Goal: Transaction & Acquisition: Purchase product/service

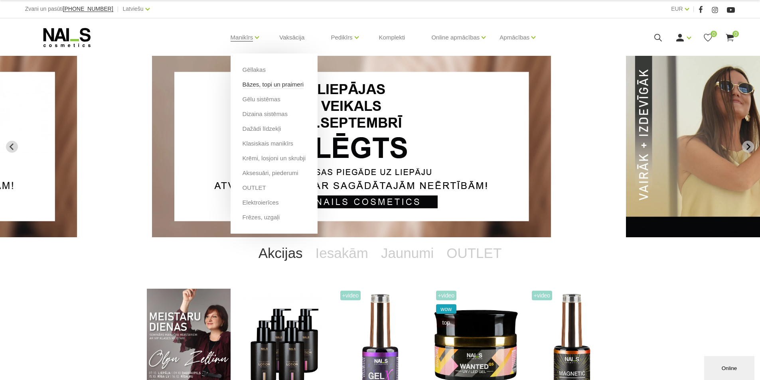
click at [252, 85] on link "Bāzes, topi un praimeri" at bounding box center [273, 84] width 61 height 9
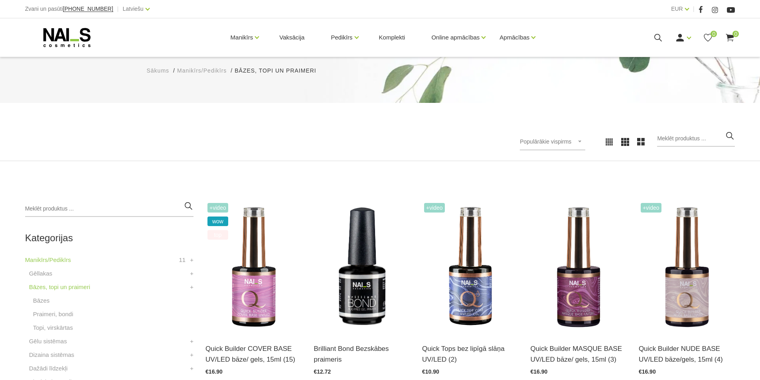
scroll to position [160, 0]
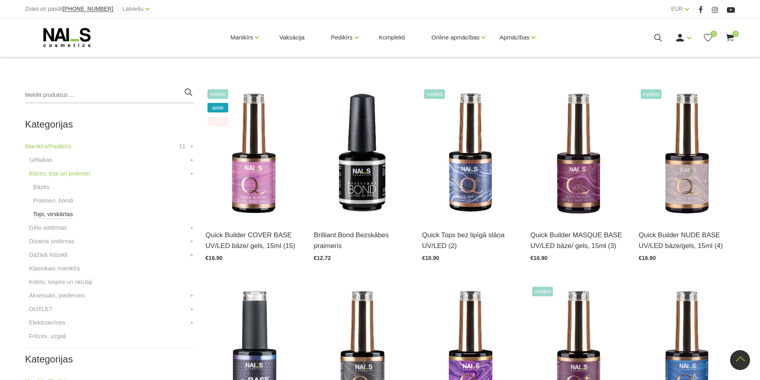
click at [52, 211] on link "Topi, virskārtas" at bounding box center [53, 215] width 40 height 10
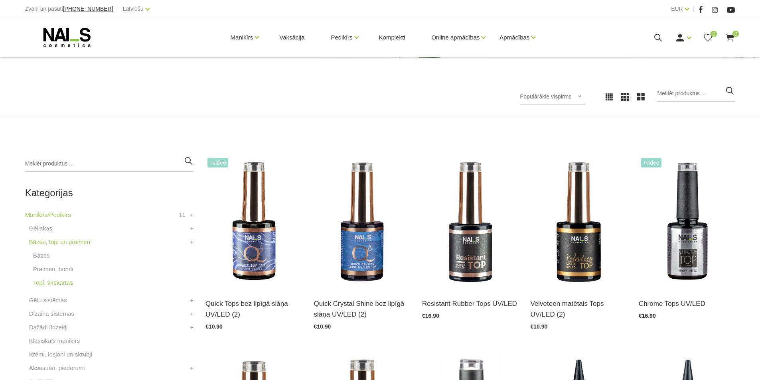
scroll to position [120, 0]
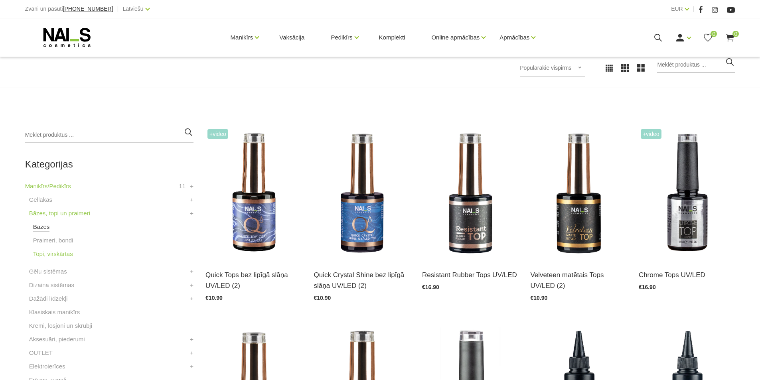
click at [39, 223] on link "Bāzes" at bounding box center [41, 227] width 17 height 10
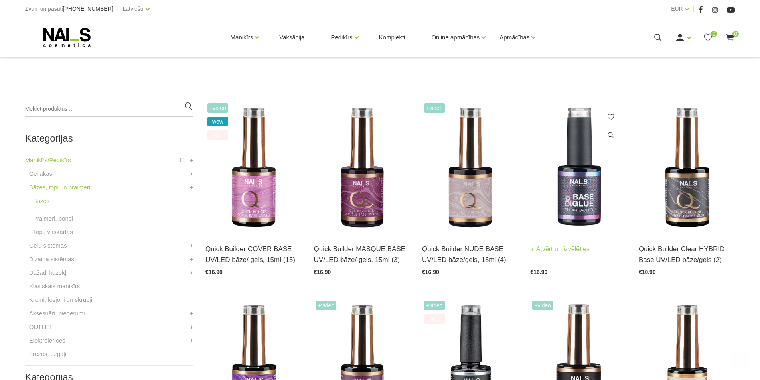
scroll to position [160, 0]
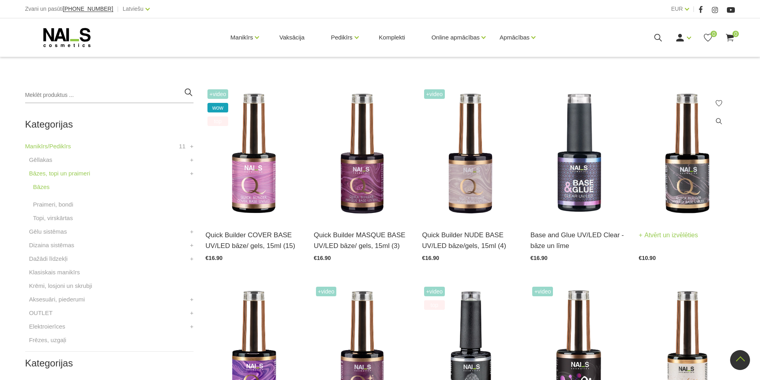
click at [723, 164] on img at bounding box center [687, 153] width 96 height 133
click at [65, 200] on link "Praimeri, bondi" at bounding box center [53, 205] width 40 height 10
click at [49, 223] on link "Topi, virskārtas" at bounding box center [53, 219] width 40 height 10
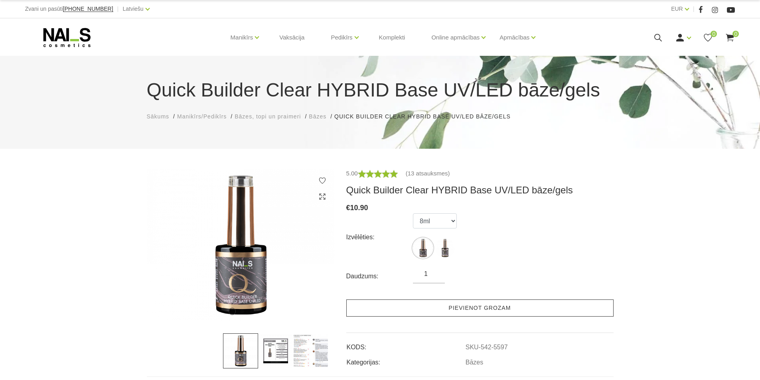
click at [434, 314] on link "Pievienot grozam" at bounding box center [479, 308] width 267 height 17
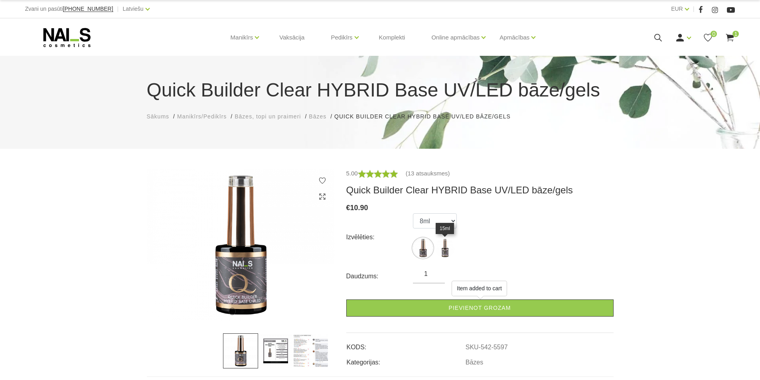
click at [446, 249] on img at bounding box center [445, 248] width 20 height 20
select select "5598"
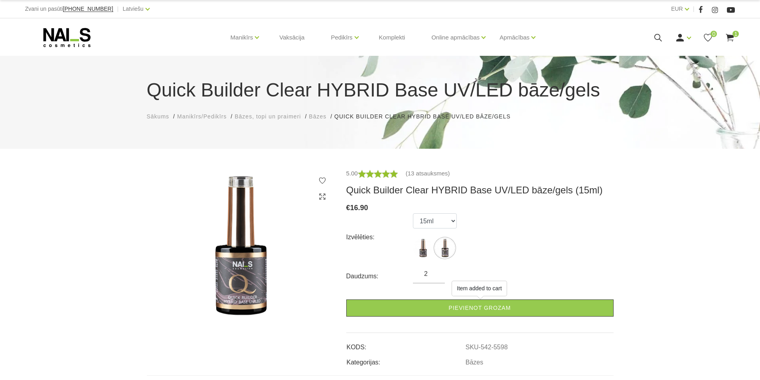
type input "2"
click at [438, 270] on input "2" at bounding box center [429, 274] width 32 height 10
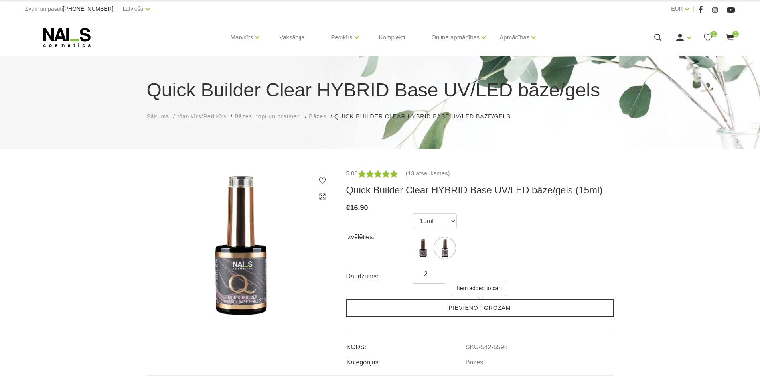
click at [446, 312] on link "Pievienot grozam" at bounding box center [479, 308] width 267 height 17
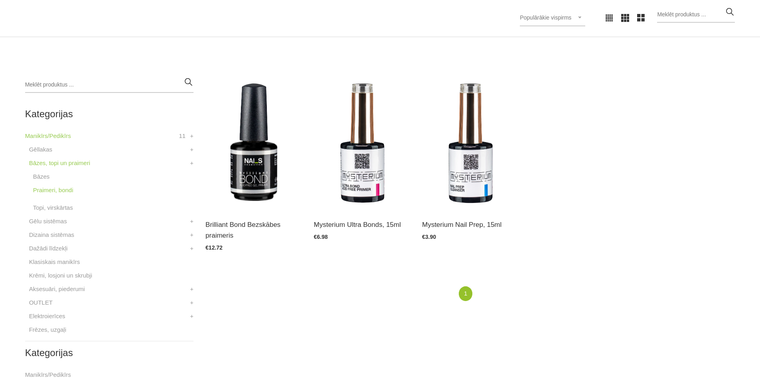
scroll to position [200, 0]
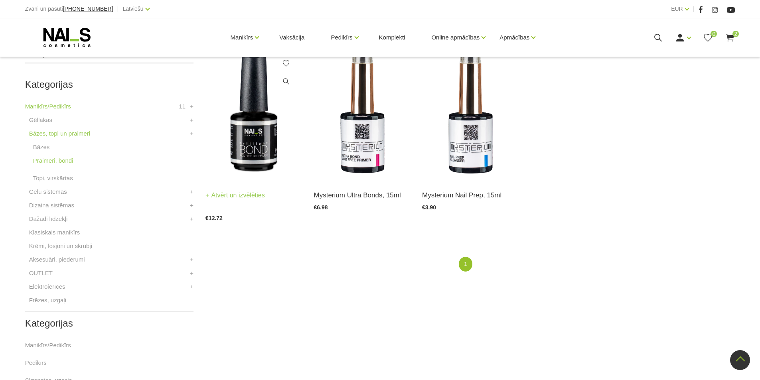
click at [244, 156] on img at bounding box center [254, 113] width 96 height 133
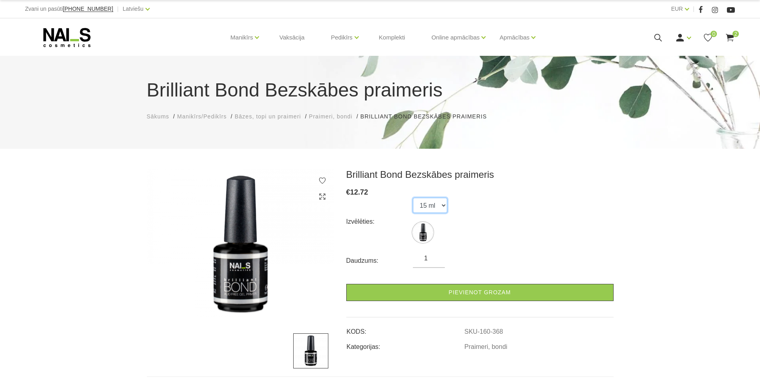
click at [443, 205] on select "15 ml" at bounding box center [430, 205] width 34 height 15
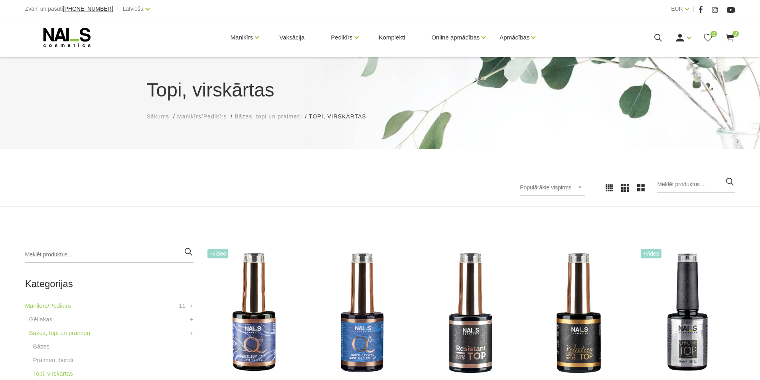
scroll to position [200, 0]
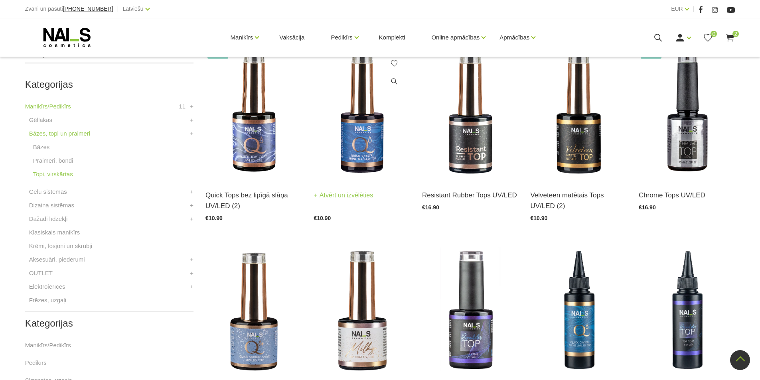
click at [348, 157] on img at bounding box center [362, 113] width 96 height 133
click at [469, 245] on img at bounding box center [470, 311] width 96 height 133
click at [41, 187] on link "Gēlu sistēmas" at bounding box center [48, 192] width 38 height 10
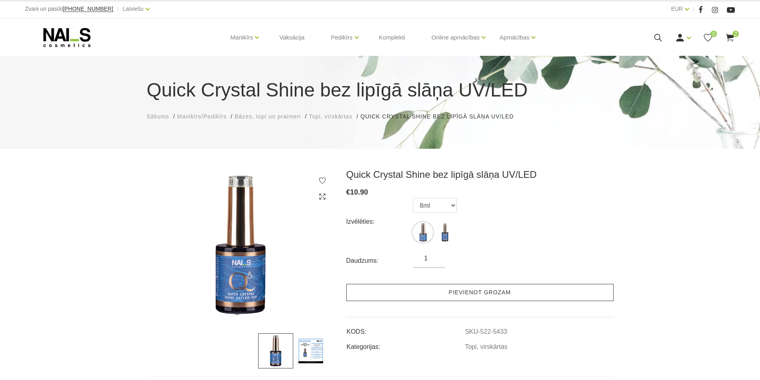
click at [437, 293] on link "Pievienot grozam" at bounding box center [479, 292] width 267 height 17
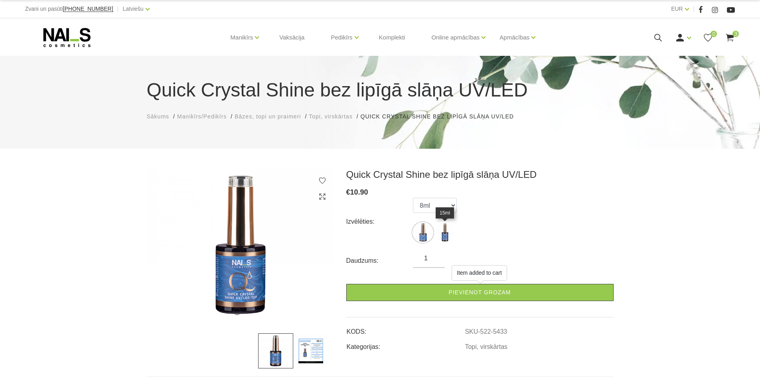
click at [447, 233] on img at bounding box center [445, 233] width 20 height 20
select select "5434"
type input "2"
click at [436, 255] on input "2" at bounding box center [429, 259] width 32 height 10
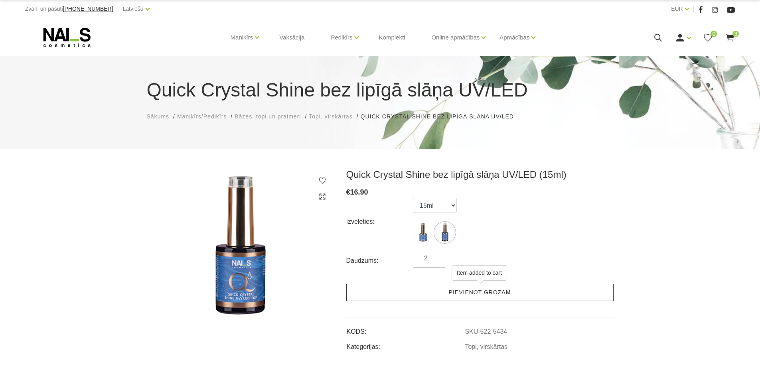
click at [431, 295] on link "Pievienot grozam" at bounding box center [479, 292] width 267 height 17
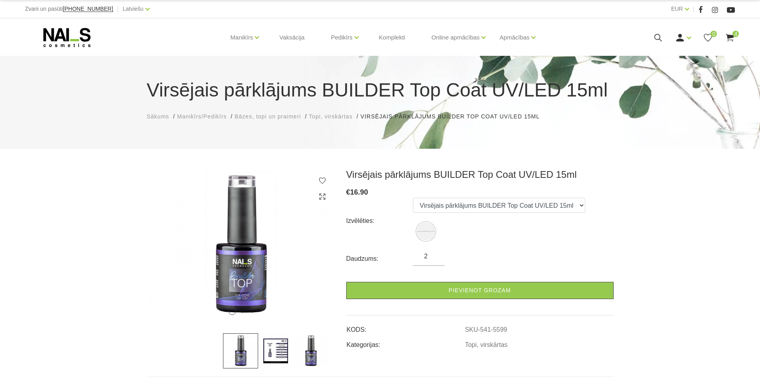
type input "2"
click at [435, 253] on input "2" at bounding box center [429, 257] width 32 height 10
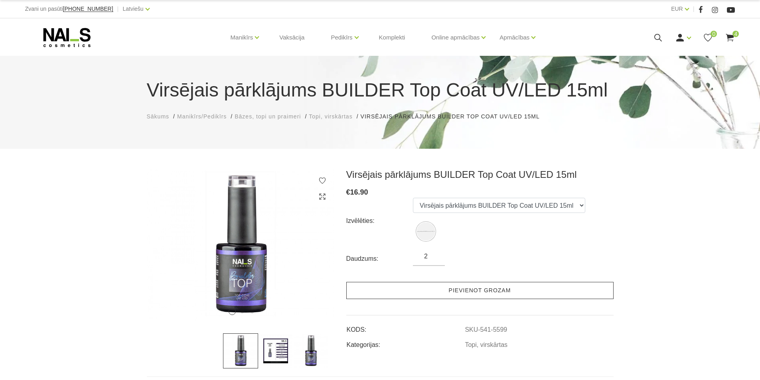
click at [431, 291] on link "Pievienot grozam" at bounding box center [479, 290] width 267 height 17
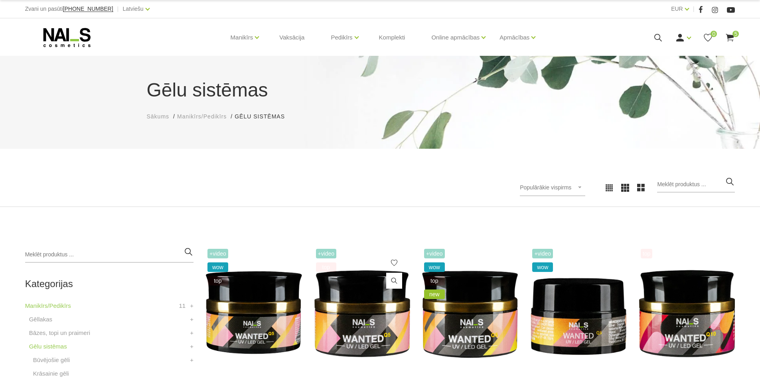
scroll to position [120, 0]
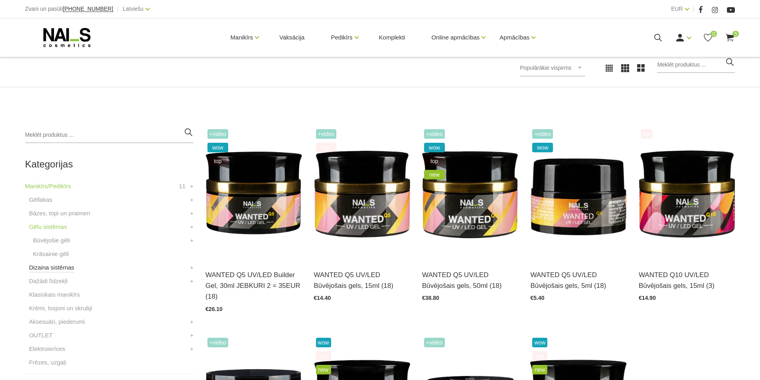
click at [69, 269] on link "Dizaina sistēmas" at bounding box center [51, 268] width 45 height 10
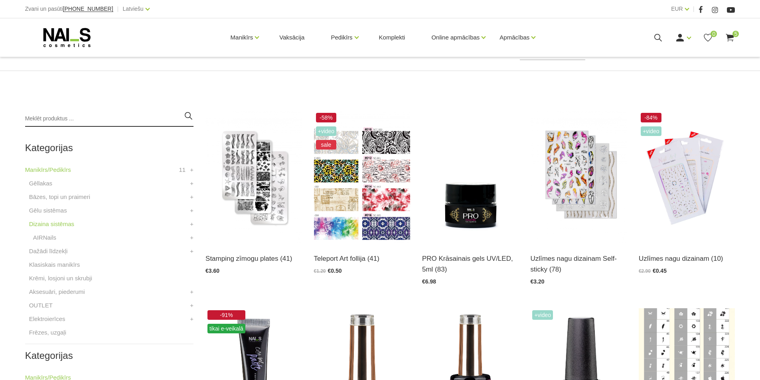
scroll to position [160, 0]
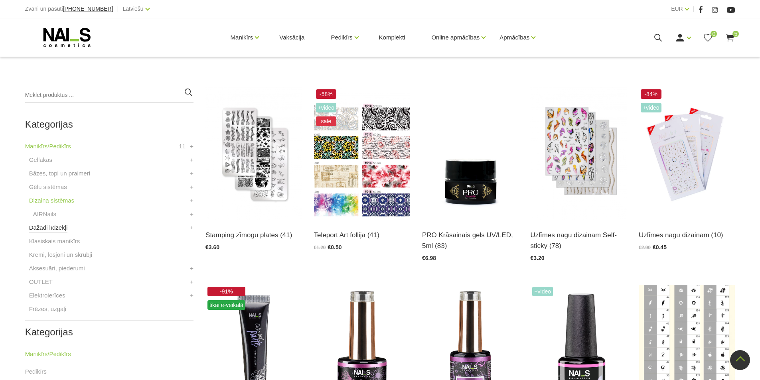
click at [55, 230] on link "Dažādi līdzekļi" at bounding box center [48, 228] width 39 height 10
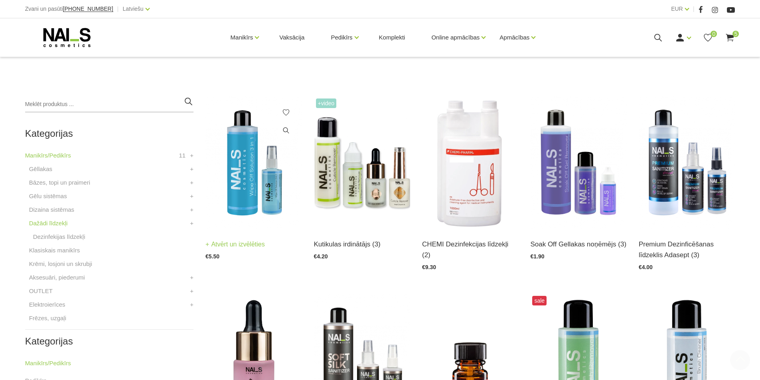
scroll to position [160, 0]
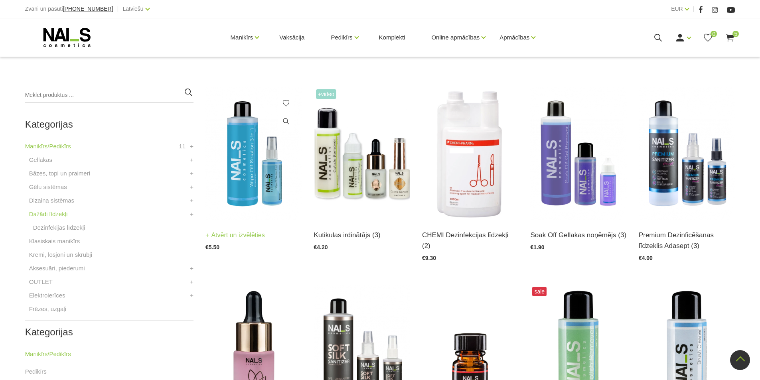
click at [264, 196] on img at bounding box center [254, 153] width 96 height 133
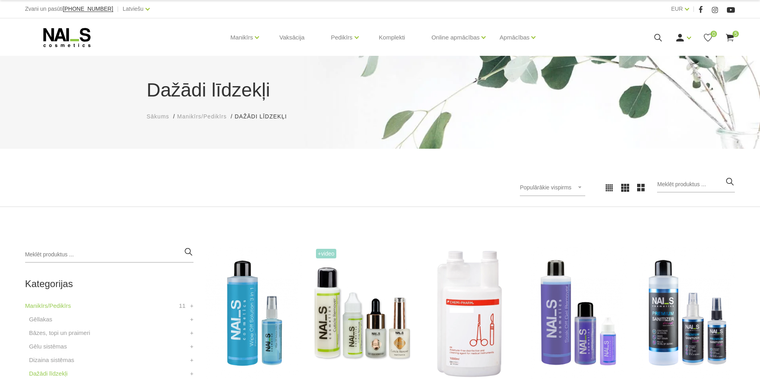
scroll to position [160, 0]
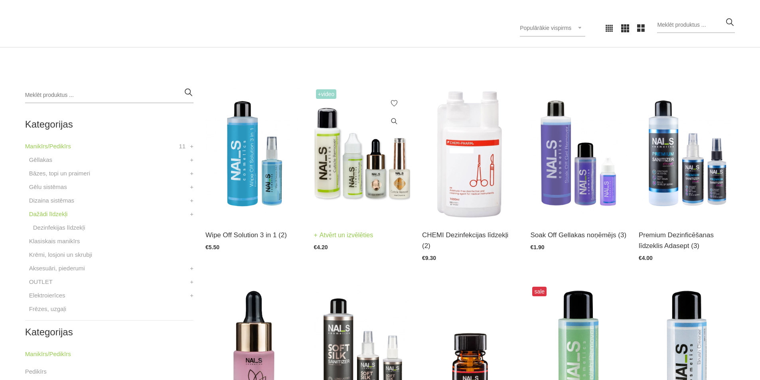
click at [369, 171] on img at bounding box center [362, 153] width 96 height 133
click at [552, 185] on img at bounding box center [578, 153] width 96 height 133
click at [666, 178] on img at bounding box center [687, 153] width 96 height 133
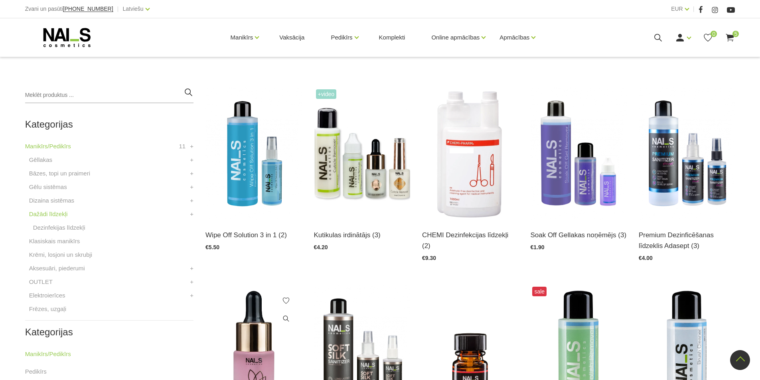
click at [263, 285] on img at bounding box center [254, 351] width 96 height 133
click at [572, 285] on img at bounding box center [578, 351] width 96 height 133
click at [65, 237] on link "Klasiskais manikīrs" at bounding box center [54, 242] width 51 height 10
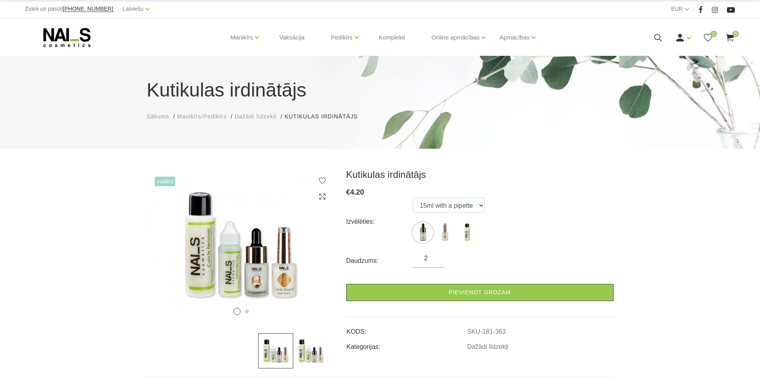
click at [435, 255] on input "2" at bounding box center [429, 259] width 32 height 10
click at [435, 255] on input "3" at bounding box center [429, 259] width 32 height 10
type input "4"
click at [435, 255] on input "4" at bounding box center [429, 259] width 32 height 10
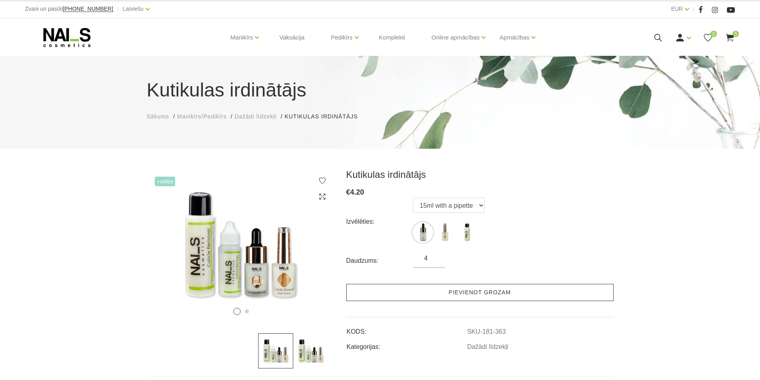
click at [433, 298] on link "Pievienot grozam" at bounding box center [479, 292] width 267 height 17
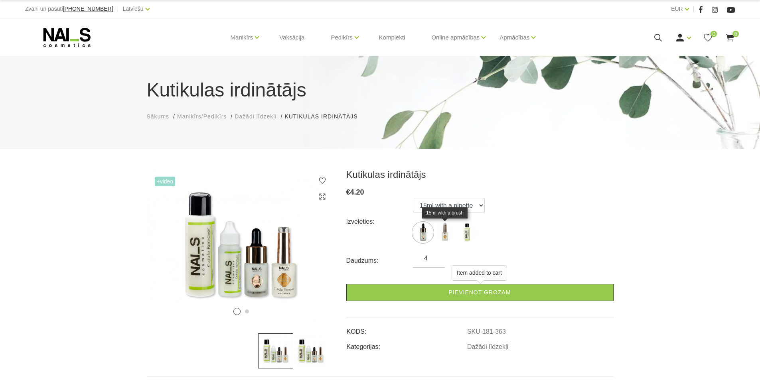
click at [446, 234] on img at bounding box center [445, 233] width 20 height 20
select select "364"
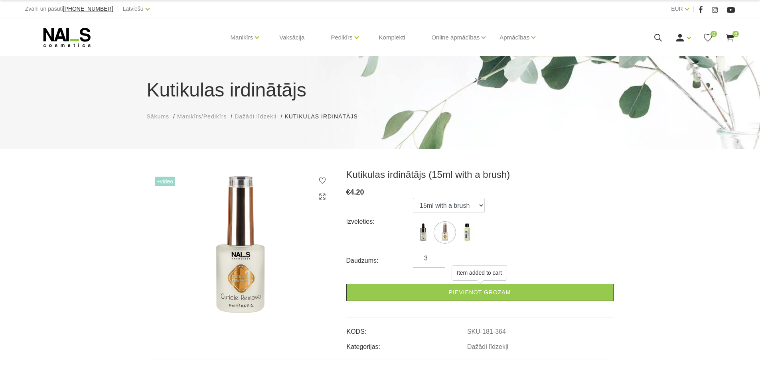
type input "3"
click at [436, 259] on input "3" at bounding box center [429, 259] width 32 height 10
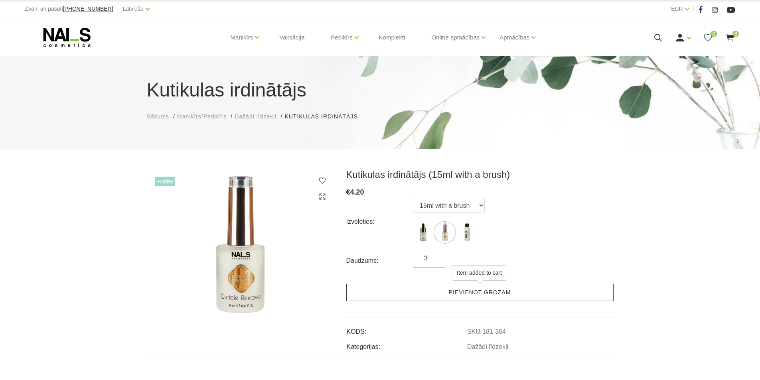
click at [434, 295] on link "Pievienot grozam" at bounding box center [479, 292] width 267 height 17
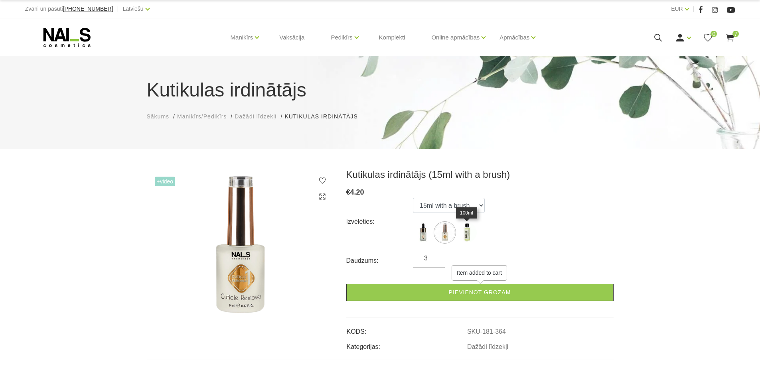
click at [465, 232] on img at bounding box center [467, 233] width 20 height 20
select select "365"
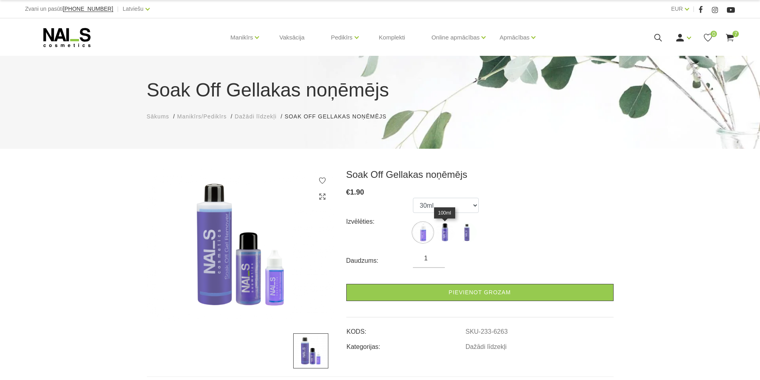
click at [444, 235] on img at bounding box center [445, 233] width 20 height 20
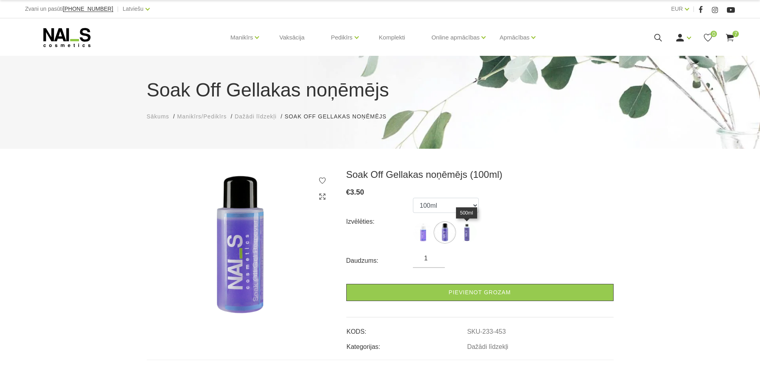
click at [462, 235] on img at bounding box center [467, 233] width 20 height 20
select select "452"
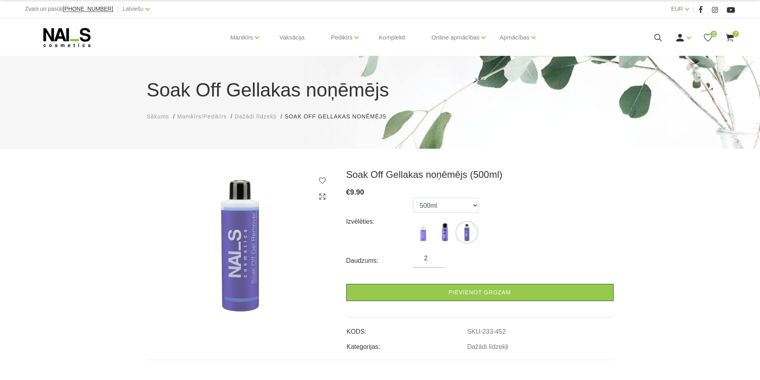
click at [434, 256] on input "2" at bounding box center [429, 259] width 32 height 10
click at [434, 256] on input "3" at bounding box center [429, 259] width 32 height 10
click at [434, 256] on input "4" at bounding box center [429, 259] width 32 height 10
type input "5"
click at [434, 256] on input "5" at bounding box center [429, 259] width 32 height 10
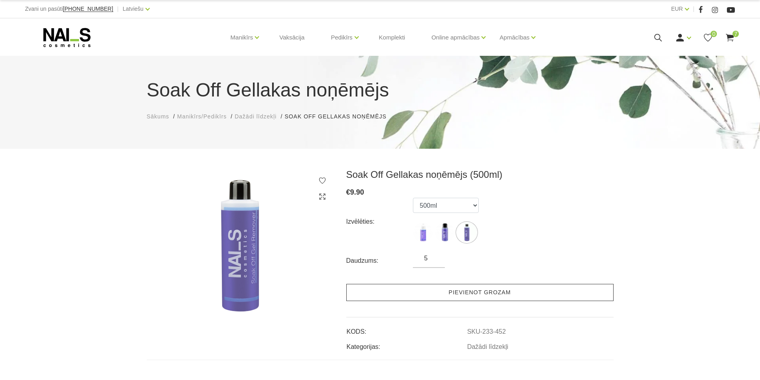
click at [432, 292] on link "Pievienot grozam" at bounding box center [479, 292] width 267 height 17
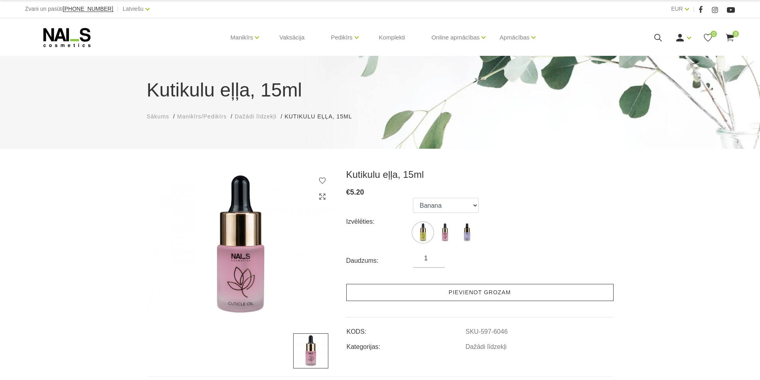
click at [438, 289] on link "Pievienot grozam" at bounding box center [479, 292] width 267 height 17
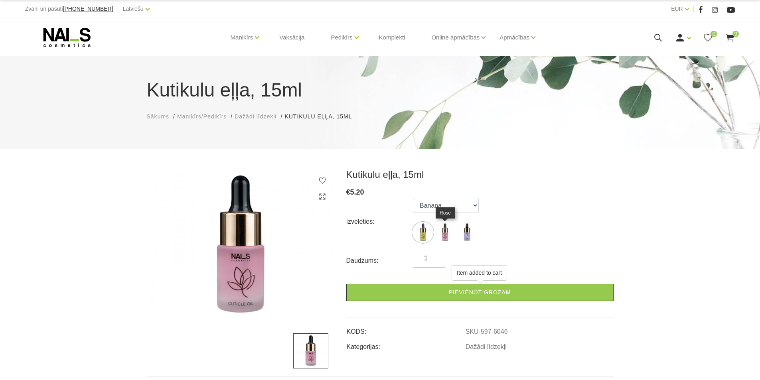
click at [443, 237] on img at bounding box center [445, 233] width 20 height 20
select select "6047"
click at [435, 257] on input "2" at bounding box center [429, 259] width 32 height 10
type input "3"
click at [435, 257] on input "3" at bounding box center [429, 259] width 32 height 10
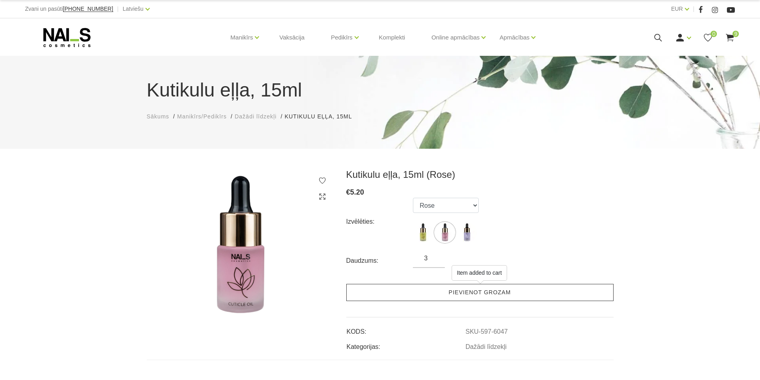
click at [435, 293] on link "Pievienot grozam" at bounding box center [479, 292] width 267 height 17
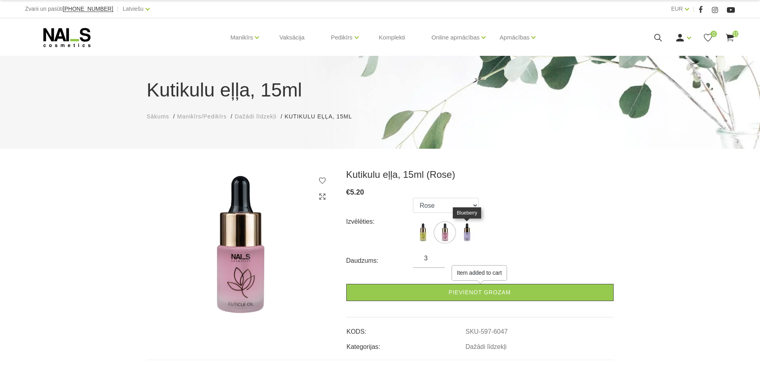
click at [466, 234] on img at bounding box center [467, 233] width 20 height 20
select select "6096"
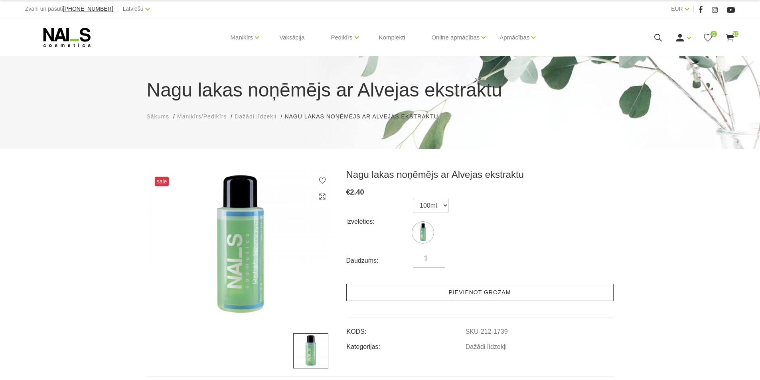
click at [461, 293] on link "Pievienot grozam" at bounding box center [479, 292] width 267 height 17
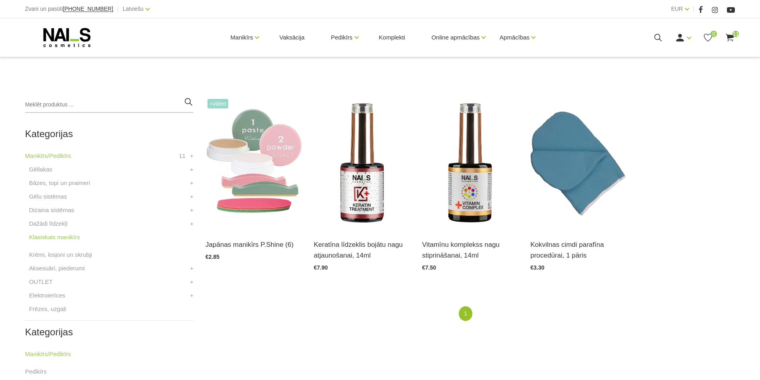
scroll to position [160, 0]
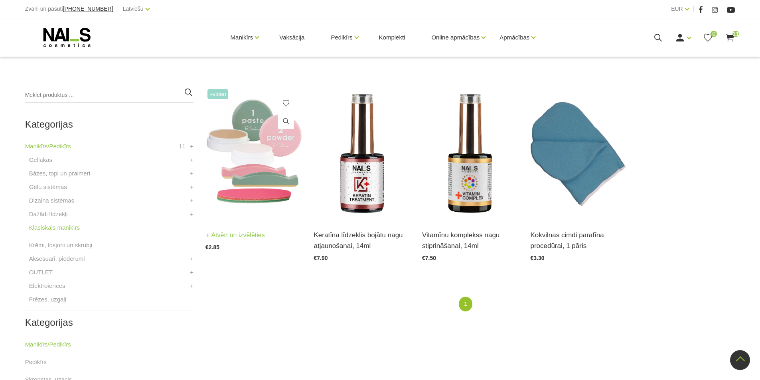
click at [256, 199] on img at bounding box center [254, 153] width 96 height 133
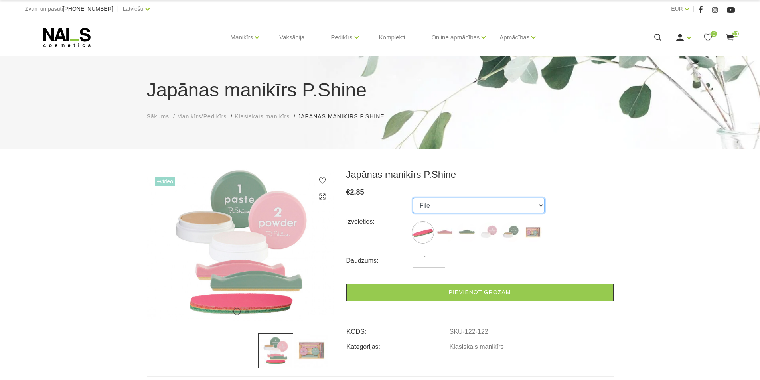
click at [538, 205] on select "File Pink Buffer Green Buffer Powder Paste "P-Shine" Nail Care Kit" at bounding box center [479, 205] width 132 height 15
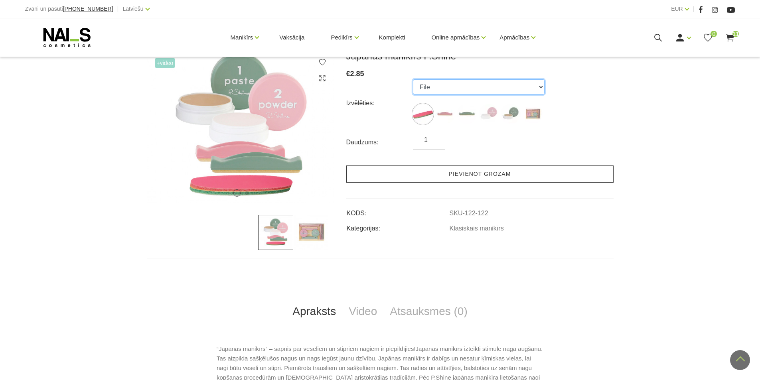
scroll to position [80, 0]
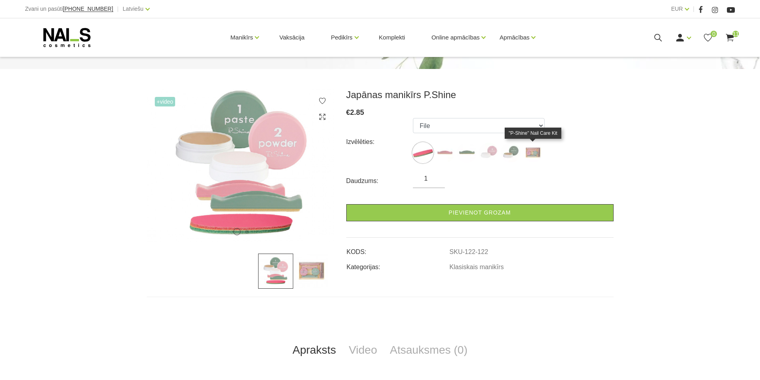
click at [531, 157] on img at bounding box center [533, 153] width 20 height 20
select select "127"
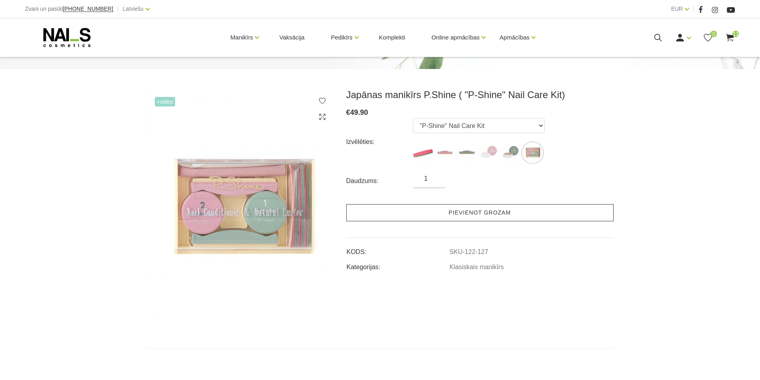
click at [484, 212] on link "Pievienot grozam" at bounding box center [479, 212] width 267 height 17
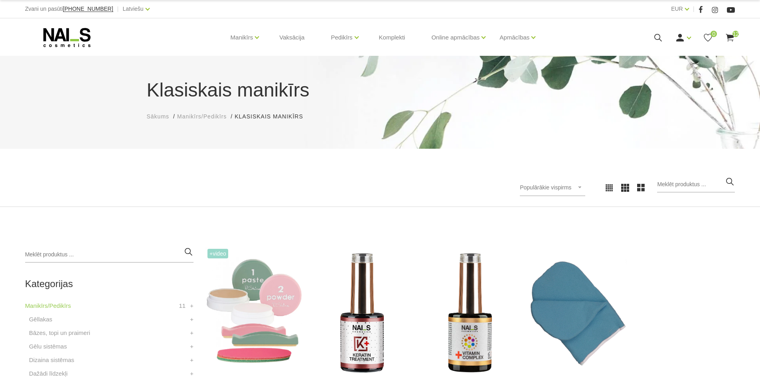
scroll to position [160, 0]
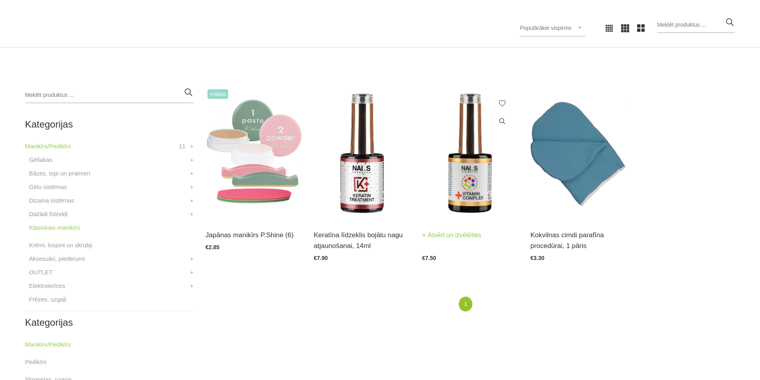
click at [490, 176] on img at bounding box center [470, 153] width 96 height 133
click at [71, 243] on link "Krēmi, losjoni un skrubji" at bounding box center [60, 246] width 63 height 10
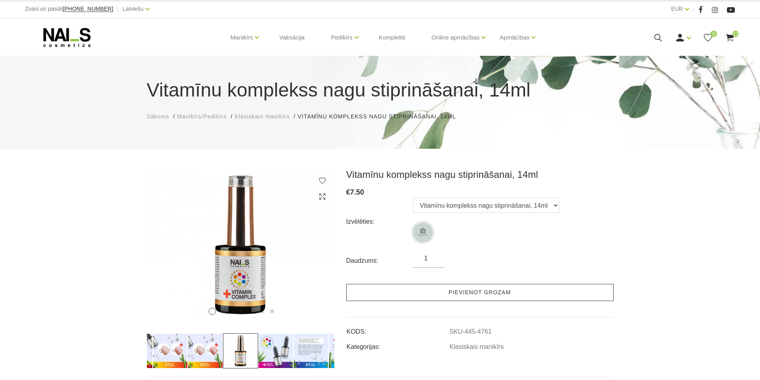
click at [439, 289] on link "Pievienot grozam" at bounding box center [479, 292] width 267 height 17
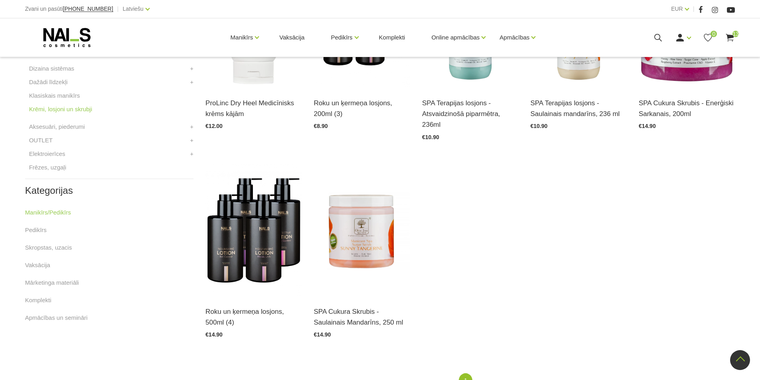
scroll to position [239, 0]
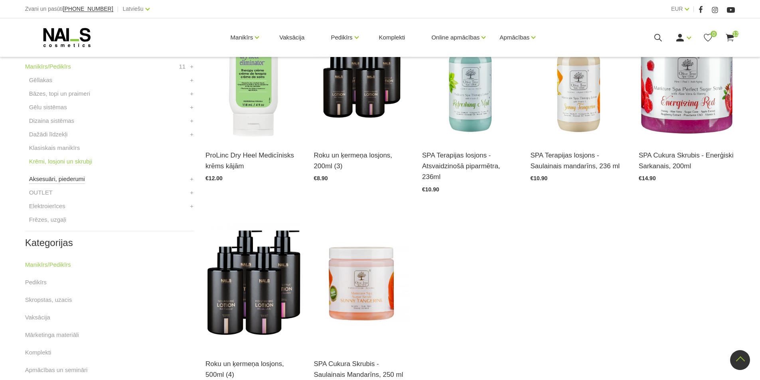
click at [57, 180] on link "Aksesuāri, piederumi" at bounding box center [57, 179] width 56 height 10
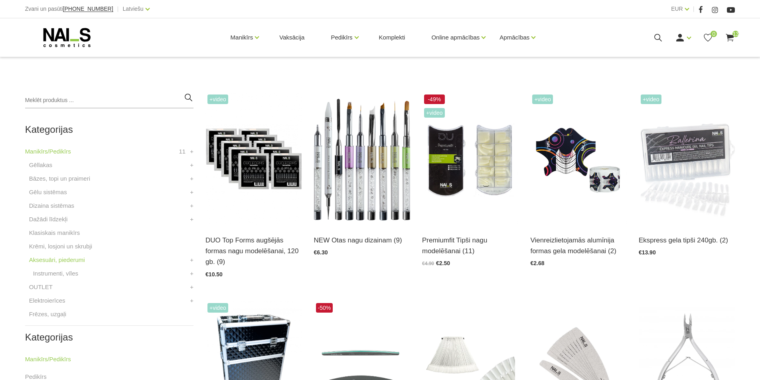
scroll to position [160, 0]
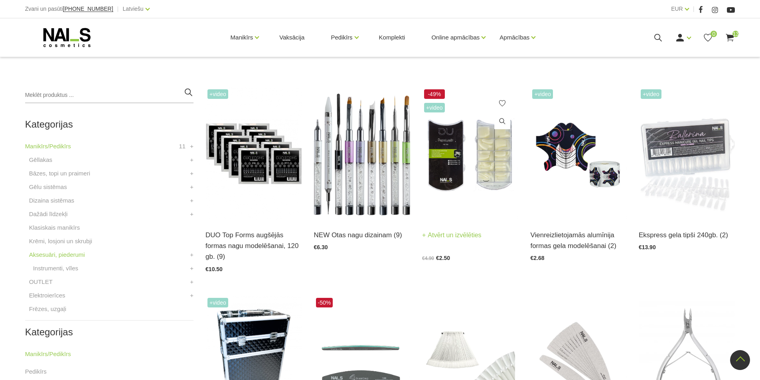
click at [492, 158] on img at bounding box center [470, 153] width 96 height 133
click at [581, 142] on img at bounding box center [578, 153] width 96 height 133
click at [682, 114] on img at bounding box center [687, 153] width 96 height 133
click at [485, 296] on img at bounding box center [470, 362] width 96 height 133
click at [585, 296] on img at bounding box center [578, 362] width 96 height 133
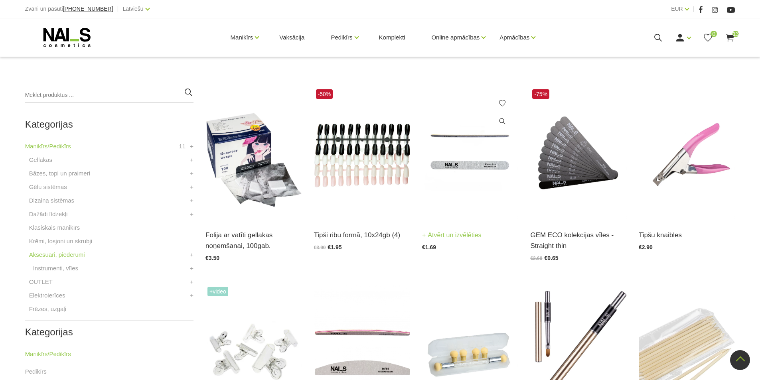
click at [453, 166] on img at bounding box center [470, 153] width 96 height 133
click at [329, 285] on img at bounding box center [362, 351] width 96 height 133
click at [736, 35] on span "13" at bounding box center [736, 34] width 6 height 6
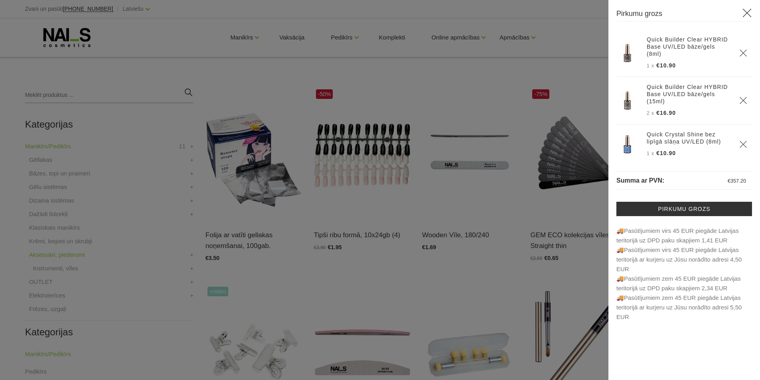
click at [242, 112] on div at bounding box center [380, 190] width 760 height 380
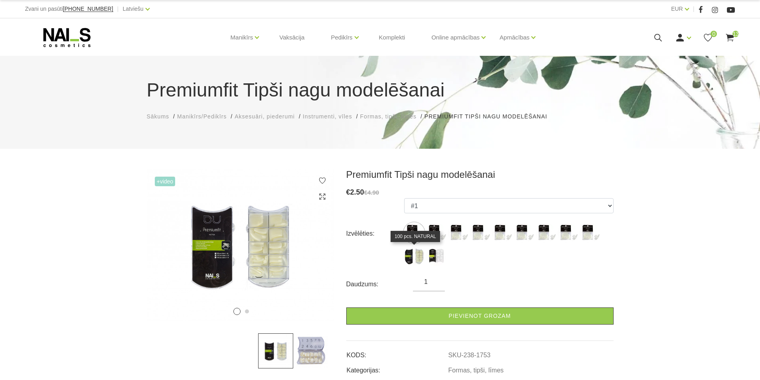
click at [418, 265] on img at bounding box center [414, 256] width 20 height 20
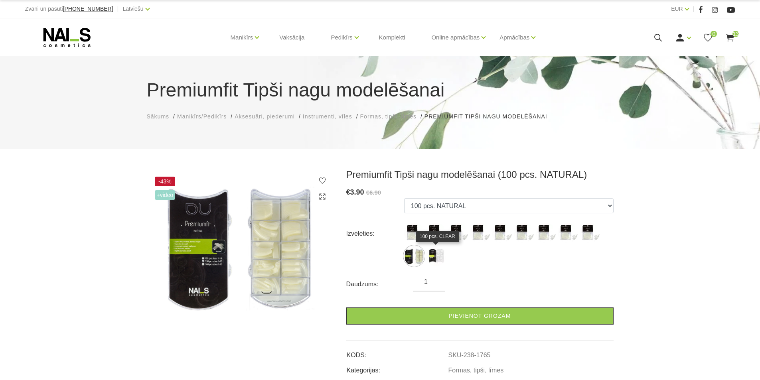
click at [428, 259] on img at bounding box center [436, 256] width 20 height 20
select select "5634"
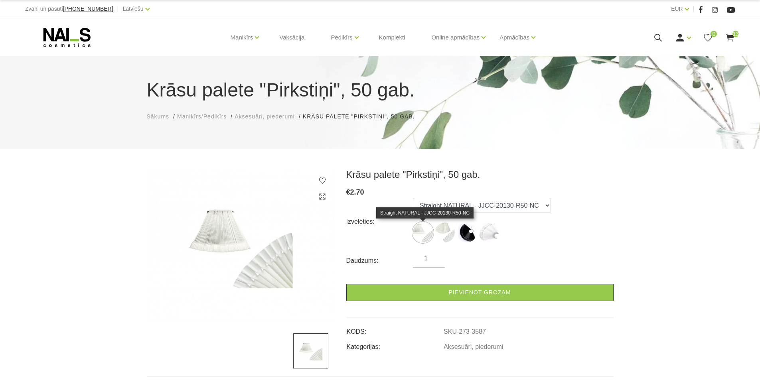
click at [425, 227] on img at bounding box center [423, 233] width 20 height 20
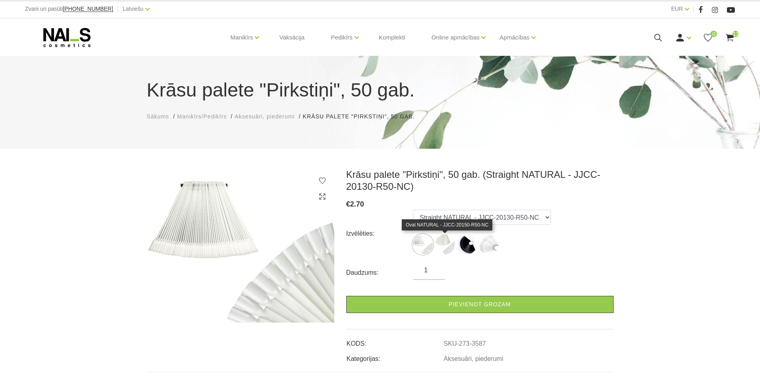
click at [442, 247] on img at bounding box center [445, 245] width 20 height 20
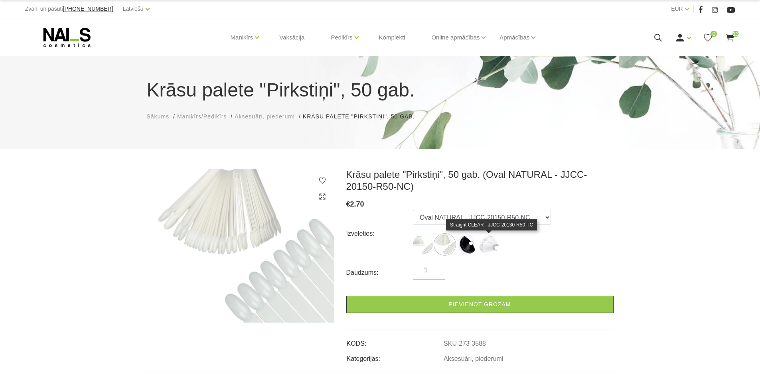
click at [485, 246] on img at bounding box center [489, 245] width 20 height 20
select select "5799"
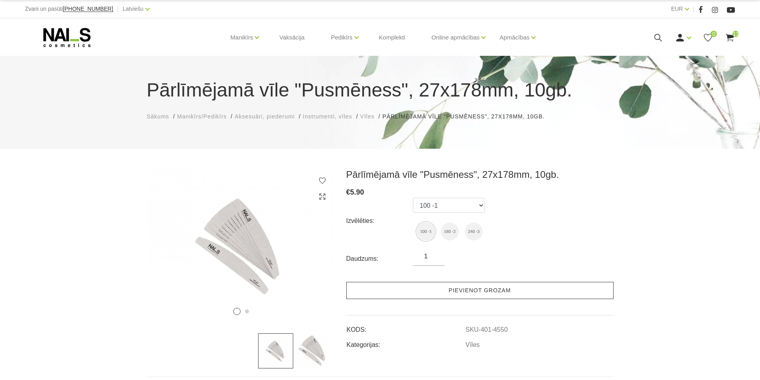
click at [462, 291] on link "Pievienot grozam" at bounding box center [479, 290] width 267 height 17
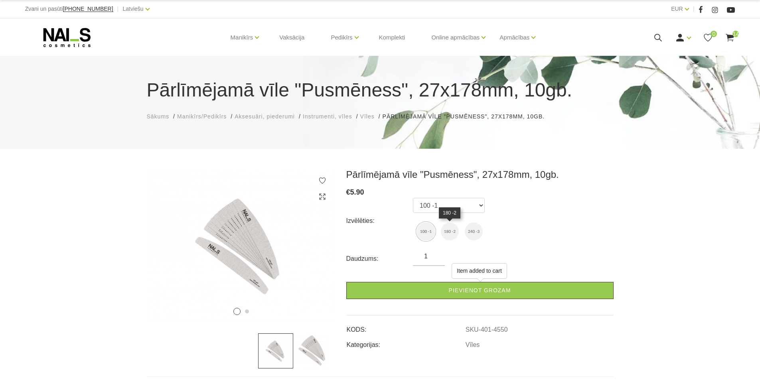
click at [450, 237] on img at bounding box center [450, 232] width 18 height 18
select select "4551"
type input "2"
click at [435, 255] on input "2" at bounding box center [429, 257] width 32 height 10
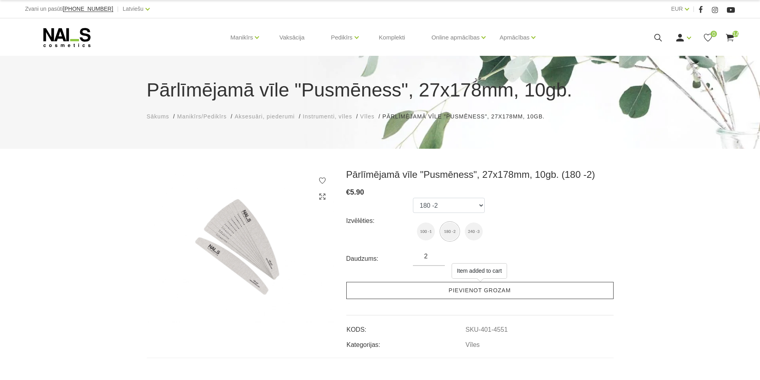
click at [431, 287] on link "Pievienot grozam" at bounding box center [479, 290] width 267 height 17
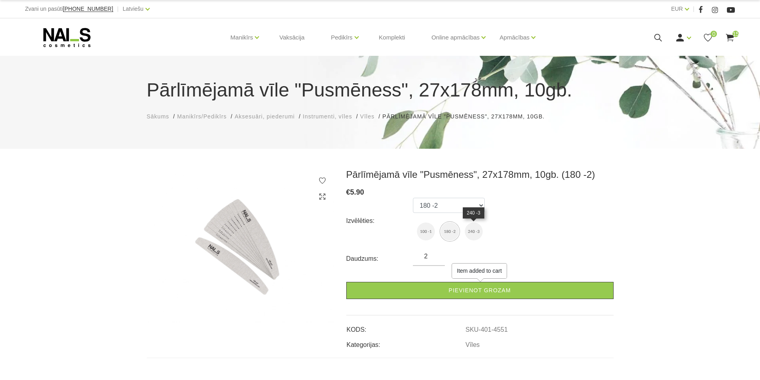
click at [471, 231] on img at bounding box center [474, 232] width 18 height 18
select select "4902"
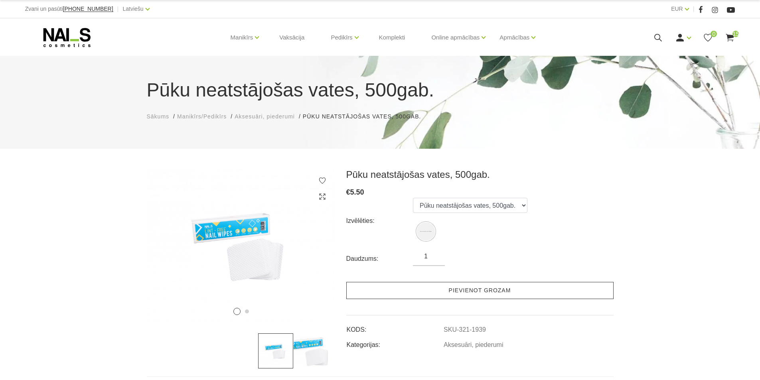
click at [444, 294] on link "Pievienot grozam" at bounding box center [479, 290] width 267 height 17
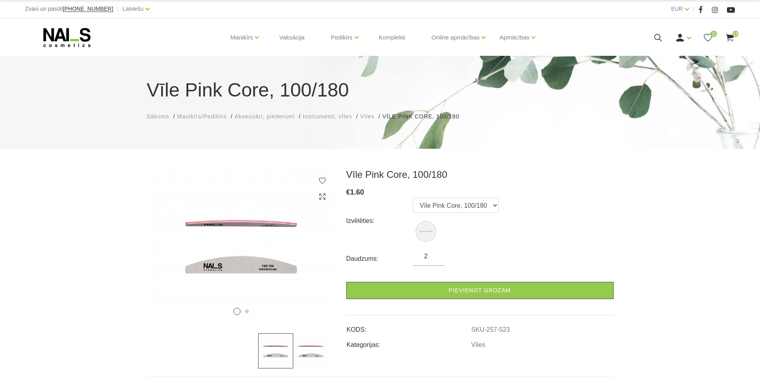
click at [434, 255] on input "2" at bounding box center [429, 257] width 32 height 10
type input "3"
click at [434, 255] on input "3" at bounding box center [429, 257] width 32 height 10
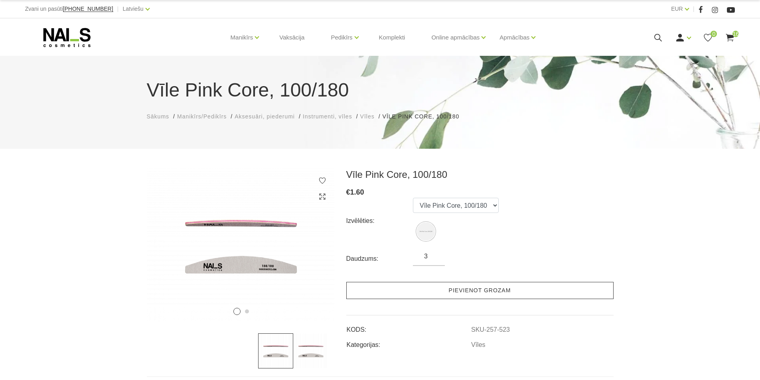
click at [431, 288] on link "Pievienot grozam" at bounding box center [479, 290] width 267 height 17
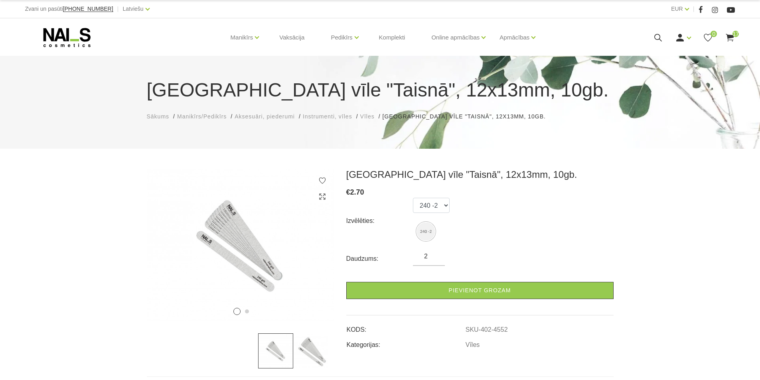
type input "2"
click at [437, 254] on input "2" at bounding box center [429, 257] width 32 height 10
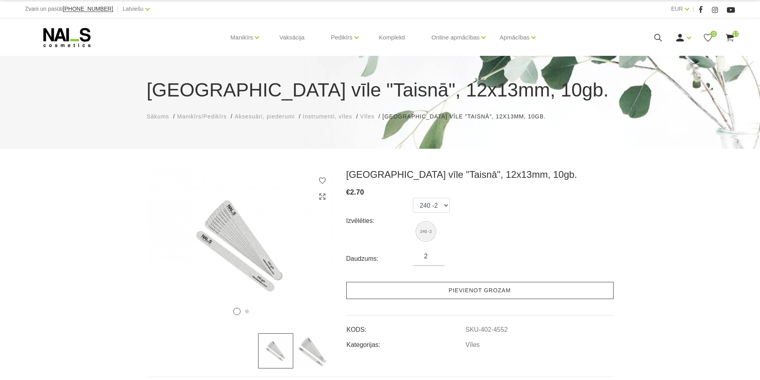
click at [433, 295] on link "Pievienot grozam" at bounding box center [479, 290] width 267 height 17
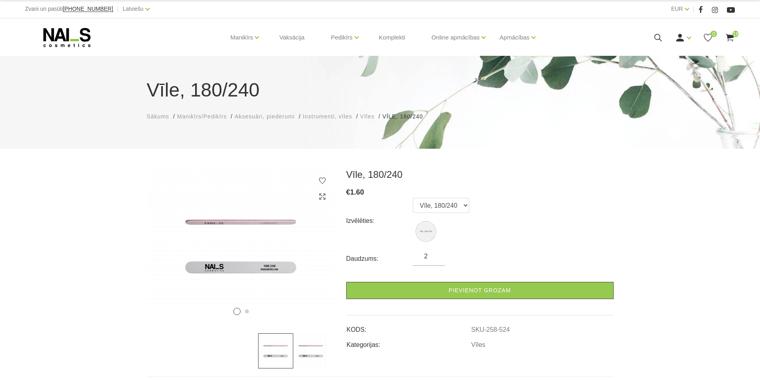
type input "2"
click at [435, 253] on input "2" at bounding box center [429, 257] width 32 height 10
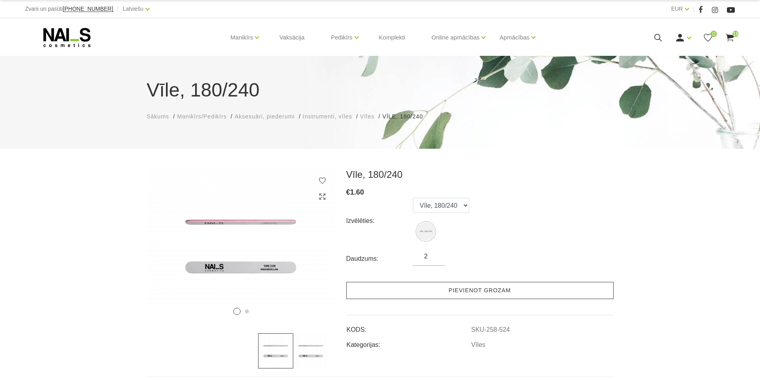
drag, startPoint x: 441, startPoint y: 295, endPoint x: 241, endPoint y: 144, distance: 250.7
click at [439, 295] on link "Pievienot grozam" at bounding box center [479, 290] width 267 height 17
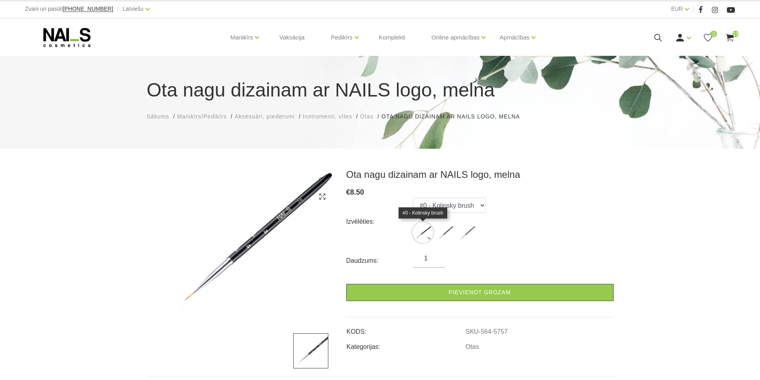
click at [419, 229] on img at bounding box center [423, 233] width 20 height 20
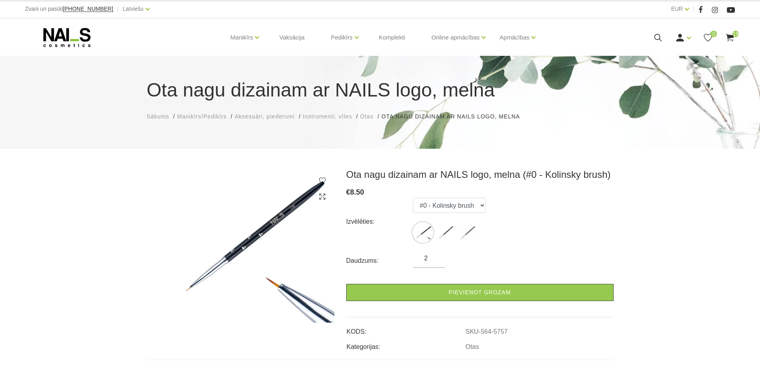
type input "2"
click at [437, 257] on input "2" at bounding box center [429, 259] width 32 height 10
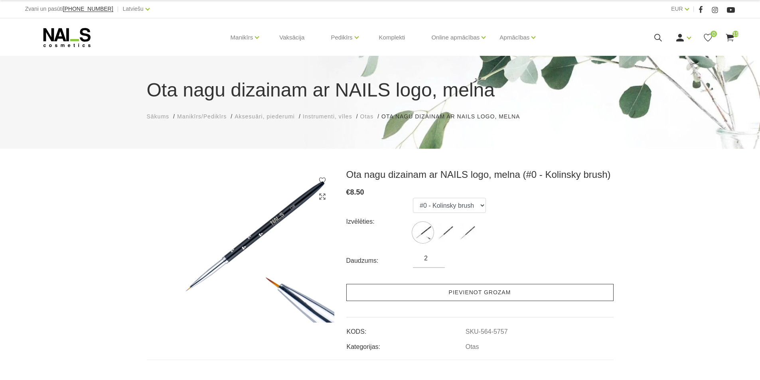
click at [437, 297] on link "Pievienot grozam" at bounding box center [479, 292] width 267 height 17
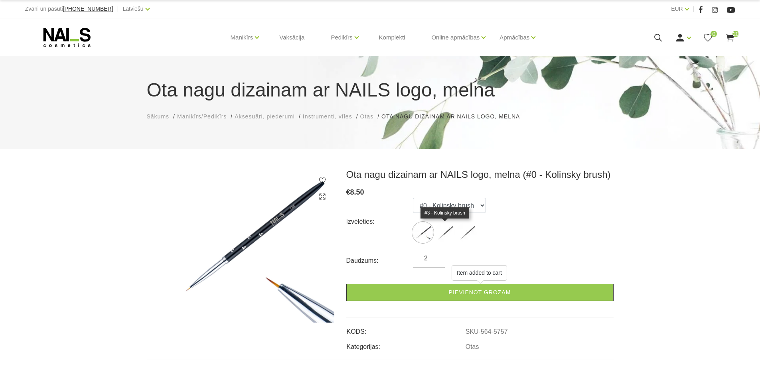
click at [444, 233] on img at bounding box center [445, 233] width 20 height 20
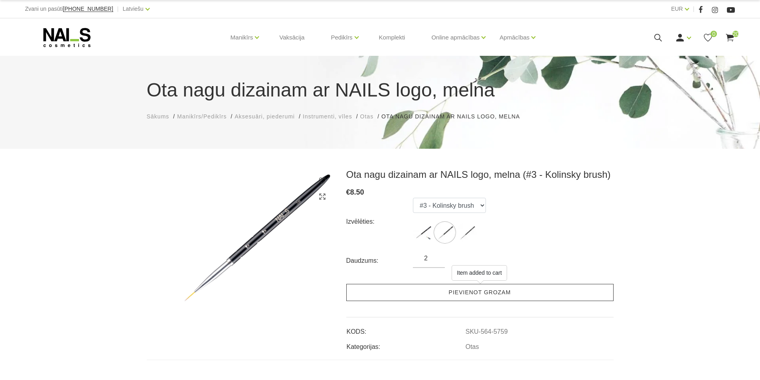
click link "Pievienot grozam"
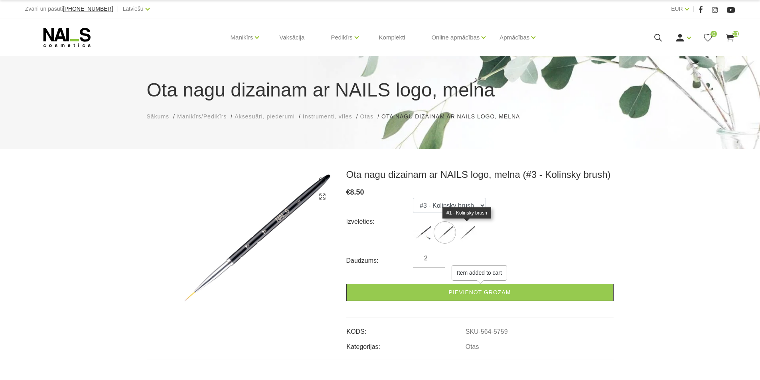
click img
select select "5773"
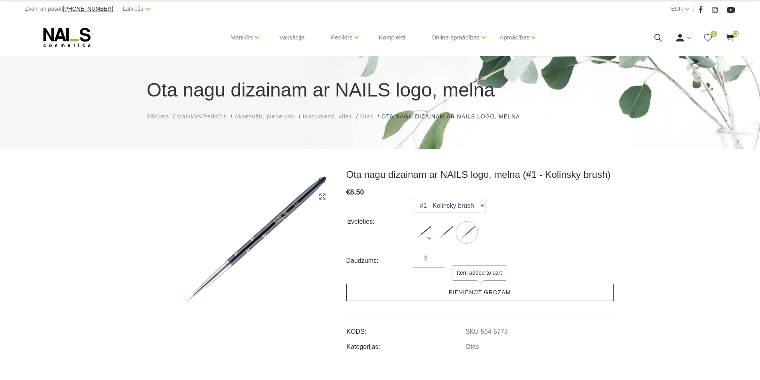
drag, startPoint x: 444, startPoint y: 297, endPoint x: 332, endPoint y: 234, distance: 128.1
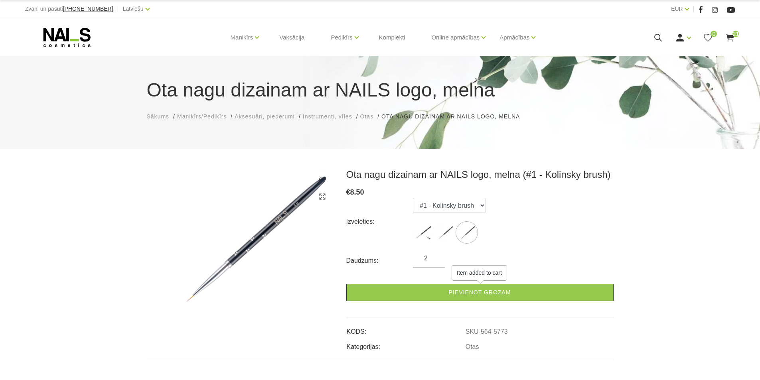
click link "Pievienot grozam"
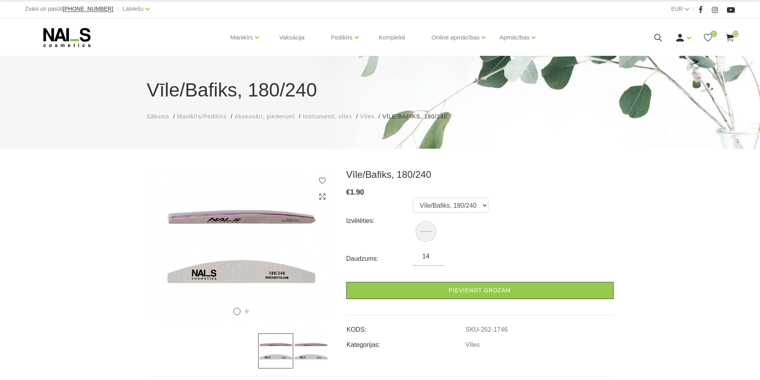
click at [437, 253] on input "14" at bounding box center [429, 257] width 32 height 10
click at [435, 256] on input "15" at bounding box center [429, 257] width 32 height 10
click at [435, 256] on input "16" at bounding box center [429, 257] width 32 height 10
click at [435, 256] on input "17" at bounding box center [429, 257] width 32 height 10
click at [435, 256] on input "18" at bounding box center [429, 257] width 32 height 10
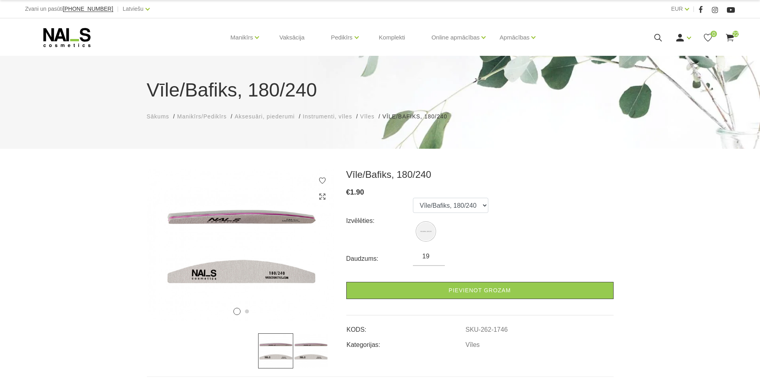
click at [435, 256] on input "19" at bounding box center [429, 257] width 32 height 10
click at [435, 256] on input "20" at bounding box center [429, 257] width 32 height 10
click at [435, 256] on input "21" at bounding box center [429, 257] width 32 height 10
click at [435, 256] on input "22" at bounding box center [429, 257] width 32 height 10
click at [435, 256] on input "23" at bounding box center [429, 257] width 32 height 10
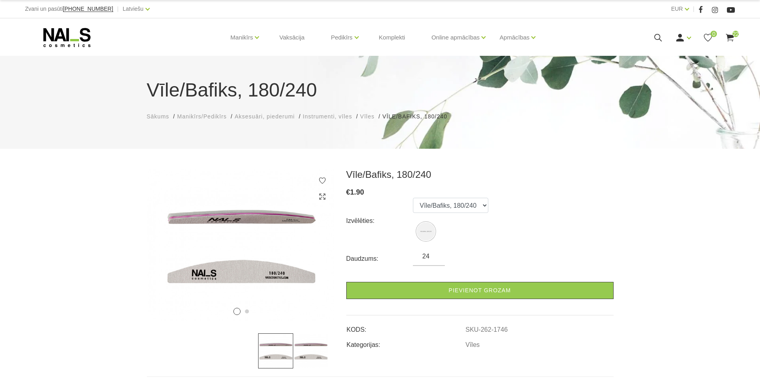
click at [435, 256] on input "24" at bounding box center [429, 257] width 32 height 10
click at [435, 256] on input "25" at bounding box center [429, 257] width 32 height 10
click at [435, 256] on input "26" at bounding box center [429, 257] width 32 height 10
click at [435, 256] on input "27" at bounding box center [429, 257] width 32 height 10
click at [435, 256] on input "28" at bounding box center [429, 257] width 32 height 10
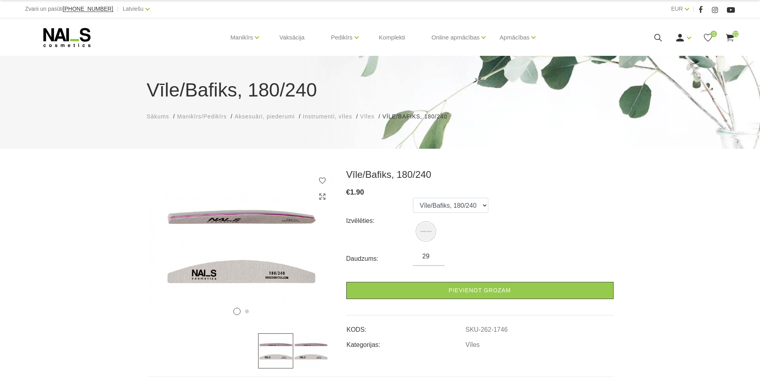
click at [435, 256] on input "29" at bounding box center [429, 257] width 32 height 10
click at [435, 256] on input "30" at bounding box center [429, 257] width 32 height 10
click at [435, 258] on input "29" at bounding box center [429, 257] width 32 height 10
click at [435, 258] on input "28" at bounding box center [429, 257] width 32 height 10
click at [435, 258] on input "27" at bounding box center [429, 257] width 32 height 10
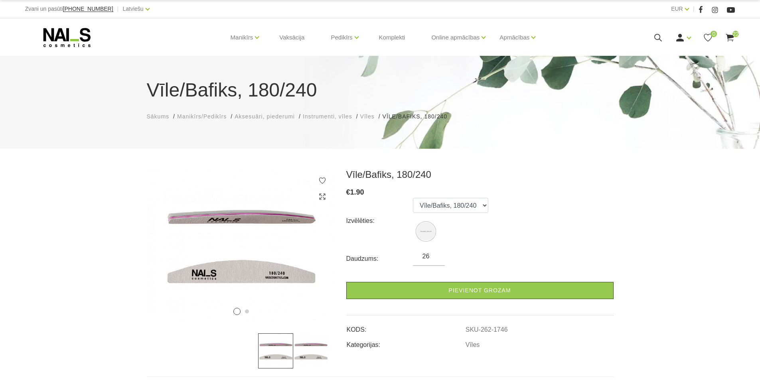
click at [435, 258] on input "26" at bounding box center [429, 257] width 32 height 10
click at [435, 258] on input "25" at bounding box center [429, 257] width 32 height 10
click at [435, 258] on input "24" at bounding box center [429, 257] width 32 height 10
click at [435, 258] on input "23" at bounding box center [429, 257] width 32 height 10
click at [435, 258] on input "6" at bounding box center [429, 257] width 32 height 10
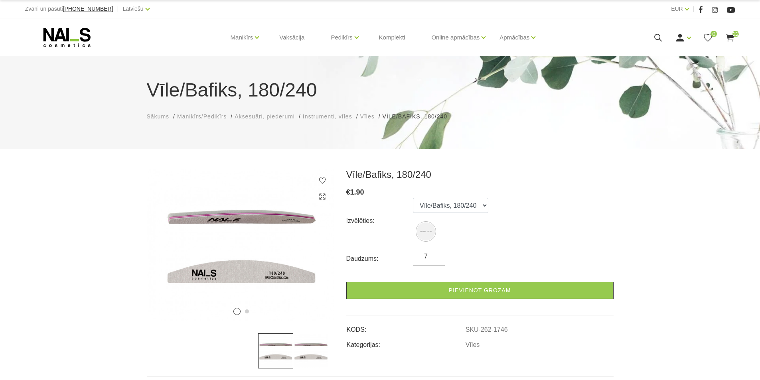
type input "7"
click at [435, 254] on input "7" at bounding box center [429, 257] width 32 height 10
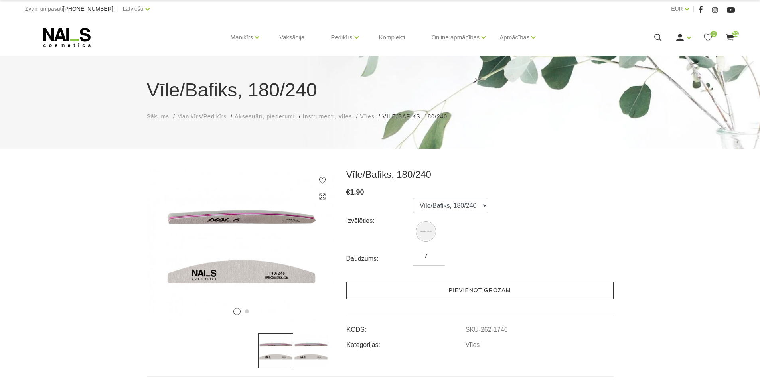
click at [451, 291] on link "Pievienot grozam" at bounding box center [479, 290] width 267 height 17
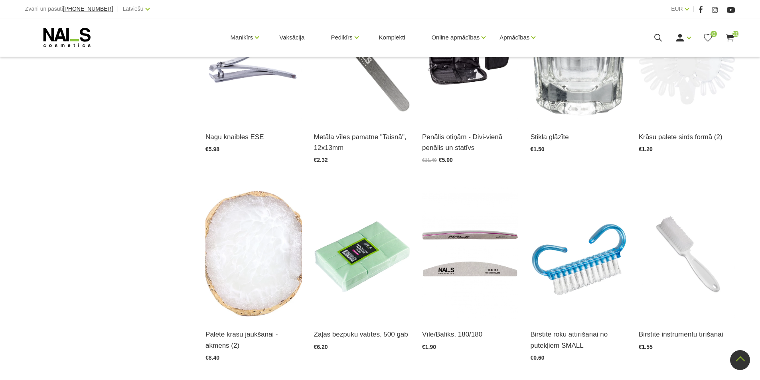
scroll to position [718, 0]
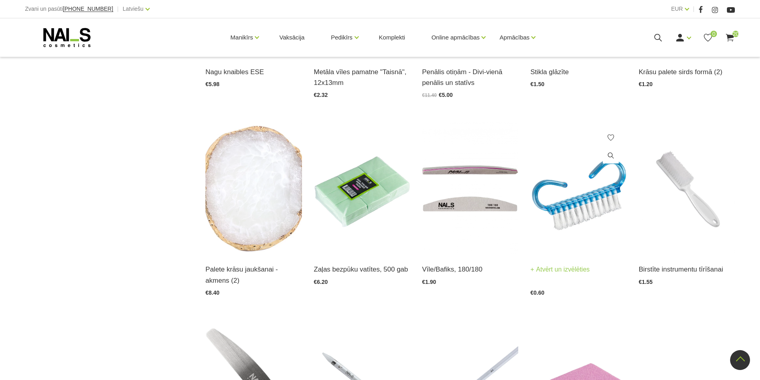
click at [587, 215] on img at bounding box center [578, 188] width 96 height 133
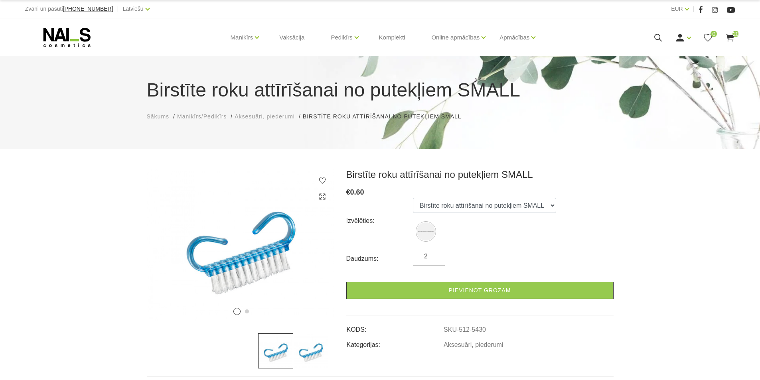
type input "2"
click at [435, 255] on input "2" at bounding box center [429, 257] width 32 height 10
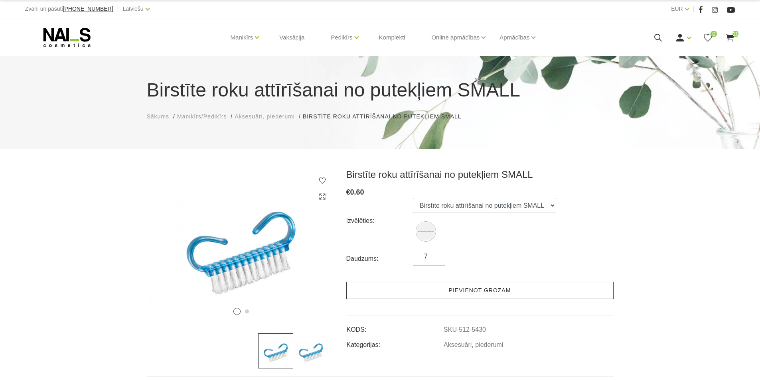
type input "7"
click at [446, 293] on link "Pievienot grozam" at bounding box center [479, 290] width 267 height 17
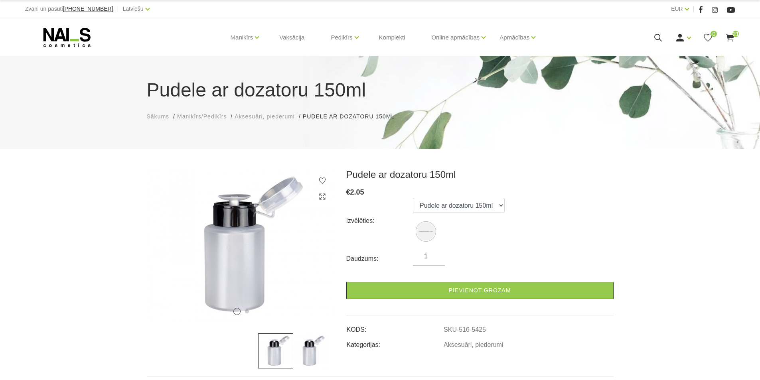
click at [439, 254] on input "1" at bounding box center [429, 257] width 32 height 10
click at [435, 254] on input "2" at bounding box center [429, 257] width 32 height 10
click at [435, 254] on input "3" at bounding box center [429, 257] width 32 height 10
type input "4"
click at [435, 254] on input "4" at bounding box center [429, 257] width 32 height 10
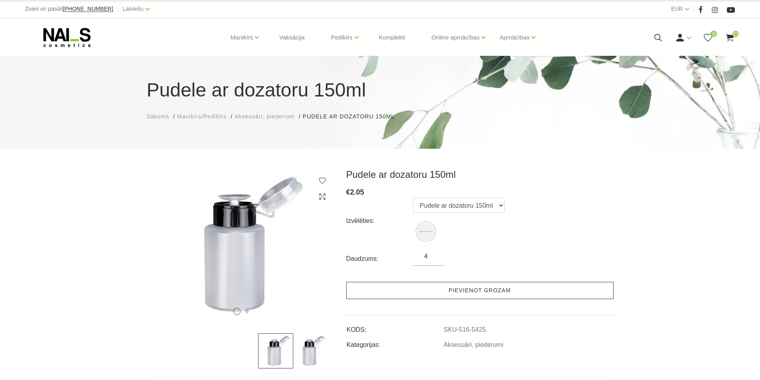
click at [437, 293] on link "Pievienot grozam" at bounding box center [479, 290] width 267 height 17
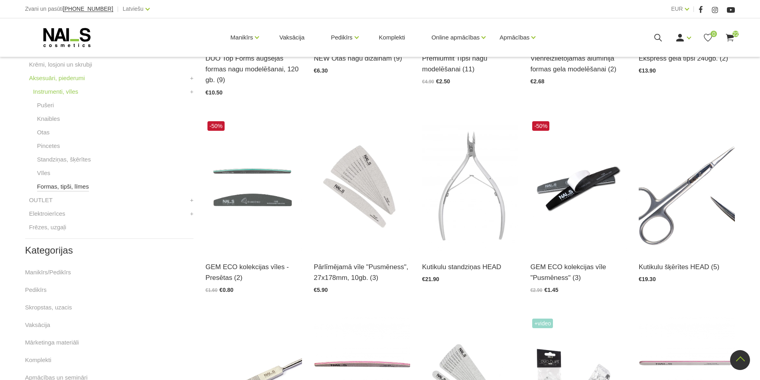
scroll to position [319, 0]
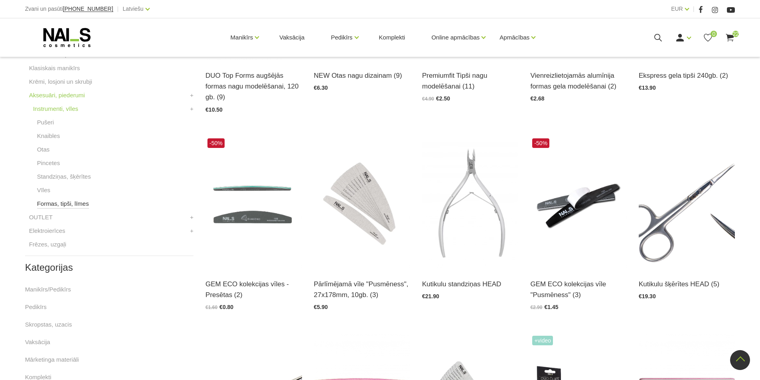
click at [61, 200] on link "Formas, tipši, līmes" at bounding box center [63, 204] width 52 height 10
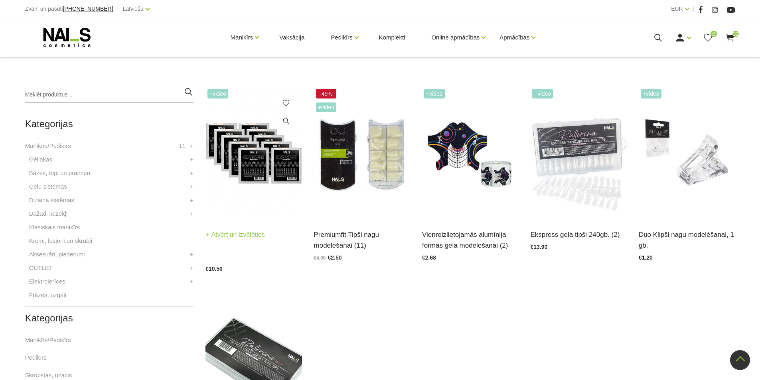
scroll to position [160, 0]
click at [657, 39] on use at bounding box center [659, 38] width 8 height 8
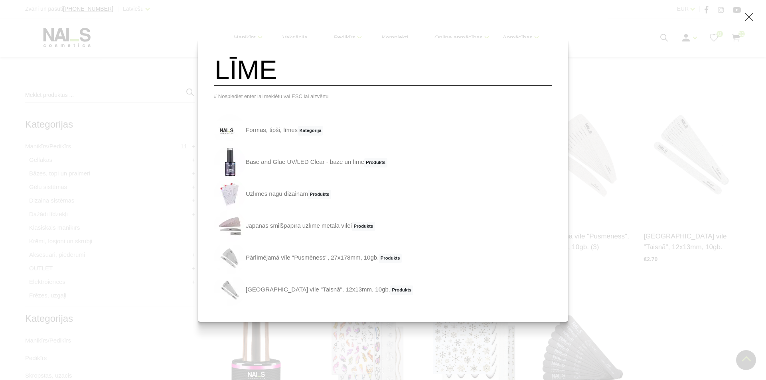
type input "LĪME"
click at [158, 166] on div "LĪME # Nospiediet enter lai meklētu vai ESC lai aizvērtu Formas, tipši, līmes K…" at bounding box center [383, 190] width 766 height 380
click at [611, 220] on div "LĪME # Nospiediet enter lai meklētu vai ESC lai aizvērtu Formas, tipši, līmes K…" at bounding box center [383, 190] width 766 height 380
click at [746, 18] on icon at bounding box center [749, 17] width 10 height 10
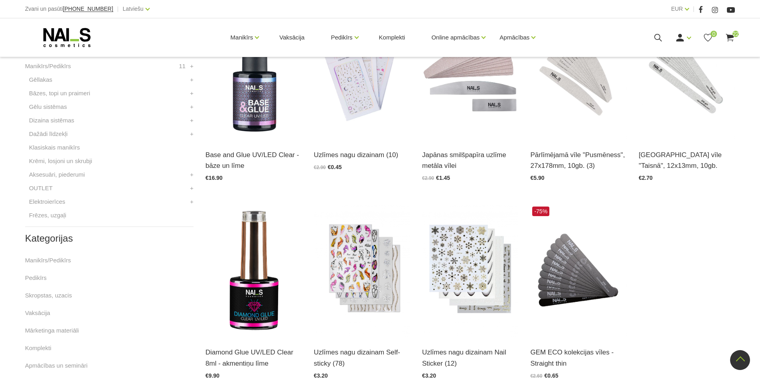
scroll to position [239, 0]
click at [51, 206] on link "Elektroierīces" at bounding box center [47, 203] width 36 height 10
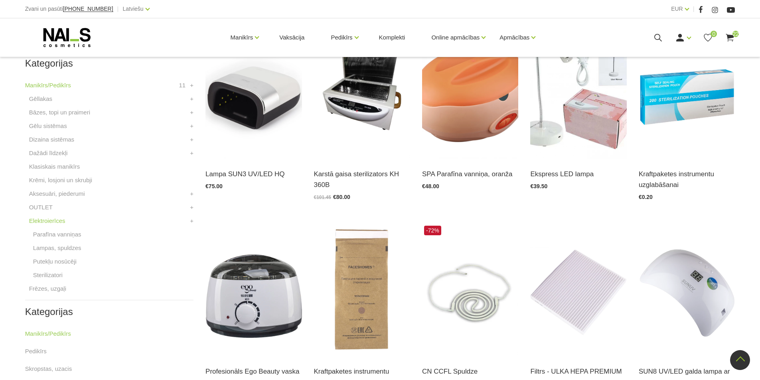
scroll to position [200, 0]
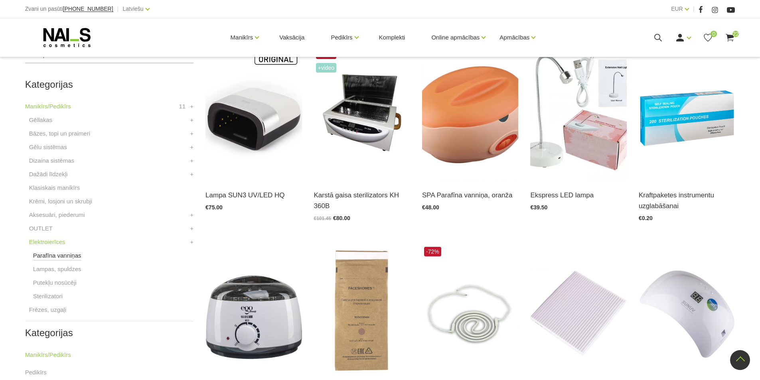
click at [68, 255] on link "Parafīna vanniņas" at bounding box center [57, 256] width 48 height 10
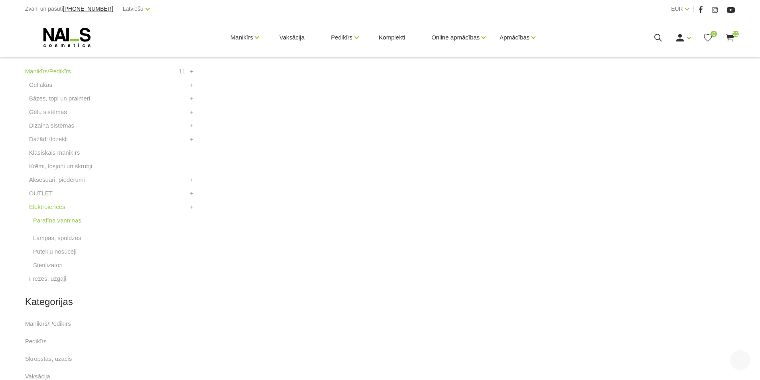
scroll to position [239, 0]
click at [68, 233] on link "Lampas, spuldzes" at bounding box center [57, 234] width 48 height 10
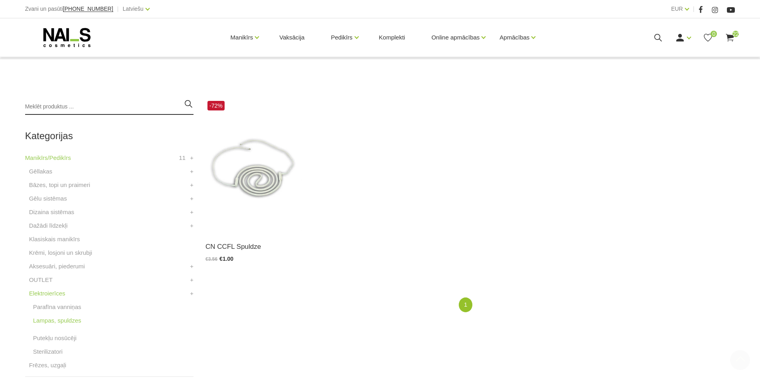
scroll to position [160, 0]
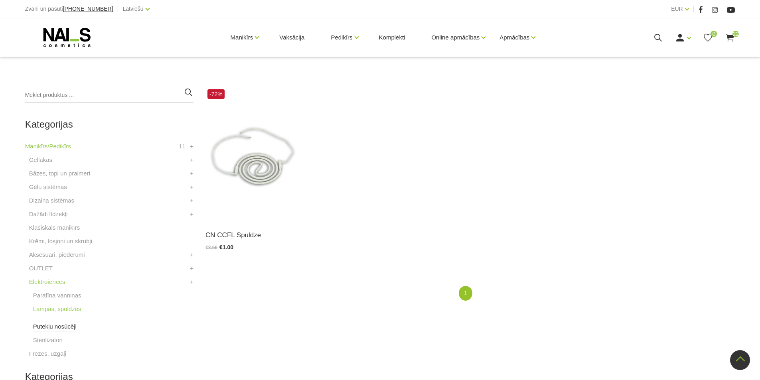
click at [53, 326] on link "Putekļu nosūcēji" at bounding box center [55, 327] width 44 height 10
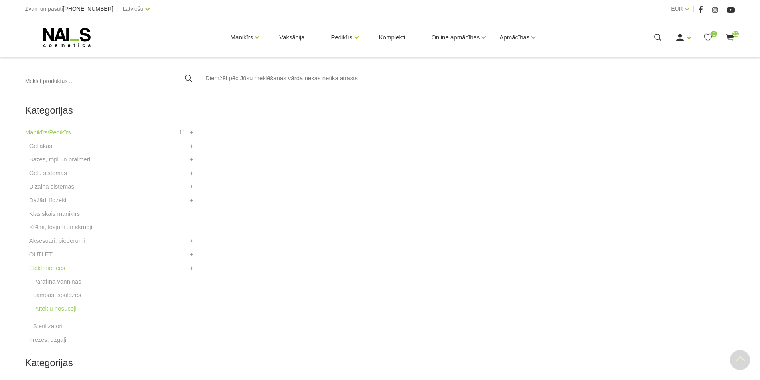
scroll to position [200, 0]
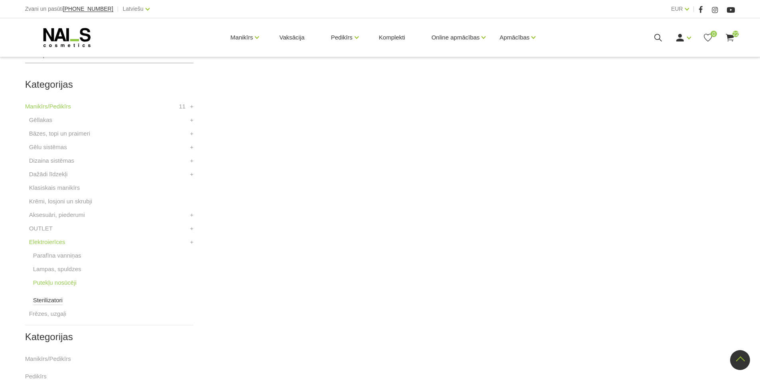
click at [45, 303] on link "Sterilizatori" at bounding box center [48, 301] width 30 height 10
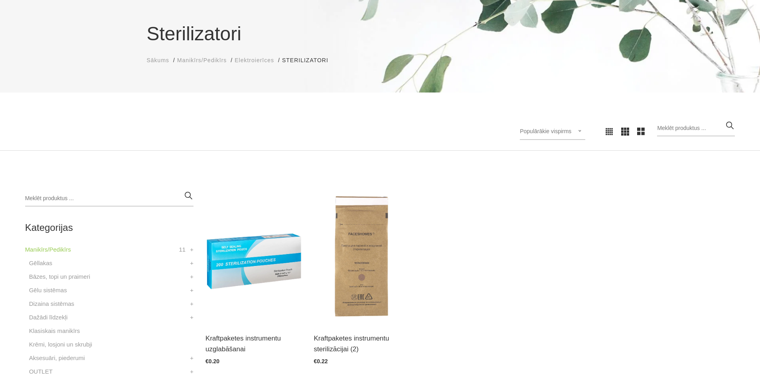
scroll to position [120, 0]
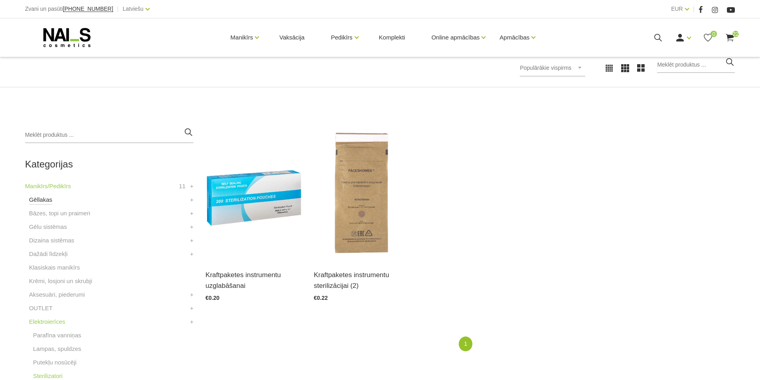
click at [46, 202] on link "Gēllakas" at bounding box center [40, 200] width 23 height 10
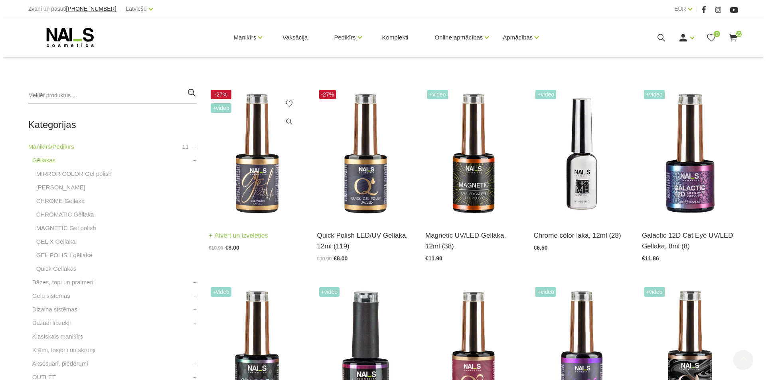
scroll to position [160, 0]
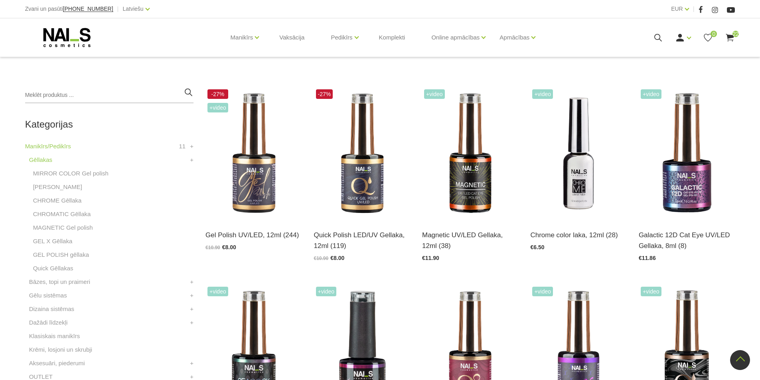
click at [660, 36] on icon at bounding box center [658, 38] width 10 height 10
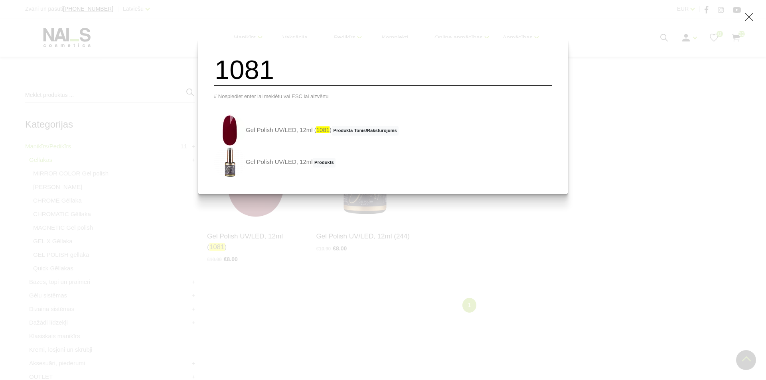
type input "1081"
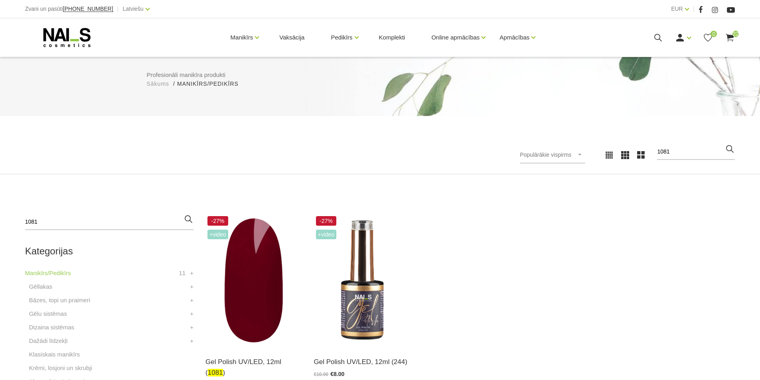
scroll to position [120, 0]
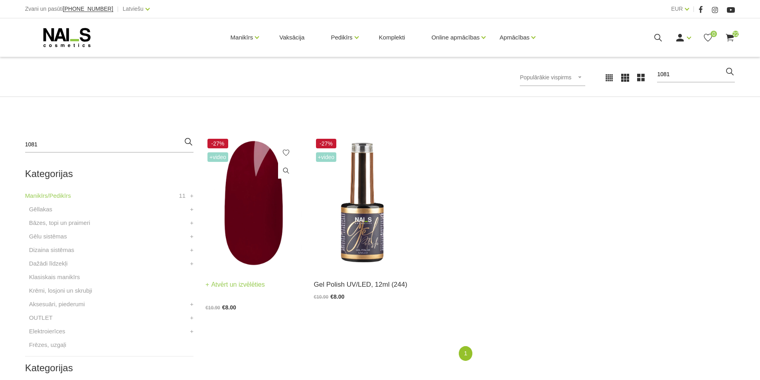
click at [264, 215] on img at bounding box center [254, 203] width 96 height 133
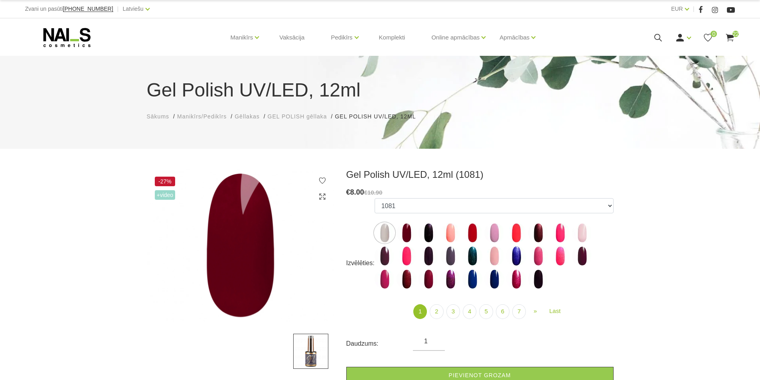
select select "5894"
type input "2"
click at [435, 340] on input "2" at bounding box center [429, 342] width 32 height 10
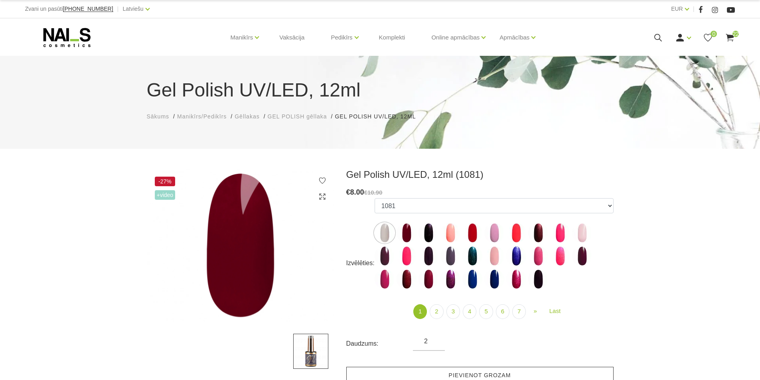
click at [443, 373] on link "Pievienot grozam" at bounding box center [479, 375] width 267 height 17
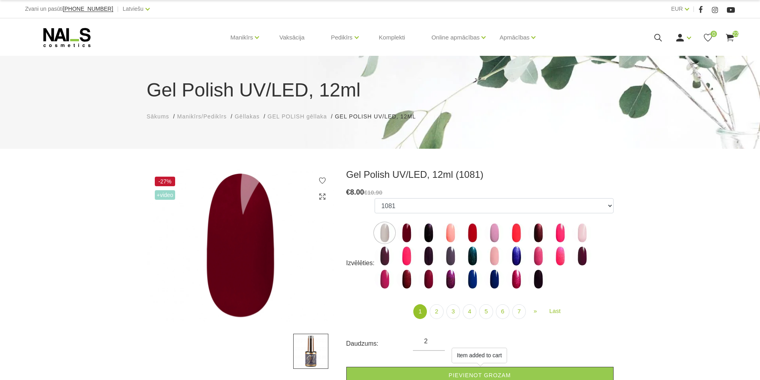
click at [656, 39] on use at bounding box center [659, 38] width 8 height 8
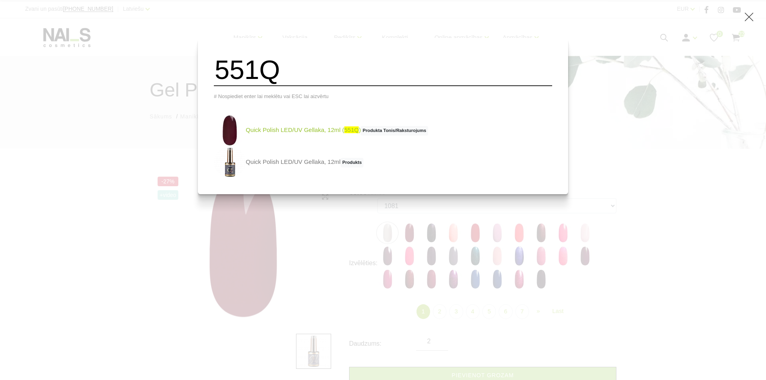
type input "551Q"
click at [318, 140] on link "Quick Polish LED/UV Gellaka, 12ml ( 551Q ) Produkta Tonis/Raksturojums" at bounding box center [321, 131] width 214 height 32
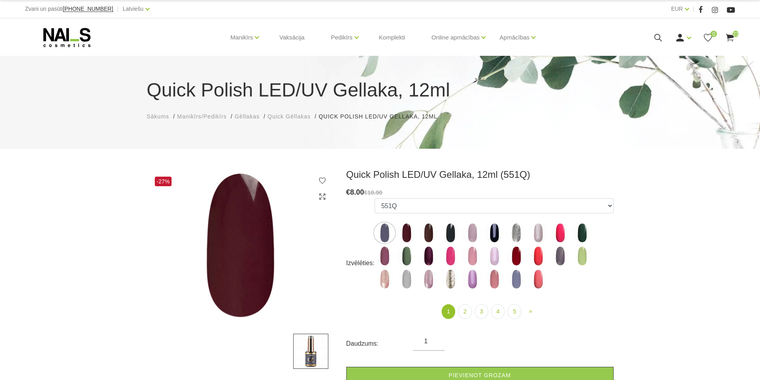
select select "4373"
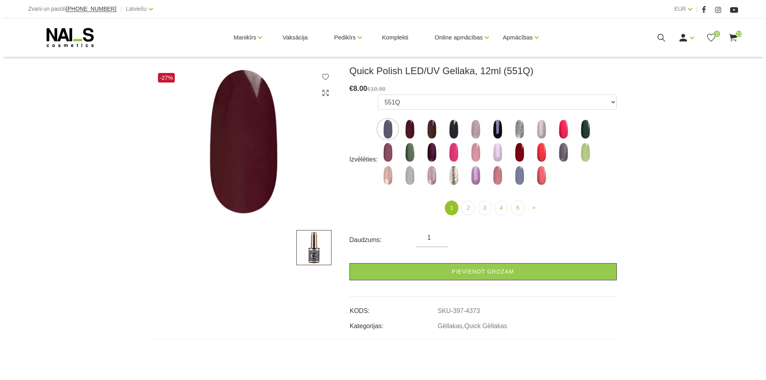
scroll to position [120, 0]
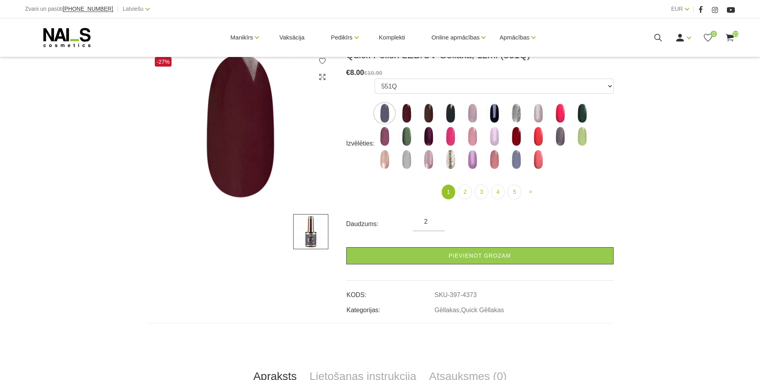
type input "2"
click at [437, 220] on input "2" at bounding box center [429, 222] width 32 height 10
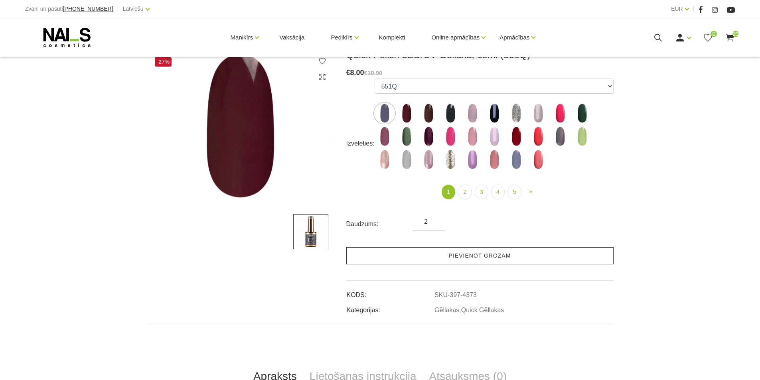
click at [438, 260] on link "Pievienot grozam" at bounding box center [479, 255] width 267 height 17
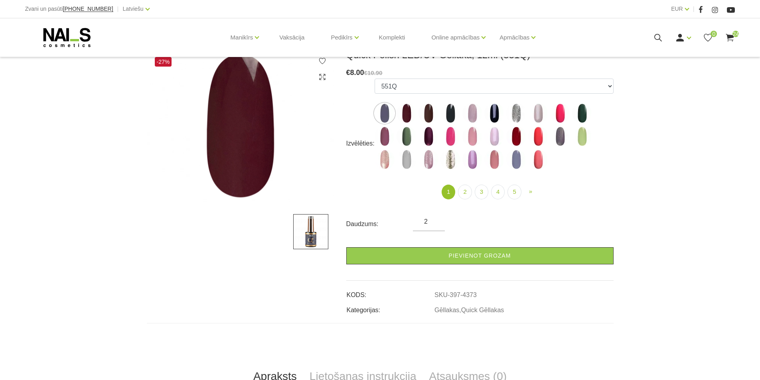
click at [656, 38] on icon at bounding box center [658, 38] width 10 height 10
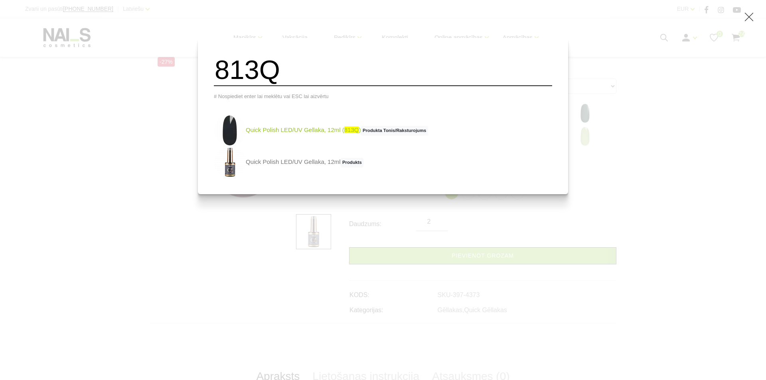
type input "813Q"
click at [301, 135] on link "Quick Polish LED/UV Gellaka, 12ml ( 813Q ) Produkta Tonis/Raksturojums" at bounding box center [321, 131] width 214 height 32
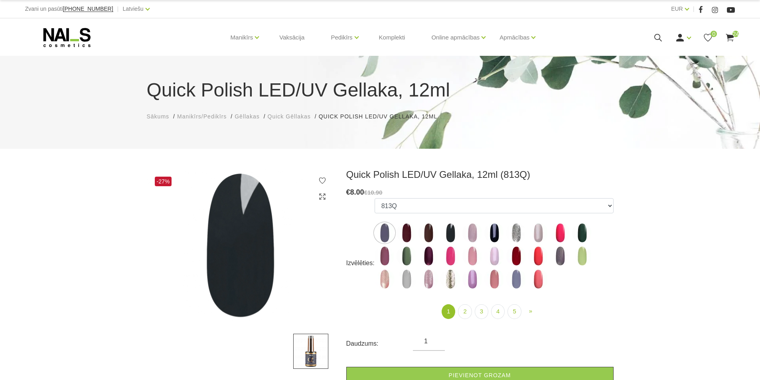
select select "6313"
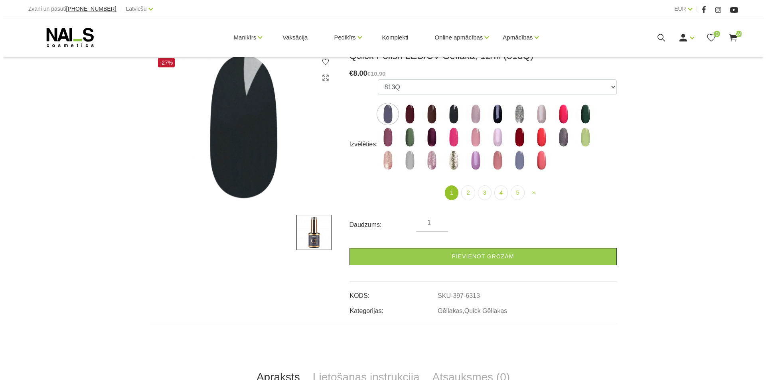
scroll to position [120, 0]
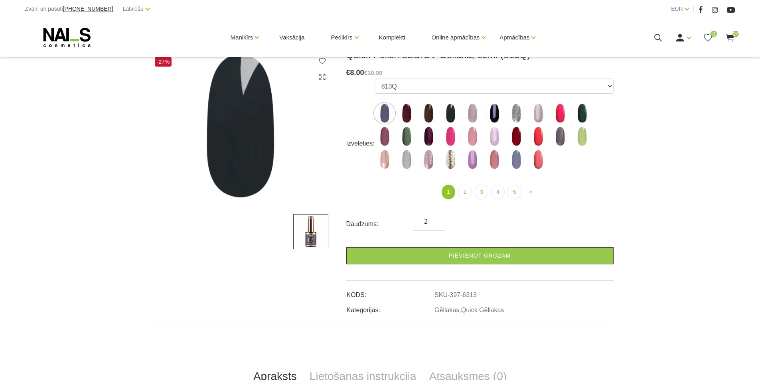
drag, startPoint x: 433, startPoint y: 218, endPoint x: 437, endPoint y: 225, distance: 7.9
type input "2"
click at [433, 219] on input "2" at bounding box center [429, 222] width 32 height 10
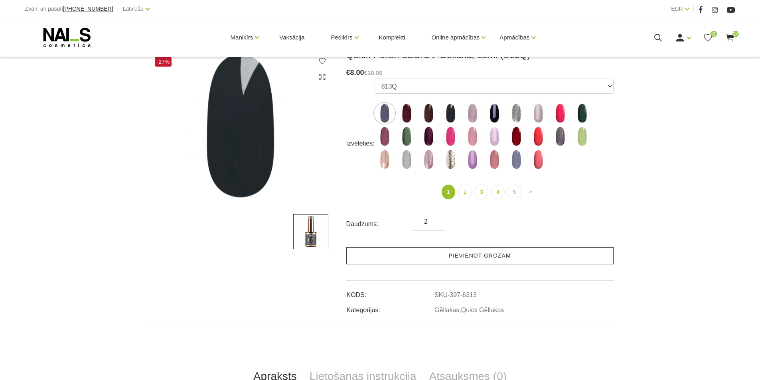
click at [439, 258] on link "Pievienot grozam" at bounding box center [479, 255] width 267 height 17
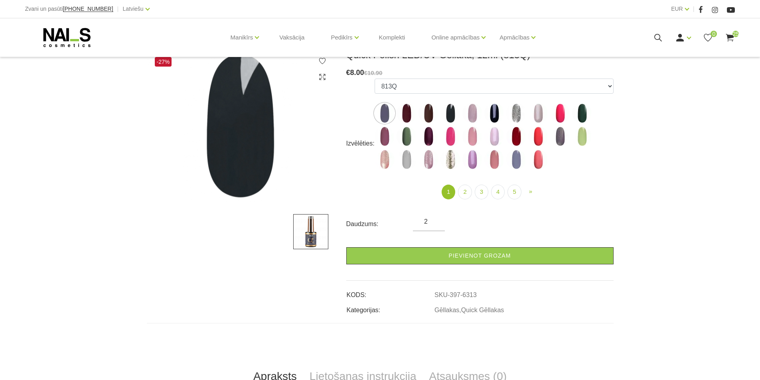
click at [655, 38] on icon at bounding box center [658, 38] width 10 height 10
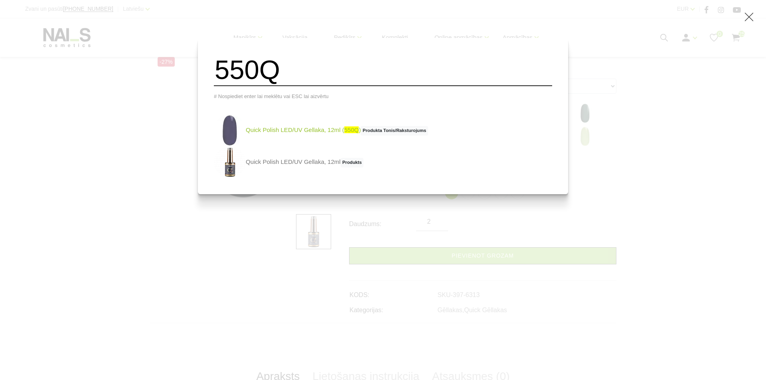
type input "550Q"
click at [328, 137] on link "Quick Polish LED/UV Gellaka, 12ml ( 550Q ) Produkta Tonis/Raksturojums" at bounding box center [321, 131] width 214 height 32
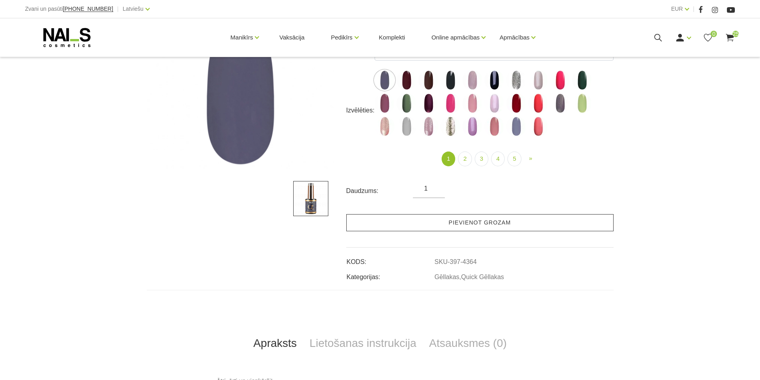
scroll to position [160, 0]
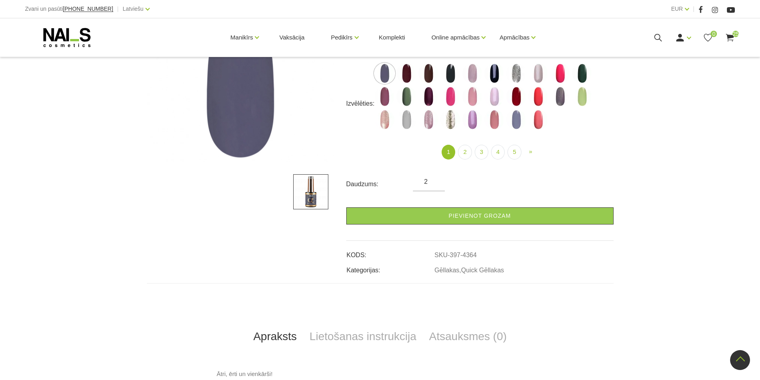
type input "2"
click at [436, 180] on input "2" at bounding box center [429, 182] width 32 height 10
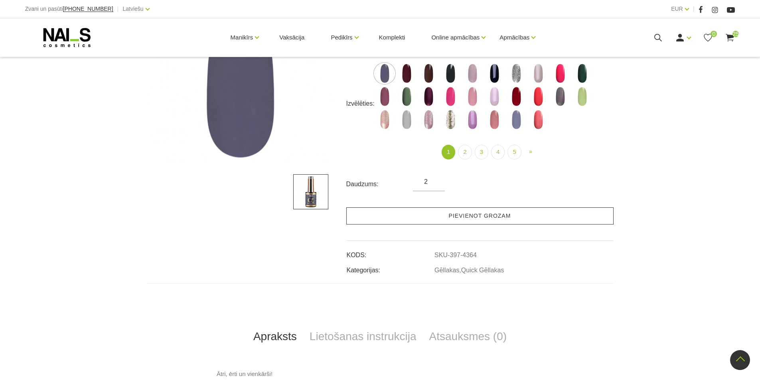
click at [445, 224] on link "Pievienot grozam" at bounding box center [479, 216] width 267 height 17
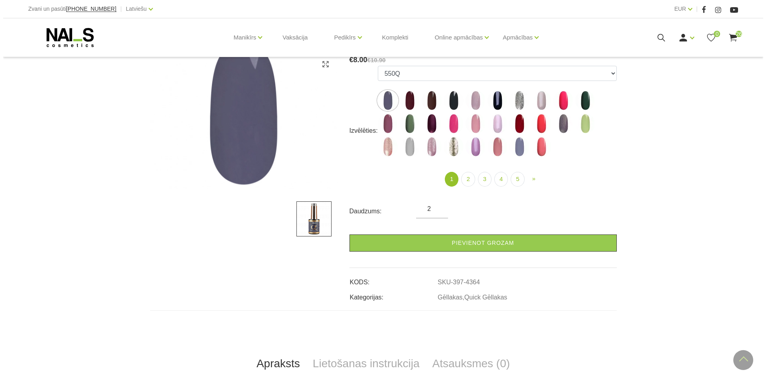
scroll to position [120, 0]
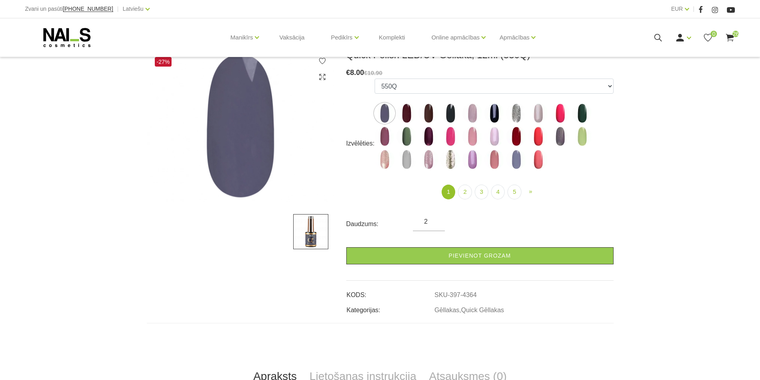
click at [657, 38] on icon at bounding box center [658, 38] width 10 height 10
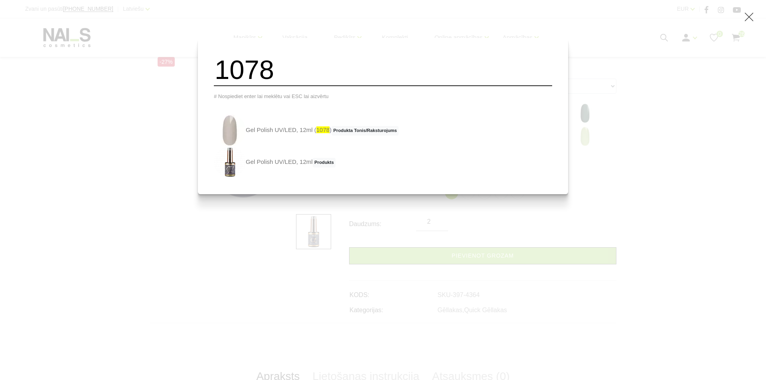
type input "1078"
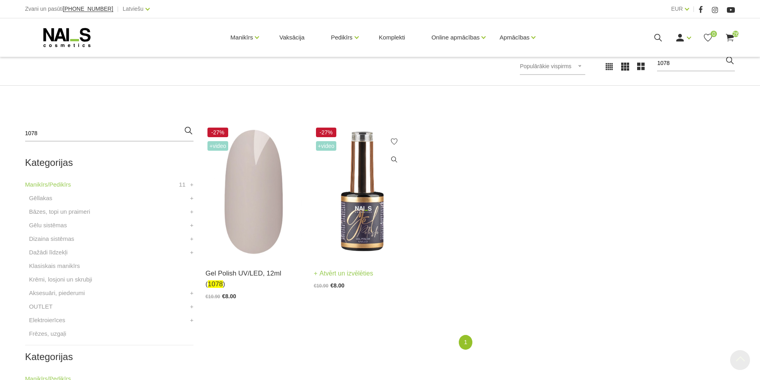
scroll to position [200, 0]
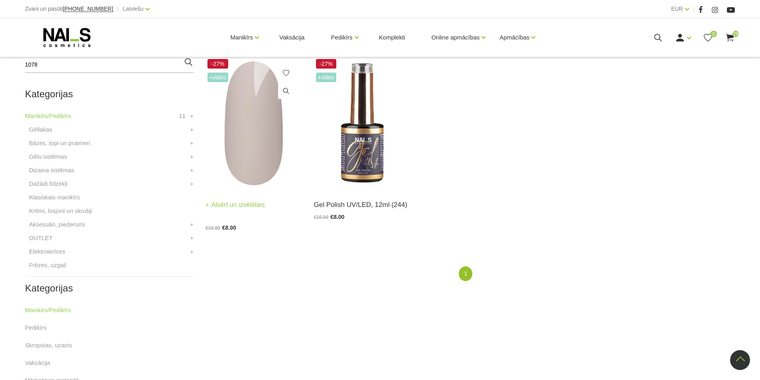
click at [274, 149] on img at bounding box center [254, 123] width 96 height 133
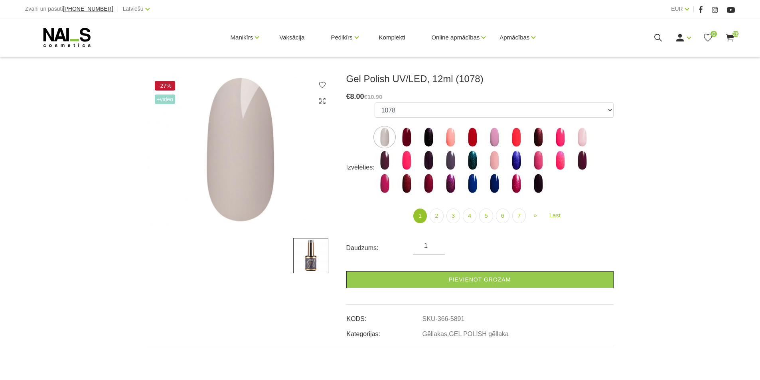
scroll to position [160, 0]
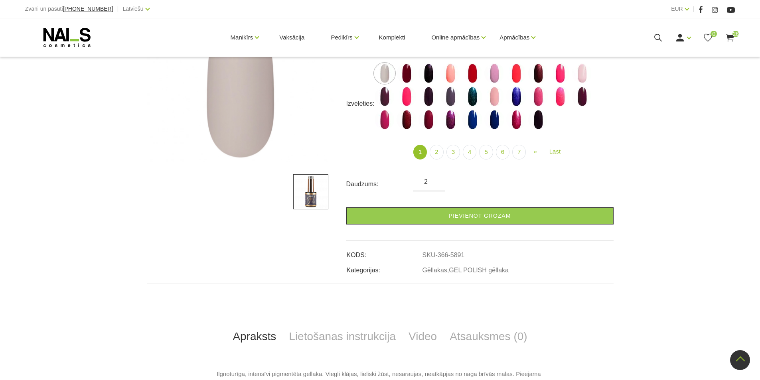
type input "2"
click at [435, 179] on input "2" at bounding box center [429, 182] width 32 height 10
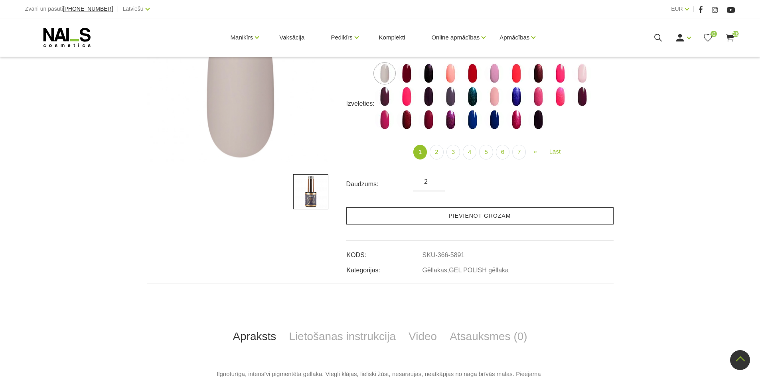
click at [434, 219] on link "Pievienot grozam" at bounding box center [479, 216] width 267 height 17
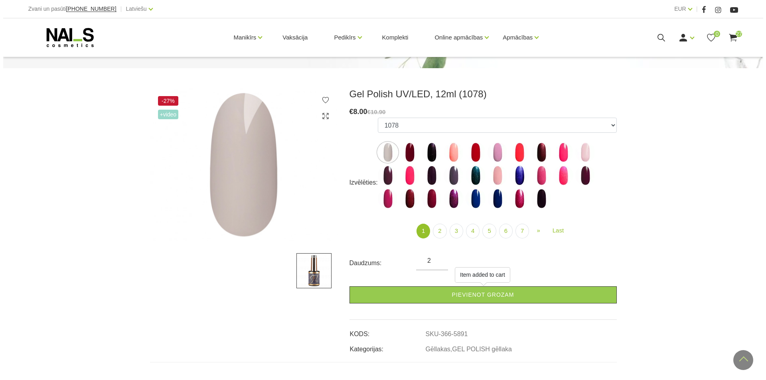
scroll to position [80, 0]
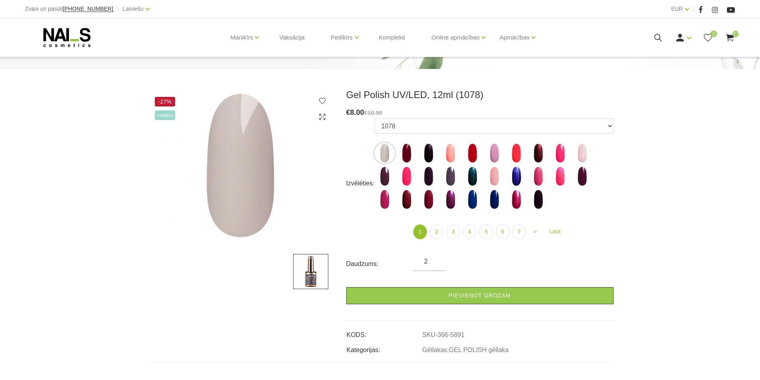
click at [657, 35] on icon at bounding box center [658, 38] width 10 height 10
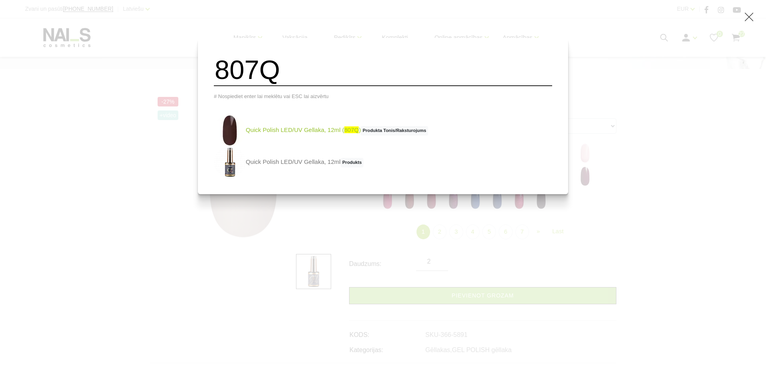
type input "807Q"
click at [306, 132] on link "Quick Polish LED/UV Gellaka, 12ml ( 807Q ) Produkta Tonis/Raksturojums" at bounding box center [321, 131] width 214 height 32
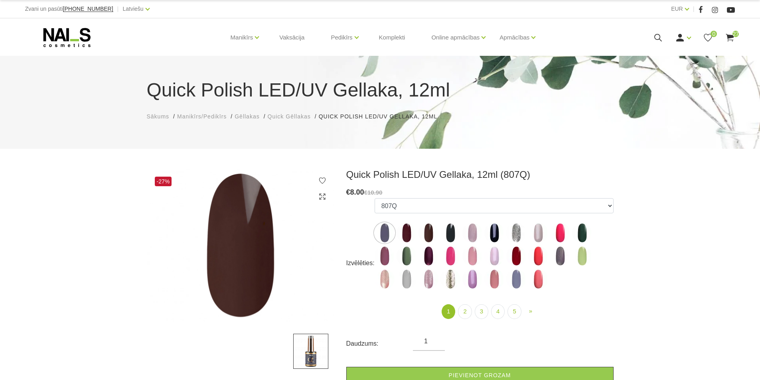
select select "5731"
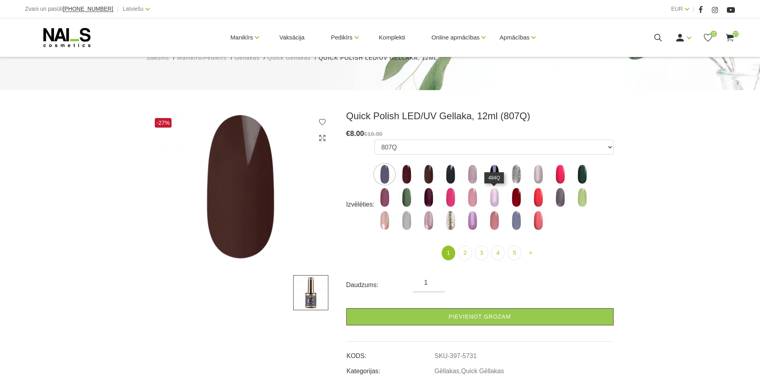
scroll to position [120, 0]
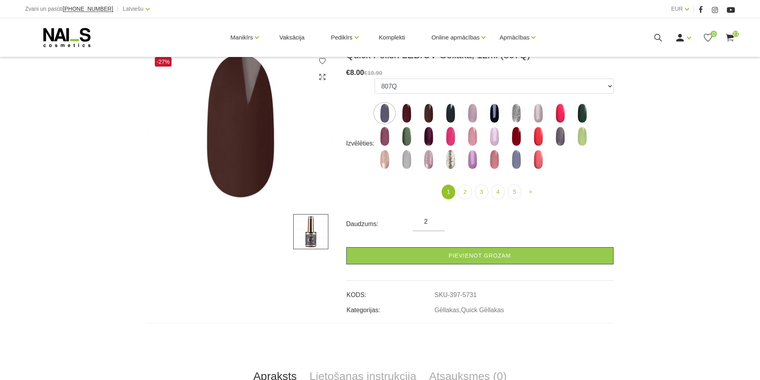
type input "2"
click at [436, 219] on input "2" at bounding box center [429, 222] width 32 height 10
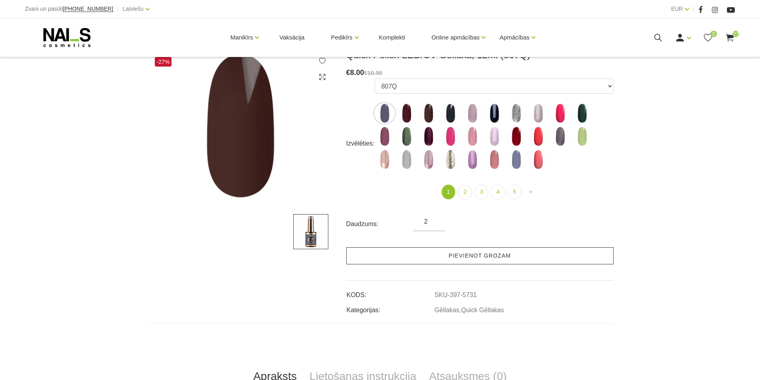
click at [433, 258] on link "Pievienot grozam" at bounding box center [479, 255] width 267 height 17
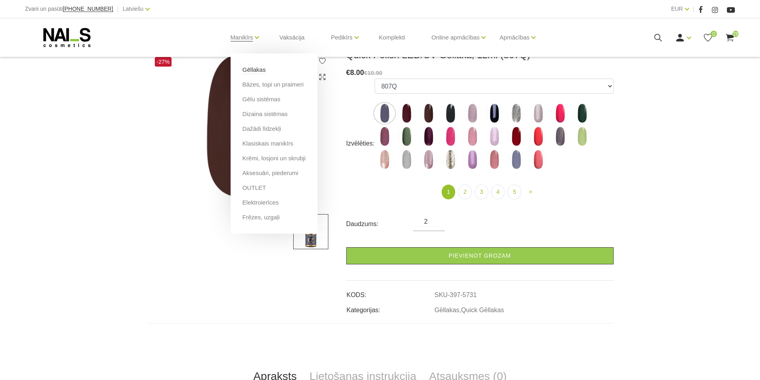
click at [255, 69] on link "Gēllakas" at bounding box center [254, 69] width 23 height 9
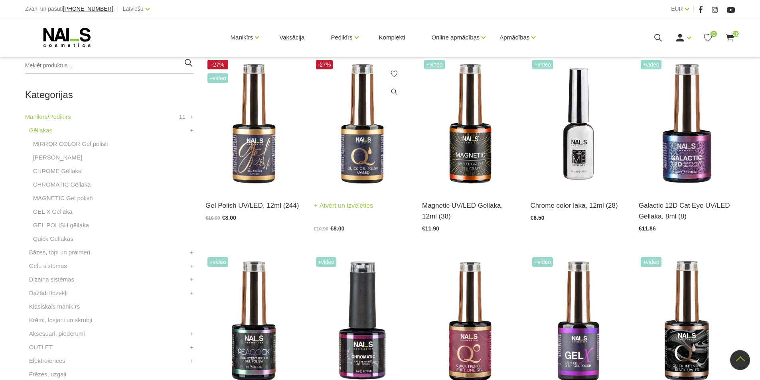
scroll to position [239, 0]
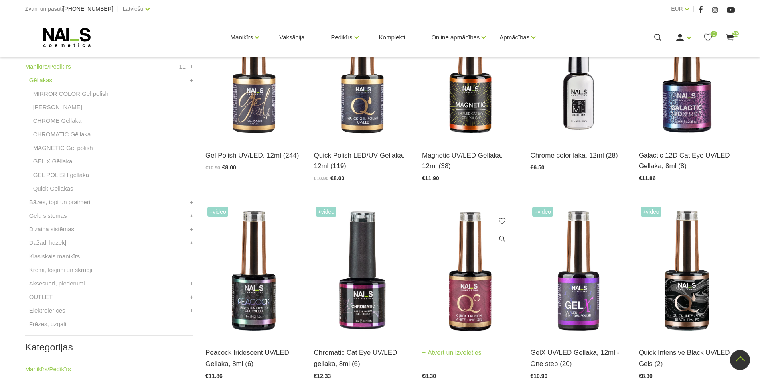
click at [469, 308] on img at bounding box center [470, 271] width 96 height 133
click at [66, 95] on link "MIRROR COLOR Gel polish" at bounding box center [70, 94] width 75 height 10
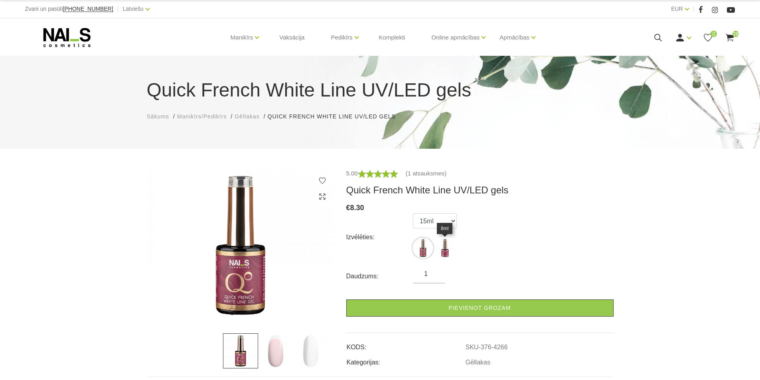
click at [442, 254] on img at bounding box center [445, 248] width 20 height 20
select select "4266"
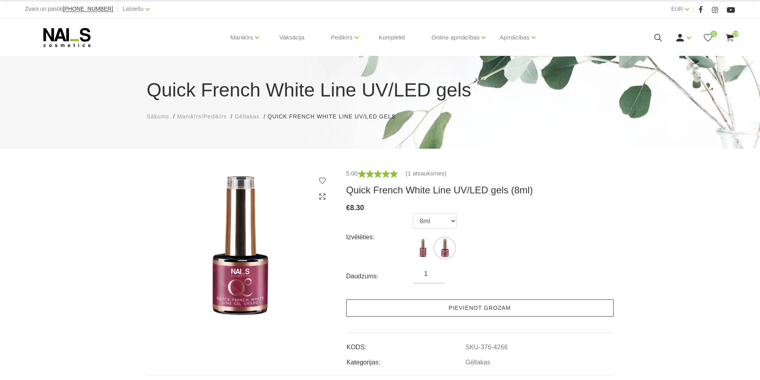
click at [434, 306] on link "Pievienot grozam" at bounding box center [479, 308] width 267 height 17
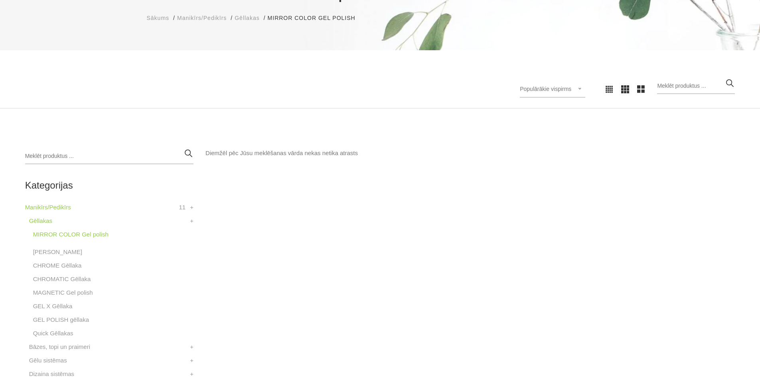
scroll to position [160, 0]
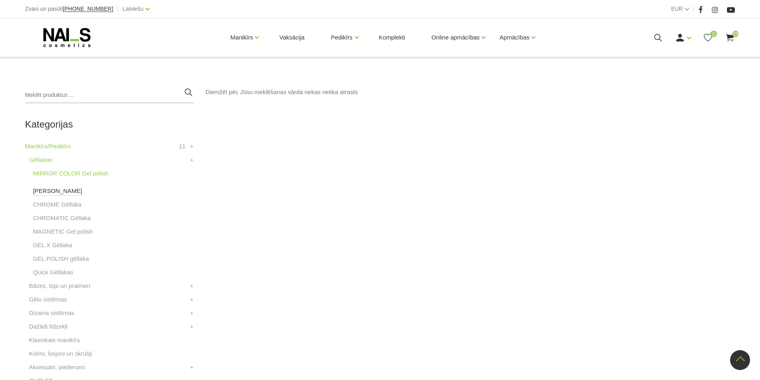
click at [63, 189] on link "[PERSON_NAME]" at bounding box center [57, 191] width 49 height 10
click at [55, 203] on link "CHROME Gēllaka" at bounding box center [57, 205] width 49 height 10
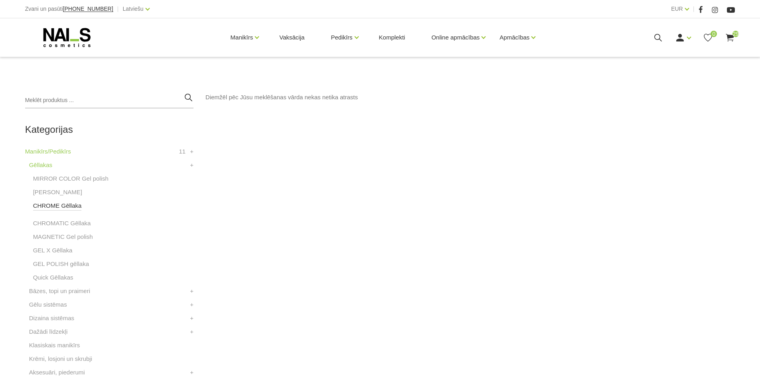
scroll to position [160, 0]
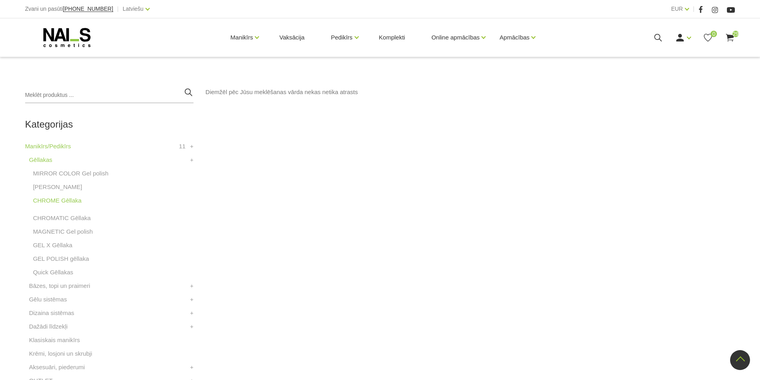
click at [62, 223] on li "CHROMATIC Gēllaka" at bounding box center [111, 221] width 164 height 14
click at [64, 220] on link "CHROMATIC Gēllaka" at bounding box center [62, 219] width 58 height 10
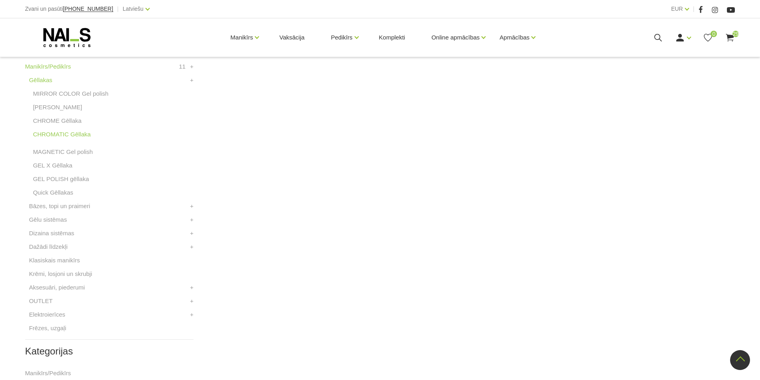
click at [70, 147] on li "CHROMATIC Gēllaka" at bounding box center [111, 139] width 164 height 18
click at [70, 150] on link "MAGNETIC Gel polish" at bounding box center [63, 152] width 60 height 10
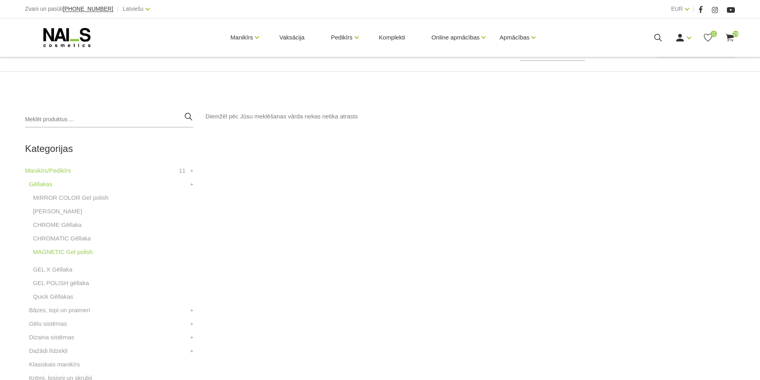
scroll to position [160, 0]
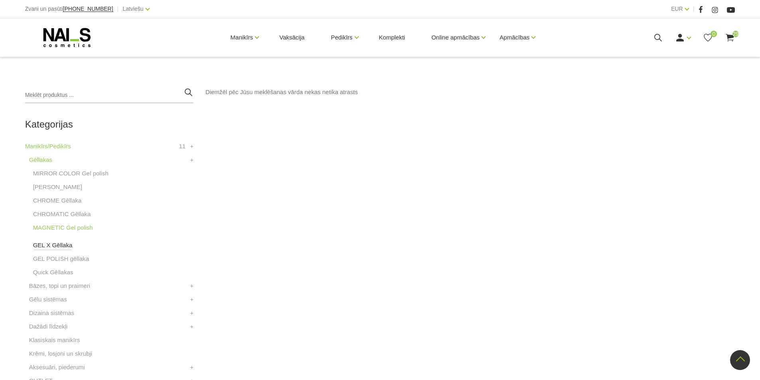
click at [60, 248] on link "GEL X Gēllaka" at bounding box center [53, 246] width 40 height 10
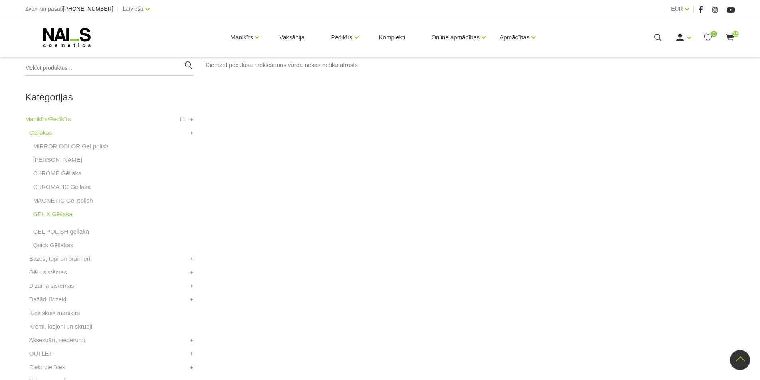
scroll to position [200, 0]
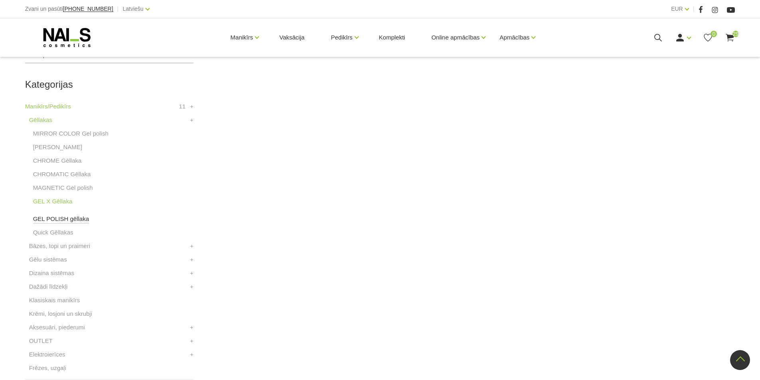
click at [73, 220] on link "GEL POLISH gēllaka" at bounding box center [61, 219] width 56 height 10
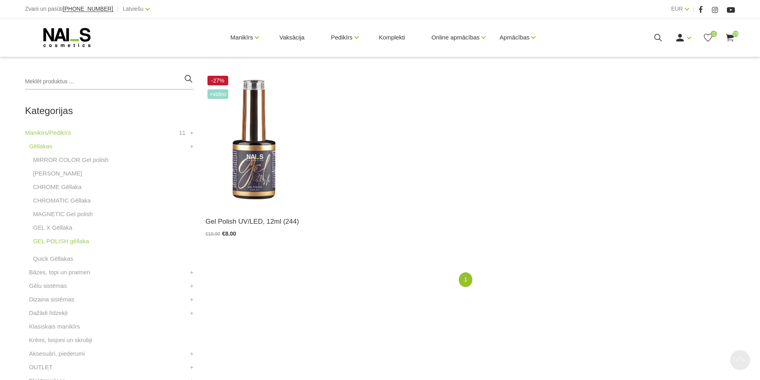
scroll to position [200, 0]
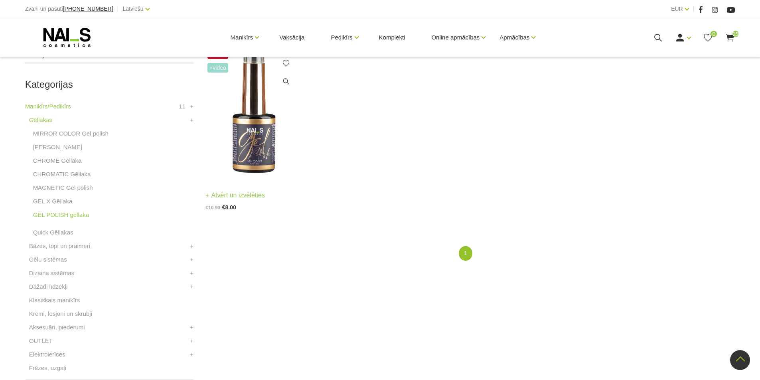
click at [243, 148] on img at bounding box center [254, 113] width 96 height 133
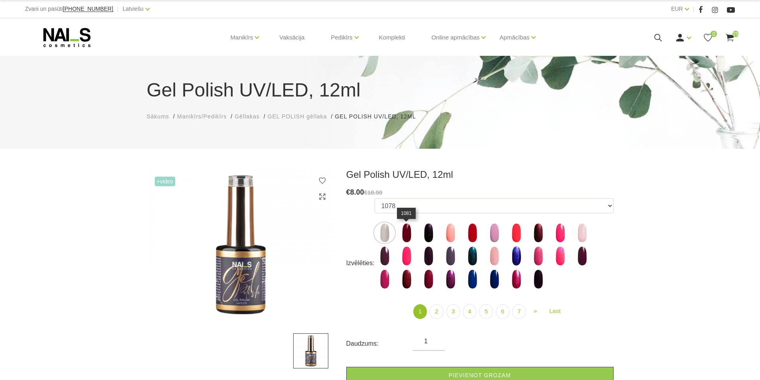
click at [407, 231] on img at bounding box center [407, 233] width 20 height 20
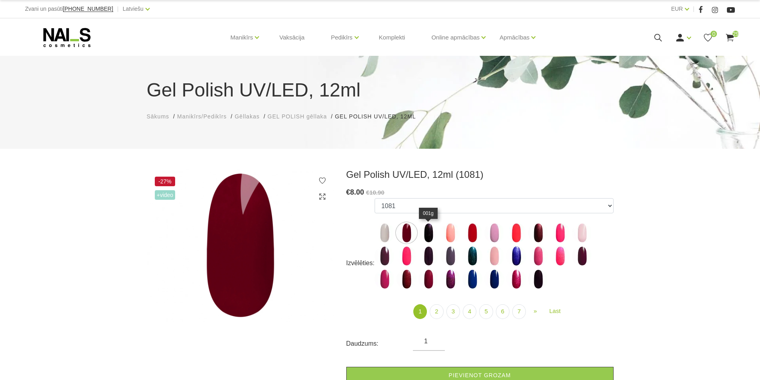
click at [424, 231] on img at bounding box center [429, 233] width 20 height 20
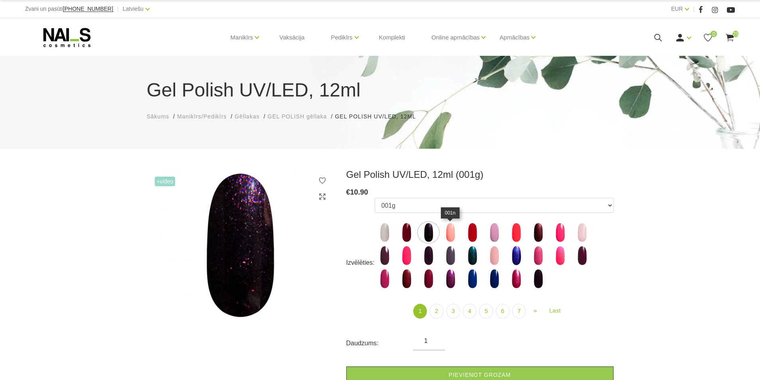
click at [449, 235] on img at bounding box center [451, 233] width 20 height 20
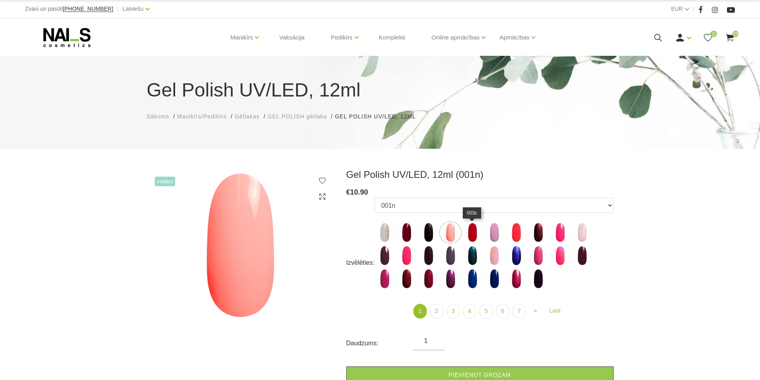
click at [473, 232] on img at bounding box center [473, 233] width 20 height 20
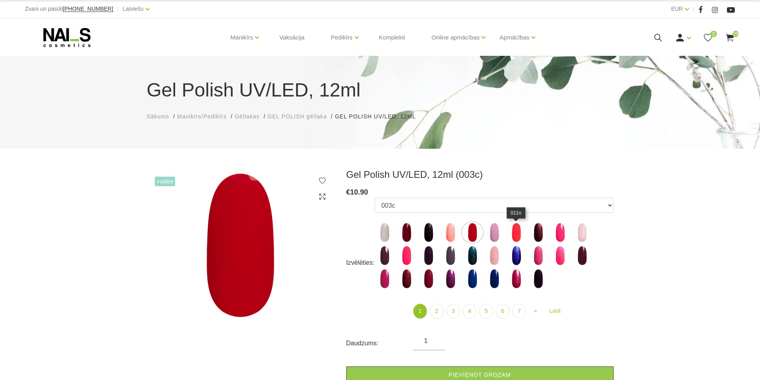
click at [508, 228] on img at bounding box center [516, 233] width 20 height 20
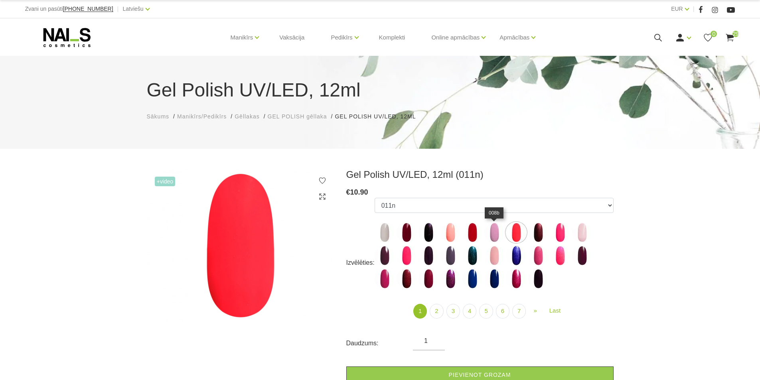
click at [493, 233] on img at bounding box center [495, 233] width 20 height 20
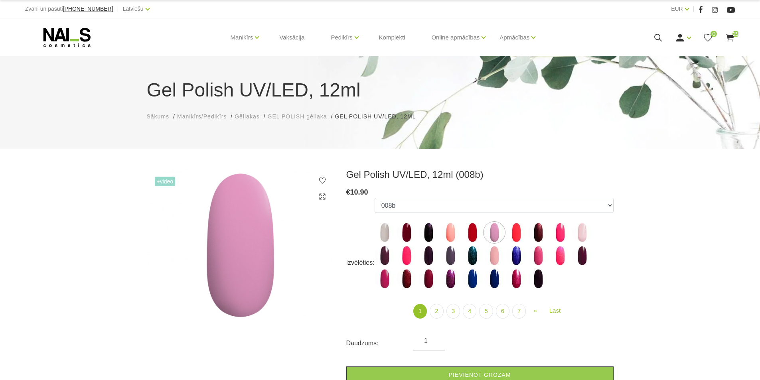
click at [395, 257] on ul "1078 1081 001g 001n 003c 008b 011n 012g 016n 020b 044v 065v 068p 069v 083g 085p…" at bounding box center [494, 245] width 239 height 94
click at [437, 255] on img at bounding box center [429, 256] width 20 height 20
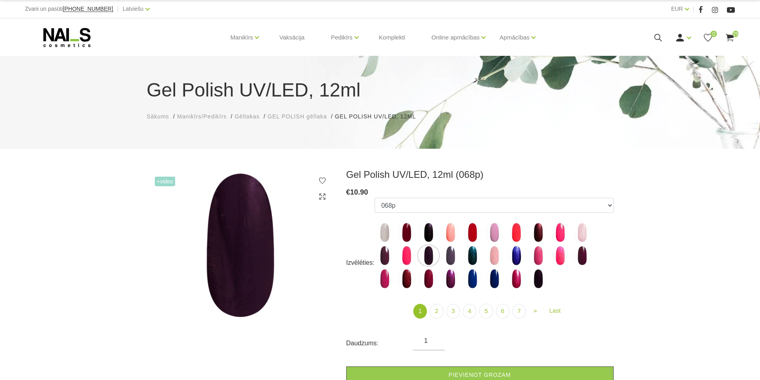
click at [461, 252] on ul "1078 1081 001g 001n 003c 008b 011n 012g 016n 020b 044v 065v 068p 069v 083g 085p…" at bounding box center [494, 245] width 239 height 94
click at [497, 251] on img at bounding box center [495, 256] width 20 height 20
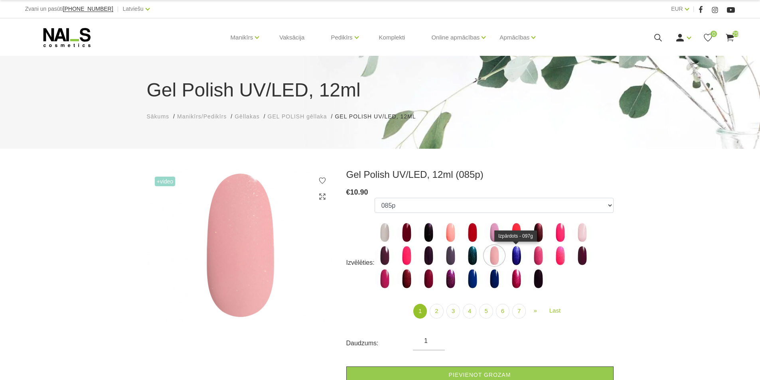
drag, startPoint x: 526, startPoint y: 253, endPoint x: 533, endPoint y: 255, distance: 6.9
click at [530, 254] on ul "1078 1081 001g 001n 003c 008b 011n 012g 016n 020b 044v 065v 068p 069v 083g 085p…" at bounding box center [494, 245] width 239 height 94
click at [551, 253] on img at bounding box center [560, 256] width 20 height 20
select select "4020"
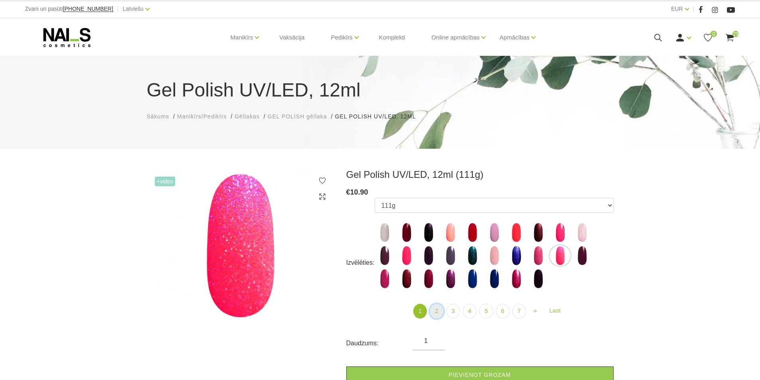
click at [438, 313] on link "2" at bounding box center [437, 311] width 14 height 15
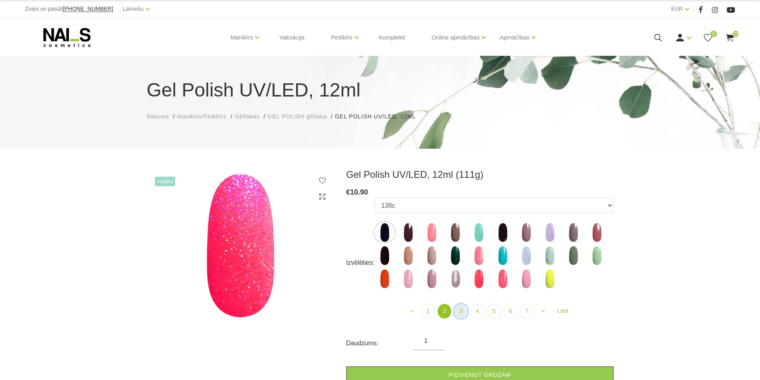
click at [461, 312] on link "3" at bounding box center [461, 311] width 14 height 15
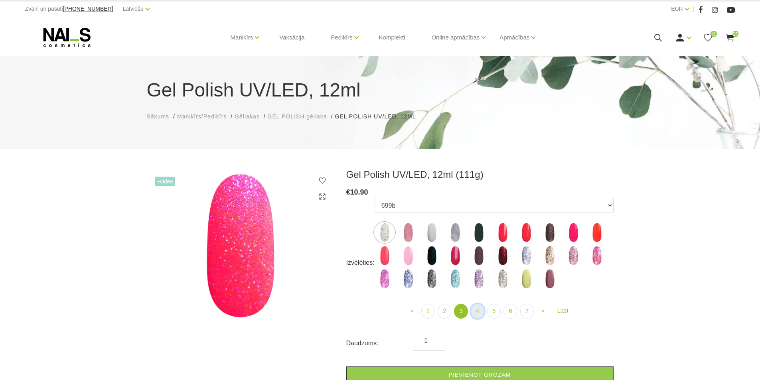
click at [473, 312] on link "4" at bounding box center [478, 311] width 14 height 15
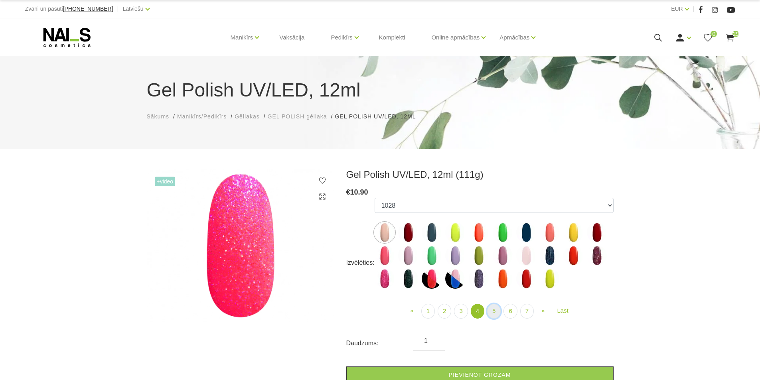
click at [496, 315] on link "5" at bounding box center [494, 311] width 14 height 15
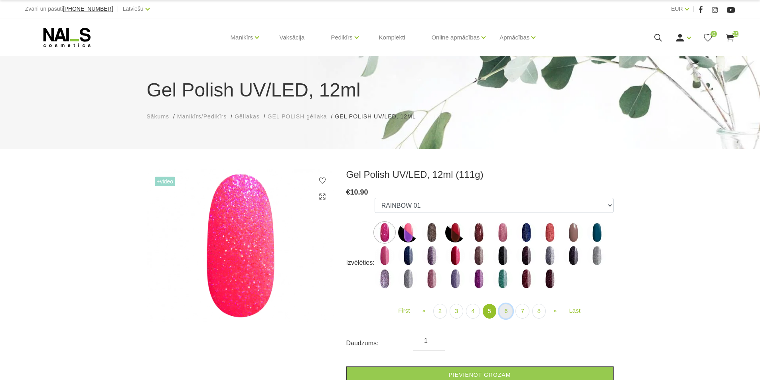
click at [508, 314] on link "6" at bounding box center [506, 311] width 14 height 15
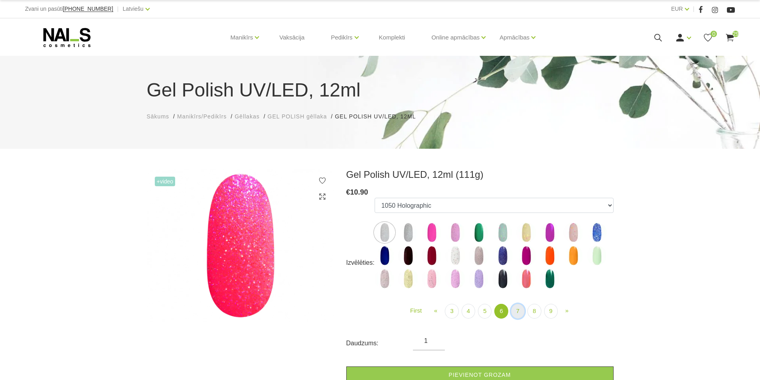
click at [518, 310] on link "7" at bounding box center [518, 311] width 14 height 15
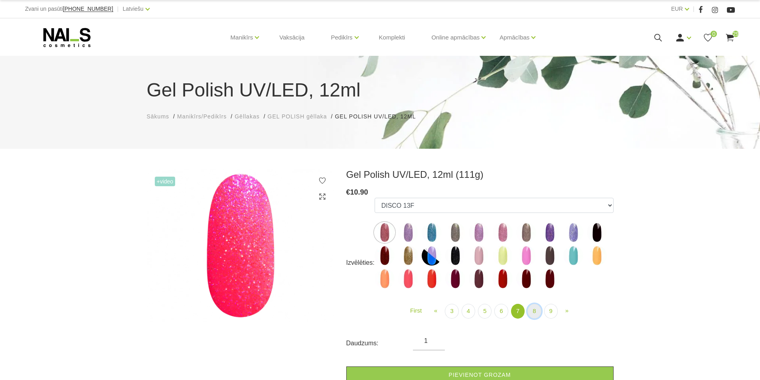
click at [536, 315] on link "8" at bounding box center [535, 311] width 14 height 15
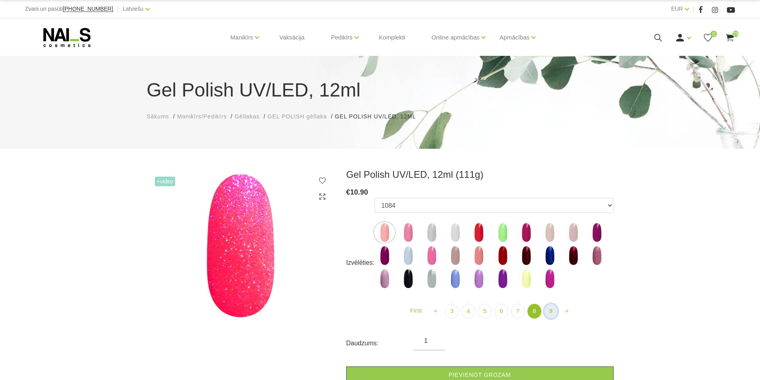
click at [550, 316] on link "9" at bounding box center [551, 311] width 14 height 15
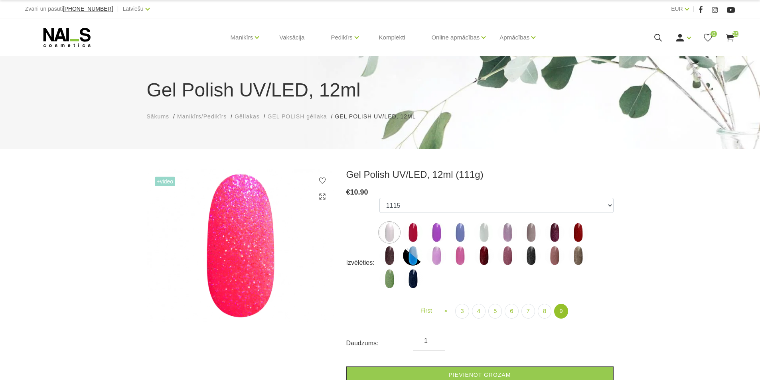
click at [558, 259] on img at bounding box center [555, 256] width 20 height 20
select select "6407"
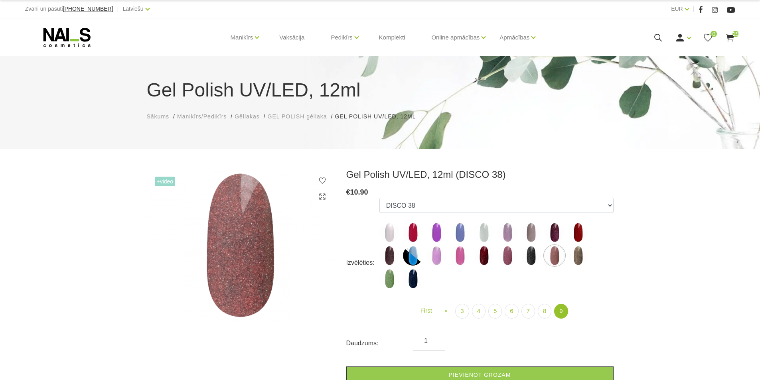
click at [59, 39] on icon at bounding box center [67, 38] width 84 height 20
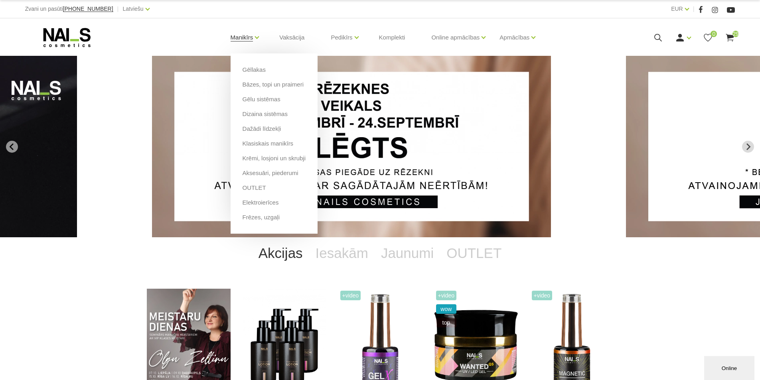
click at [245, 35] on link "Manikīrs" at bounding box center [242, 38] width 23 height 32
click at [250, 71] on link "Gēllakas" at bounding box center [254, 69] width 23 height 9
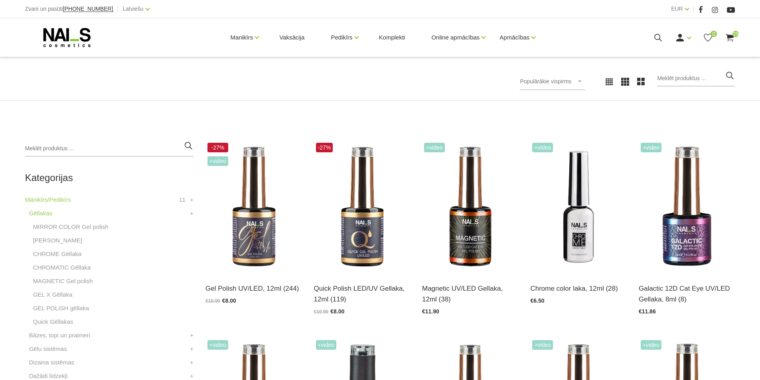
scroll to position [120, 0]
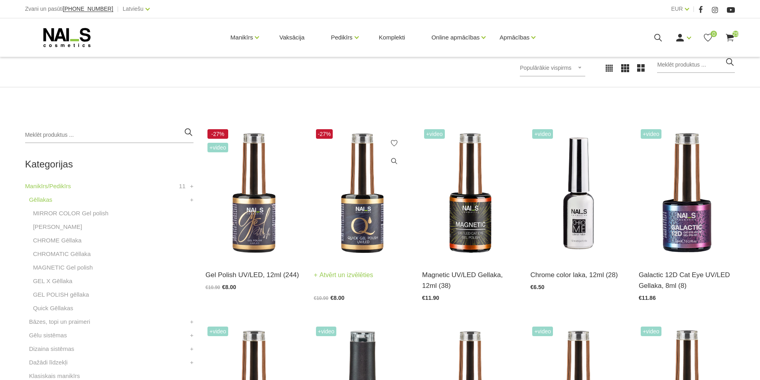
click at [363, 221] on img at bounding box center [362, 193] width 96 height 133
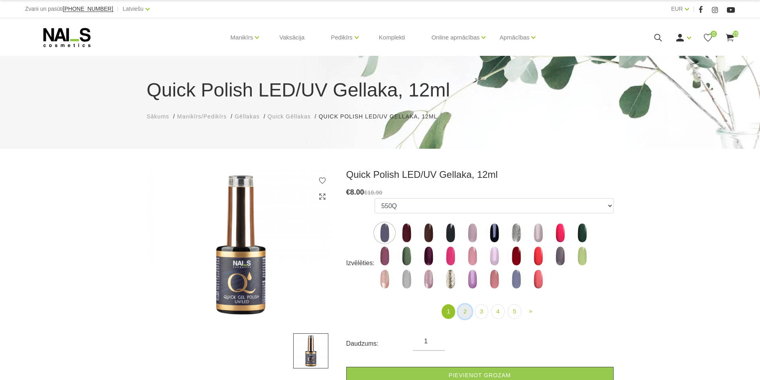
click at [465, 313] on link "2" at bounding box center [465, 312] width 14 height 15
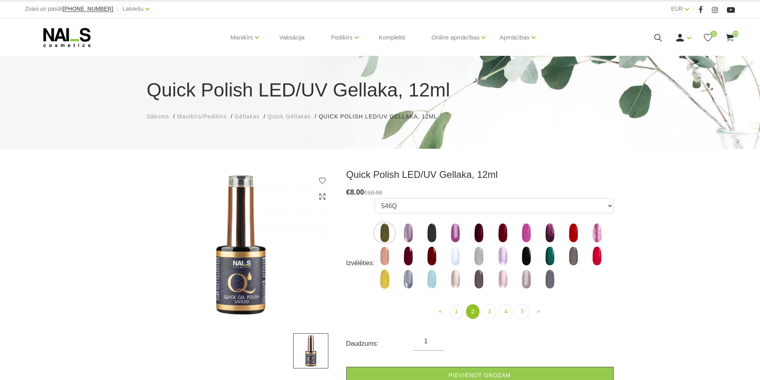
click at [387, 232] on img at bounding box center [385, 233] width 20 height 20
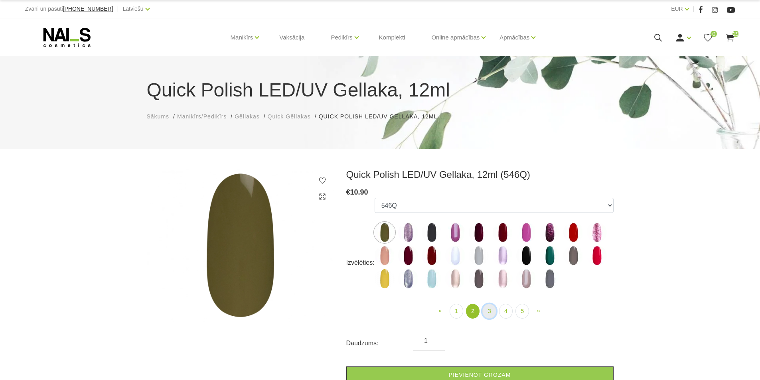
click at [488, 312] on link "3" at bounding box center [490, 311] width 14 height 15
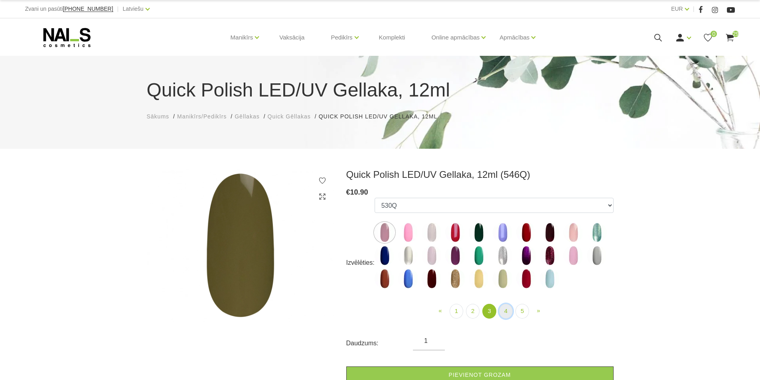
click at [505, 312] on link "4" at bounding box center [506, 311] width 14 height 15
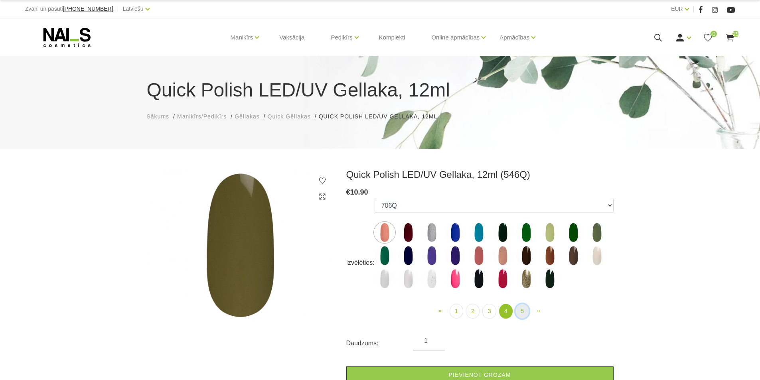
click at [518, 314] on link "5" at bounding box center [523, 311] width 14 height 15
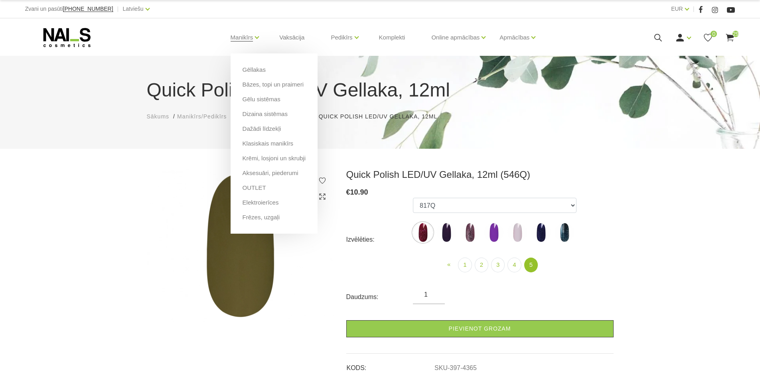
click at [259, 75] on li "Gēllakas" at bounding box center [274, 72] width 63 height 15
click at [259, 73] on link "Gēllakas" at bounding box center [254, 69] width 23 height 9
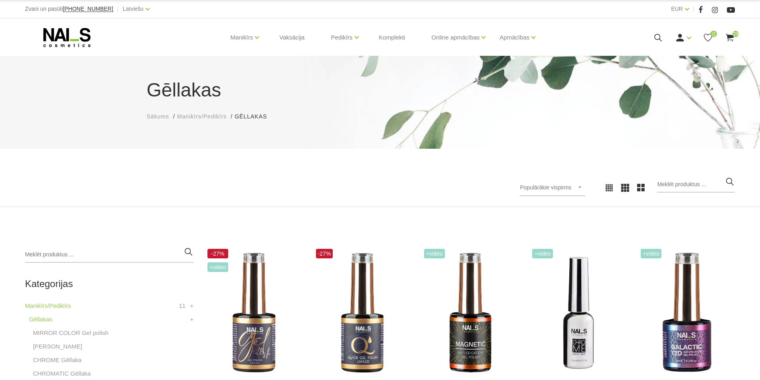
click at [657, 37] on icon at bounding box center [658, 38] width 10 height 10
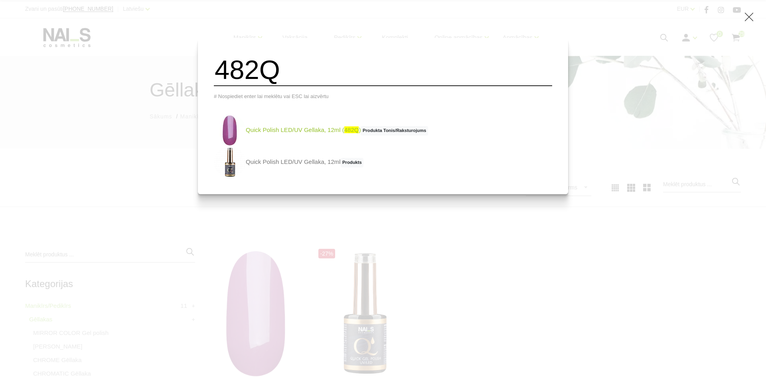
type input "482Q"
click at [322, 134] on link "Quick Polish LED/UV Gellaka, 12ml ( 482Q ) Produkta Tonis/Raksturojums" at bounding box center [321, 131] width 214 height 32
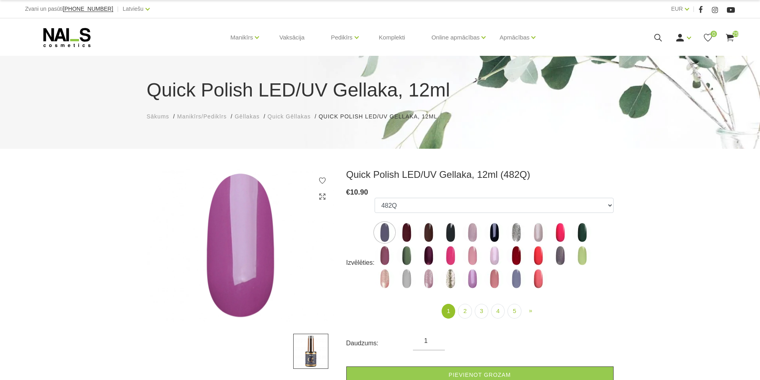
select select "4369"
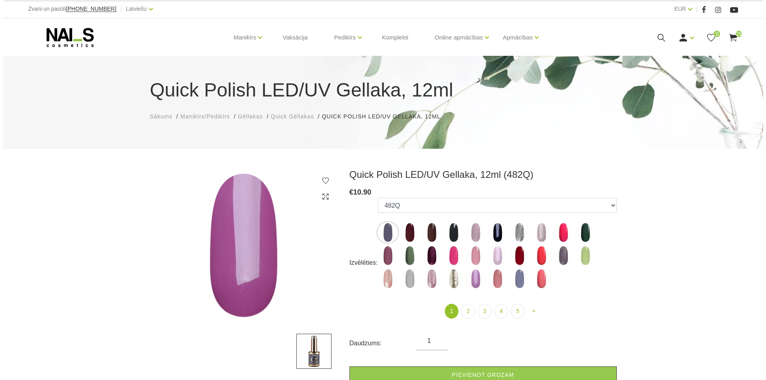
scroll to position [120, 0]
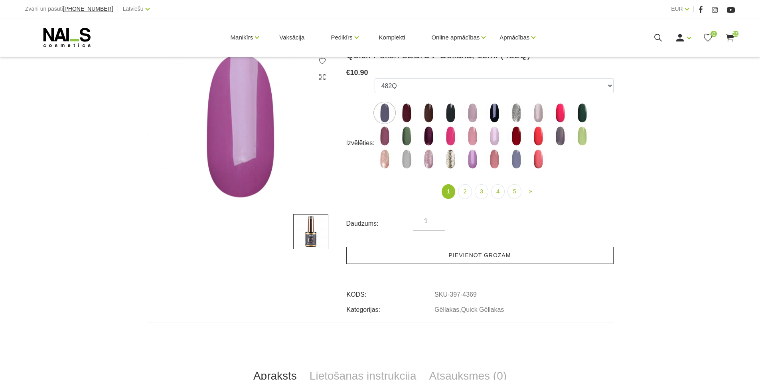
click at [455, 257] on link "Pievienot grozam" at bounding box center [479, 255] width 267 height 17
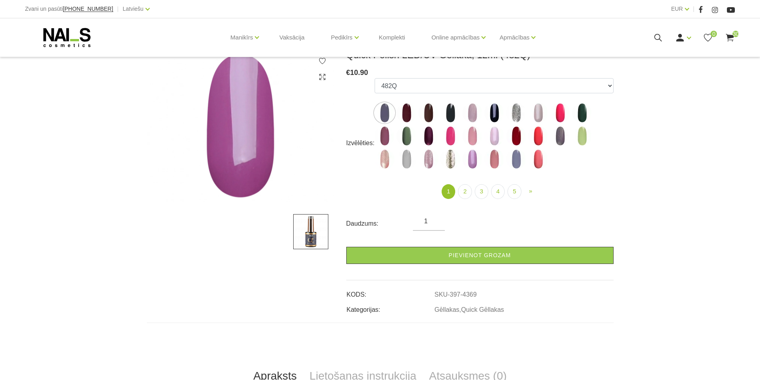
click at [657, 36] on icon at bounding box center [658, 38] width 10 height 10
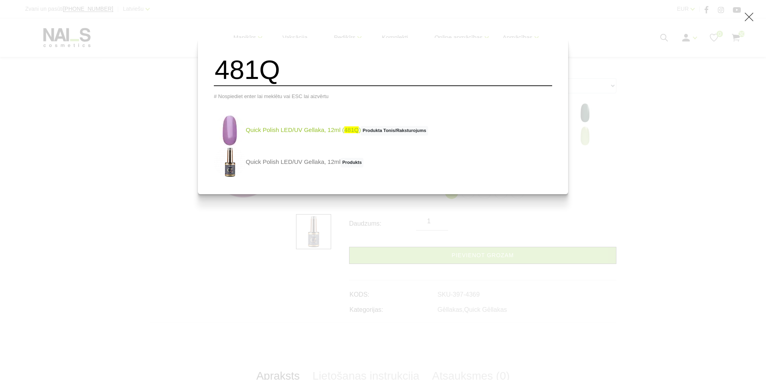
type input "481Q"
click at [299, 136] on link "Quick Polish LED/UV Gellaka, 12ml ( 481Q ) Produkta Tonis/Raksturojums" at bounding box center [321, 131] width 214 height 32
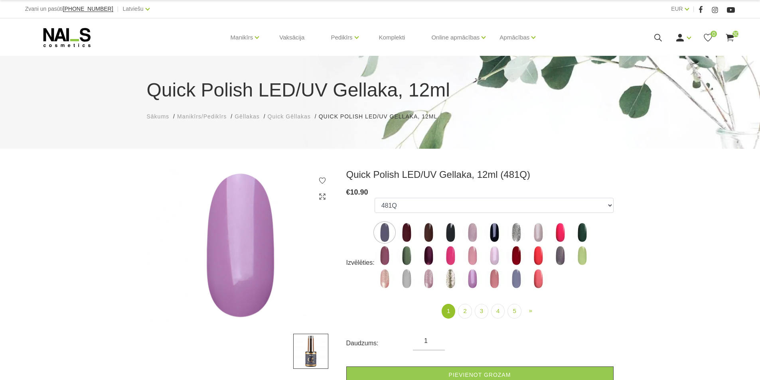
select select "4359"
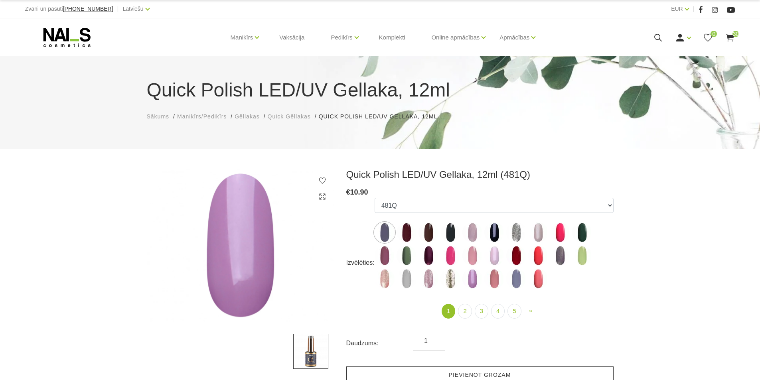
click at [485, 375] on link "Pievienot grozam" at bounding box center [479, 375] width 267 height 17
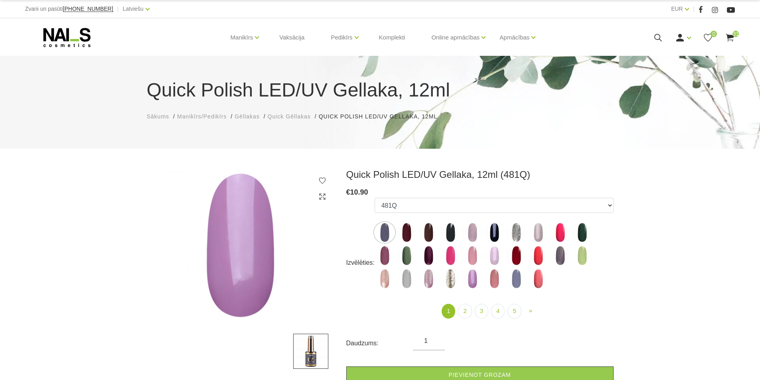
click at [656, 38] on icon at bounding box center [658, 38] width 10 height 10
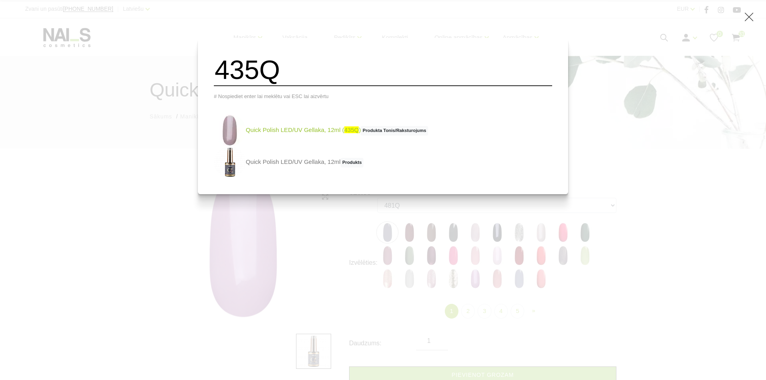
type input "435Q"
click at [316, 130] on link "Quick Polish LED/UV Gellaka, 12ml ( 435Q ) Produkta Tonis/Raksturojums" at bounding box center [321, 131] width 214 height 32
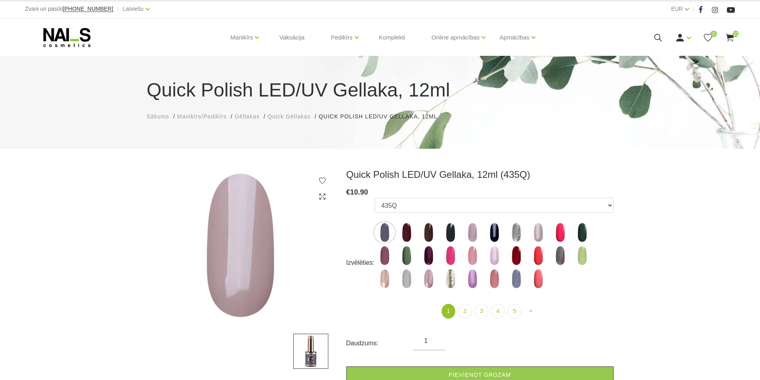
select select "4412"
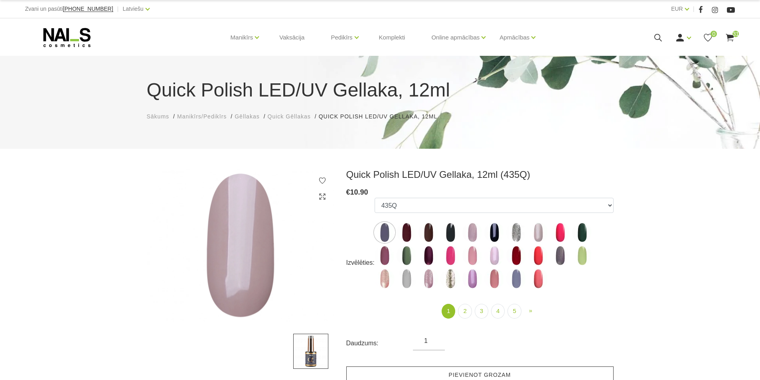
click at [460, 373] on link "Pievienot grozam" at bounding box center [479, 375] width 267 height 17
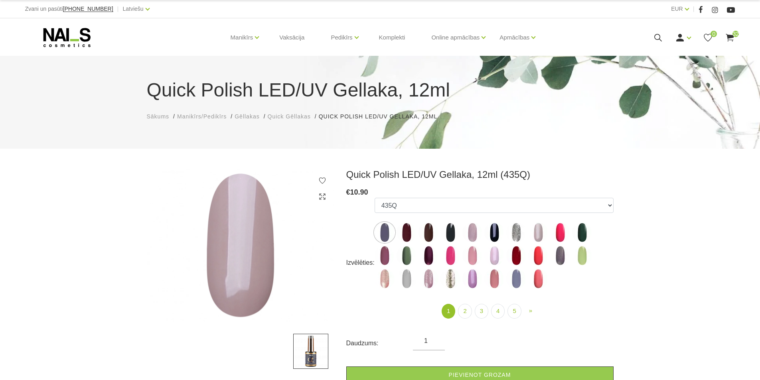
click at [658, 39] on use at bounding box center [659, 38] width 8 height 8
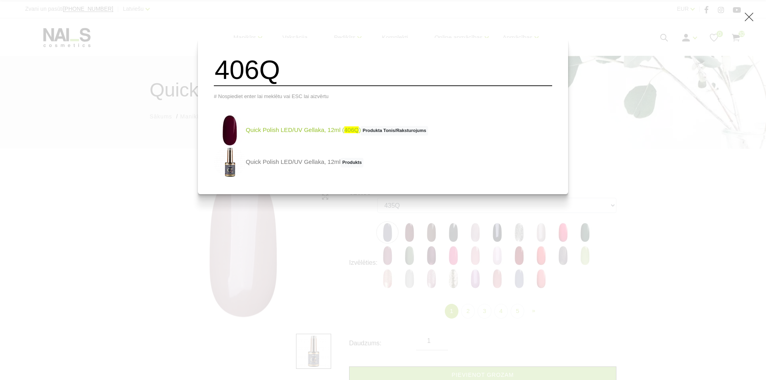
type input "406Q"
click at [307, 135] on link "Quick Polish LED/UV Gellaka, 12ml ( 406Q ) Produkta Tonis/Raksturojums" at bounding box center [321, 131] width 214 height 32
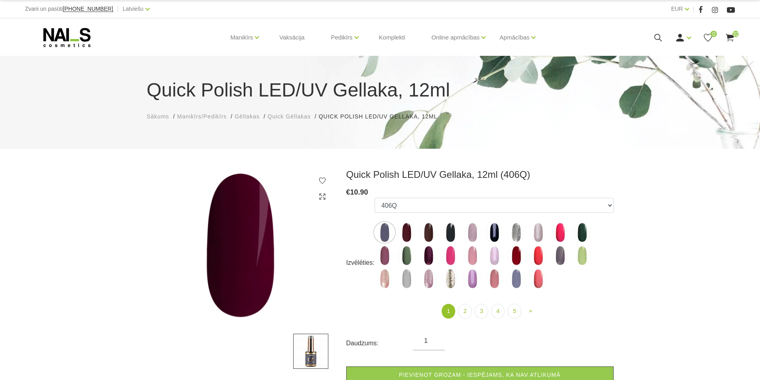
select select "4372"
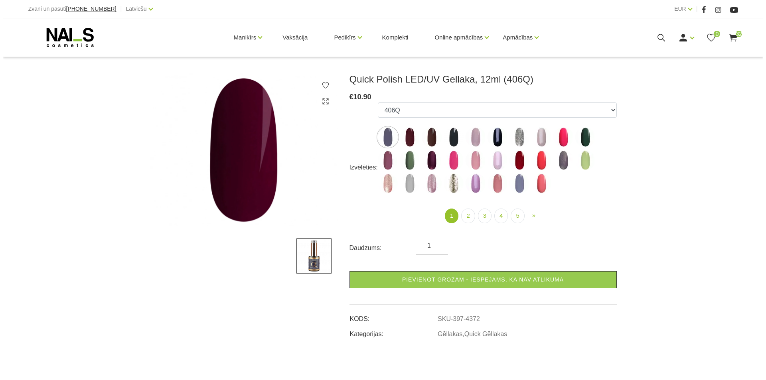
scroll to position [120, 0]
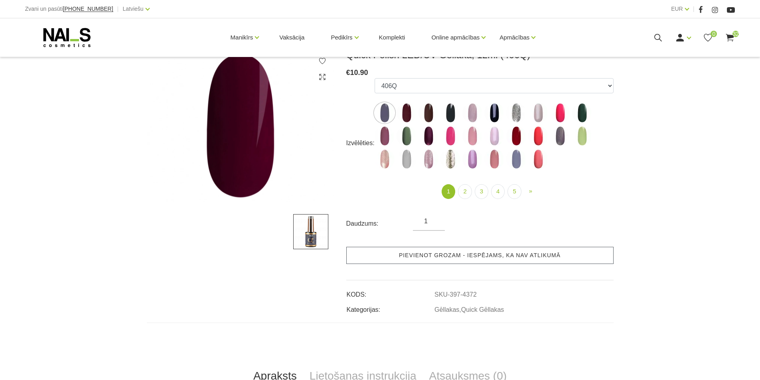
click at [419, 263] on link "Pievienot grozam - iespējams, ka nav atlikumā" at bounding box center [479, 255] width 267 height 17
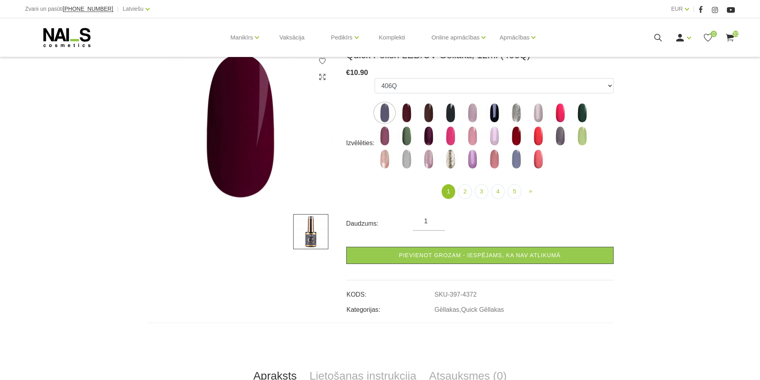
click at [655, 34] on icon at bounding box center [658, 38] width 10 height 10
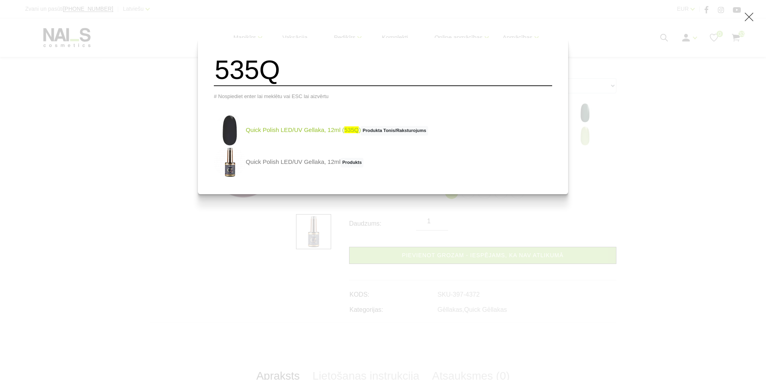
type input "535Q"
click at [319, 134] on link "Quick Polish LED/UV Gellaka, 12ml ( 535Q ) Produkta Tonis/Raksturojums" at bounding box center [321, 131] width 214 height 32
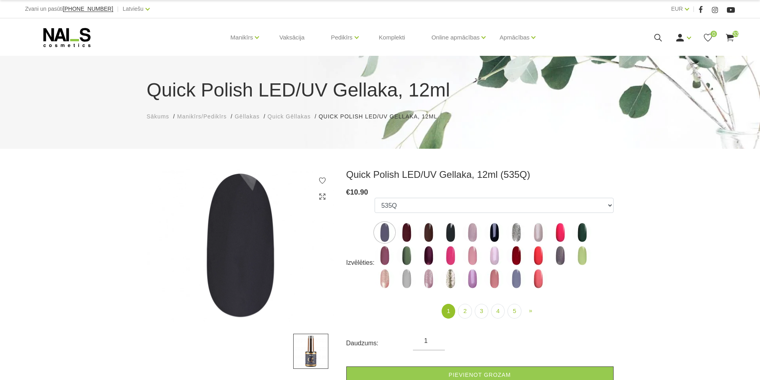
select select "4368"
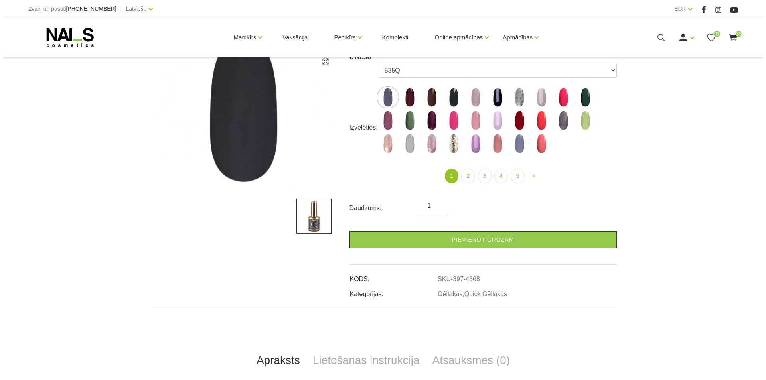
scroll to position [160, 0]
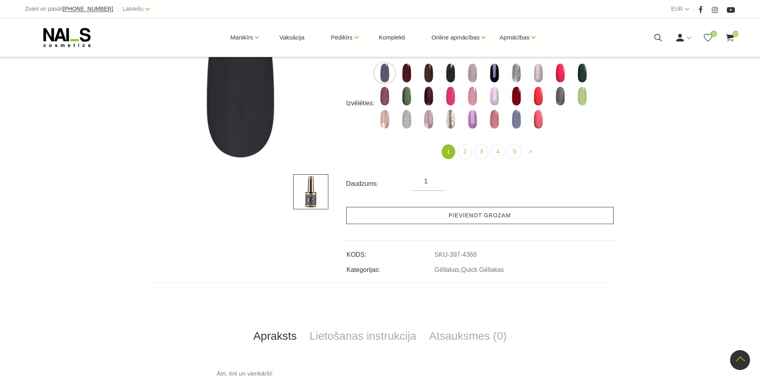
click at [437, 211] on link "Pievienot grozam" at bounding box center [479, 215] width 267 height 17
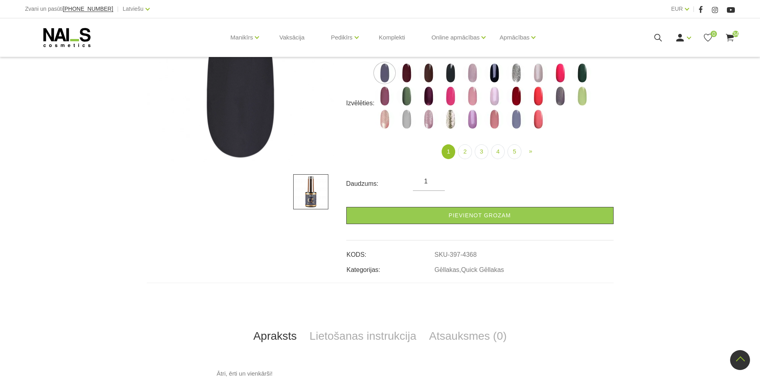
click at [653, 38] on icon at bounding box center [658, 38] width 10 height 10
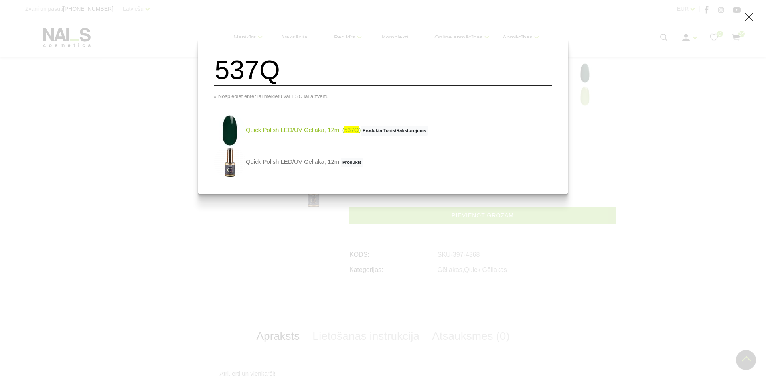
type input "537Q"
click at [334, 134] on link "Quick Polish LED/UV Gellaka, 12ml ( 537Q ) Produkta Tonis/Raksturojums" at bounding box center [321, 131] width 214 height 32
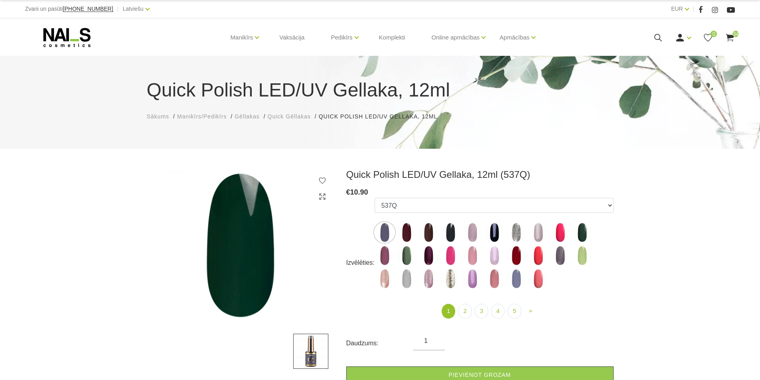
select select "4422"
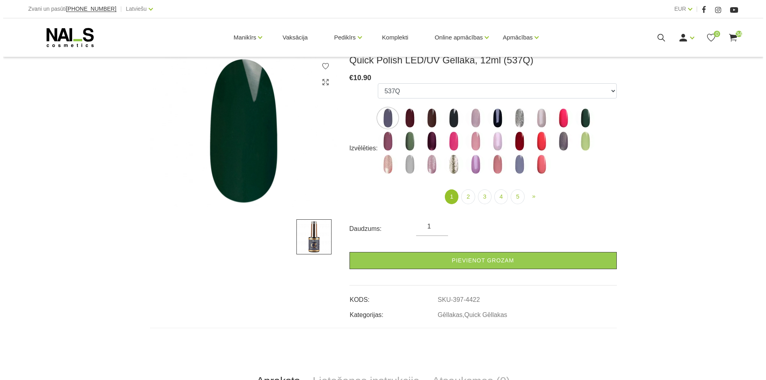
scroll to position [160, 0]
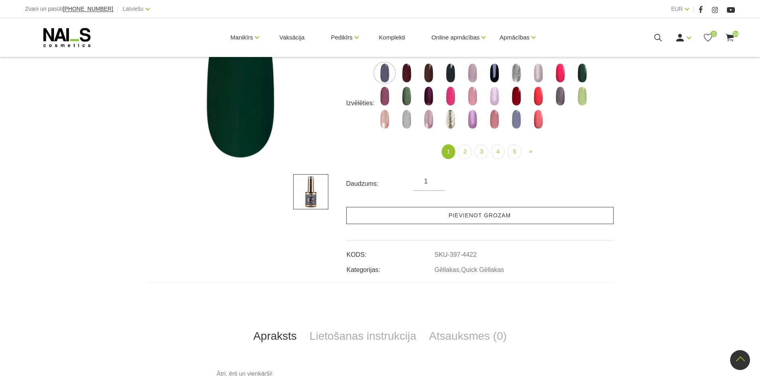
click at [475, 214] on link "Pievienot grozam" at bounding box center [479, 215] width 267 height 17
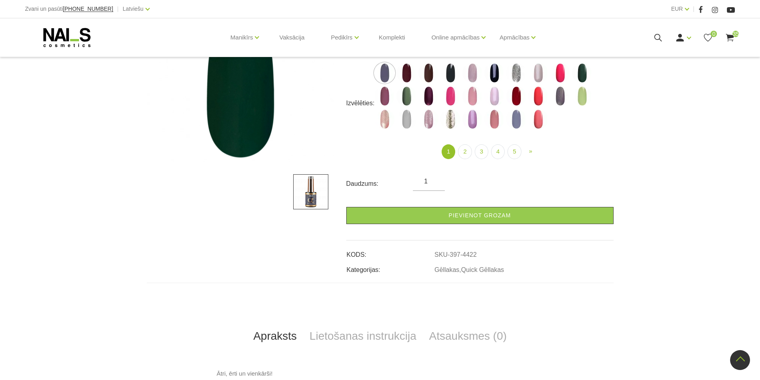
click at [658, 39] on icon at bounding box center [658, 38] width 10 height 10
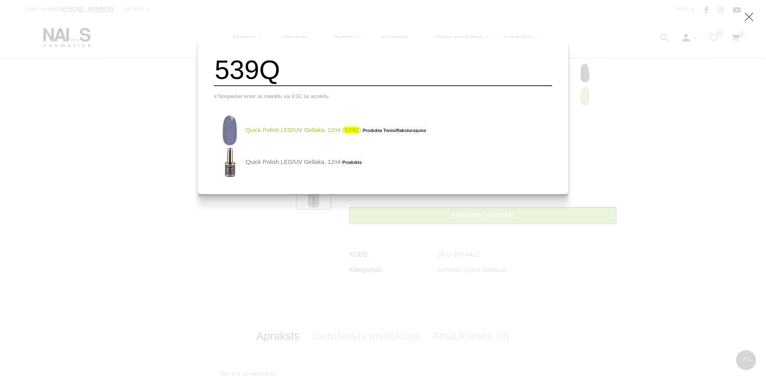
type input "539Q"
click at [344, 137] on link "Quick Polish LED/UV Gellaka, 12ml ( 539Q ) Produkta Tonis/Raksturojums" at bounding box center [321, 131] width 214 height 32
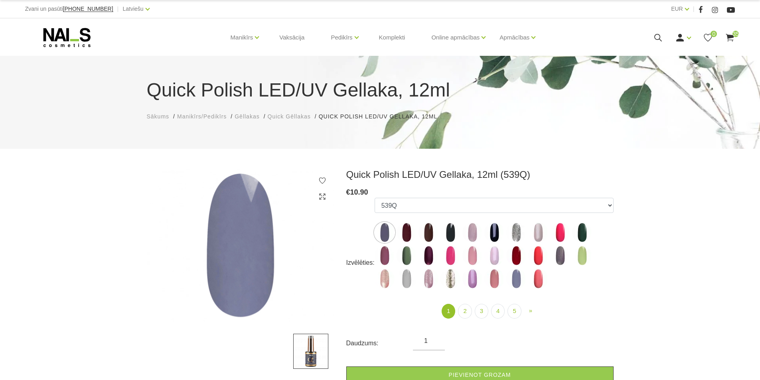
select select "4361"
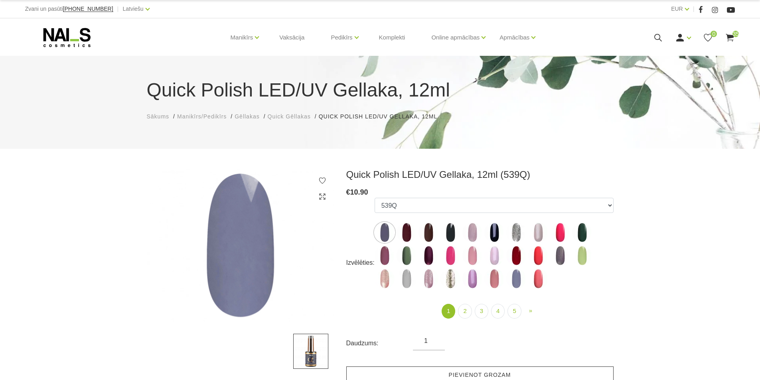
click at [438, 375] on link "Pievienot grozam" at bounding box center [479, 375] width 267 height 17
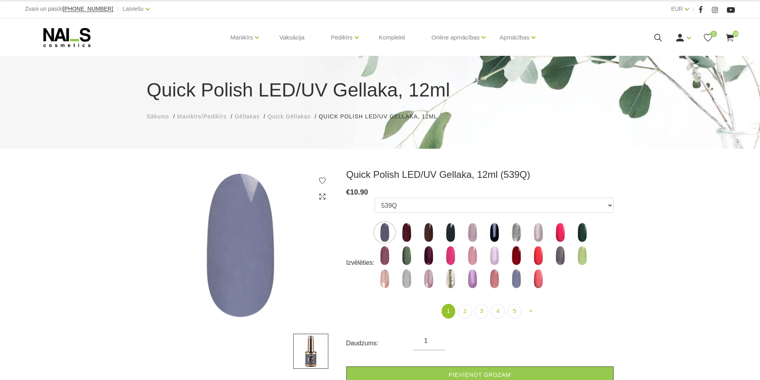
click at [661, 35] on icon at bounding box center [658, 38] width 10 height 10
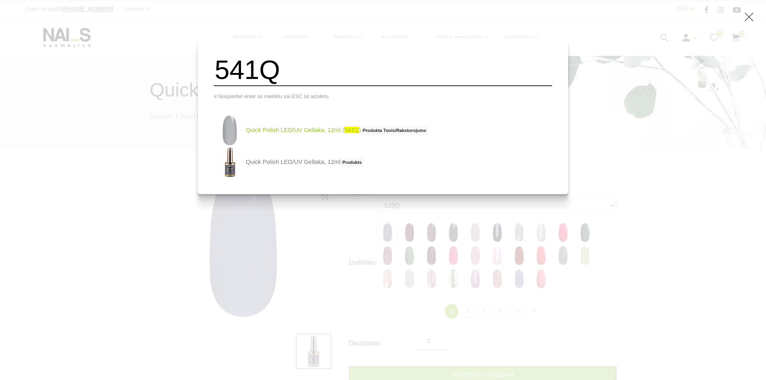
type input "541Q"
click at [333, 134] on link "Quick Polish LED/UV Gellaka, 12ml ( 541Q ) Produkta Tonis/Raksturojums" at bounding box center [321, 131] width 214 height 32
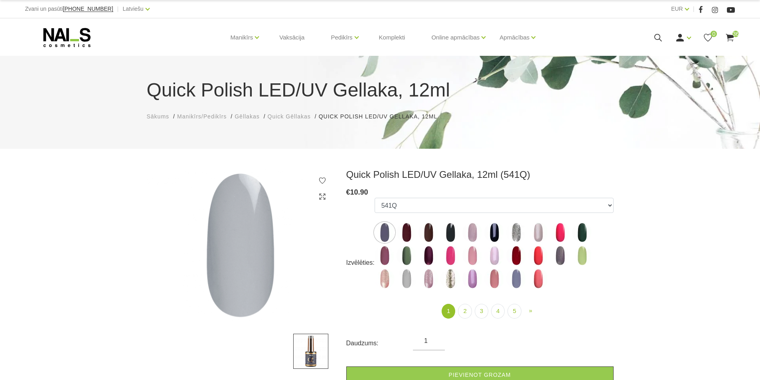
select select "4387"
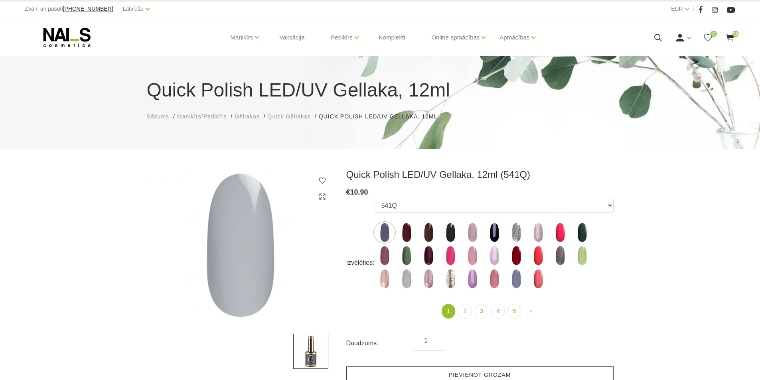
click at [453, 370] on link "Pievienot grozam" at bounding box center [479, 375] width 267 height 17
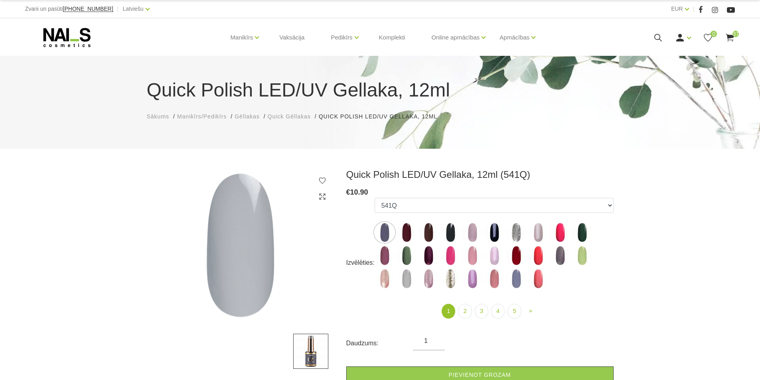
click at [661, 38] on icon at bounding box center [658, 38] width 10 height 10
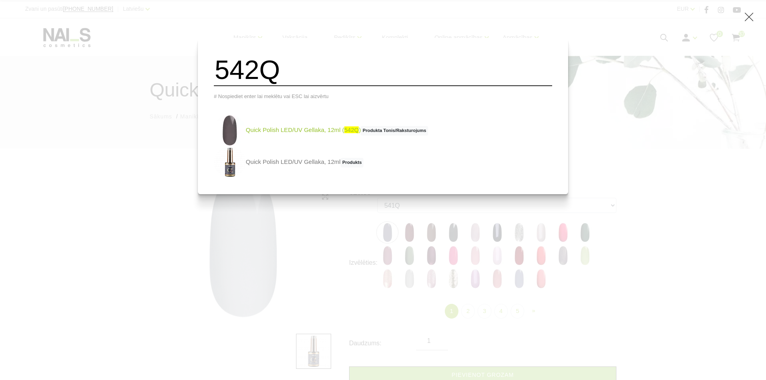
type input "542Q"
click at [308, 133] on link "Quick Polish LED/UV Gellaka, 12ml ( 542Q ) Produkta Tonis/Raksturojums" at bounding box center [321, 131] width 214 height 32
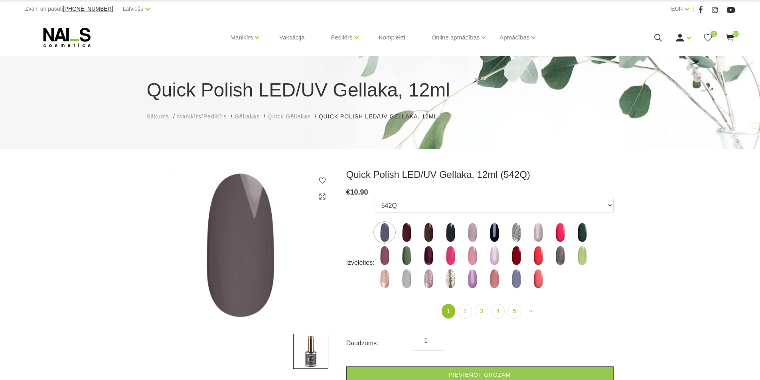
select select "4410"
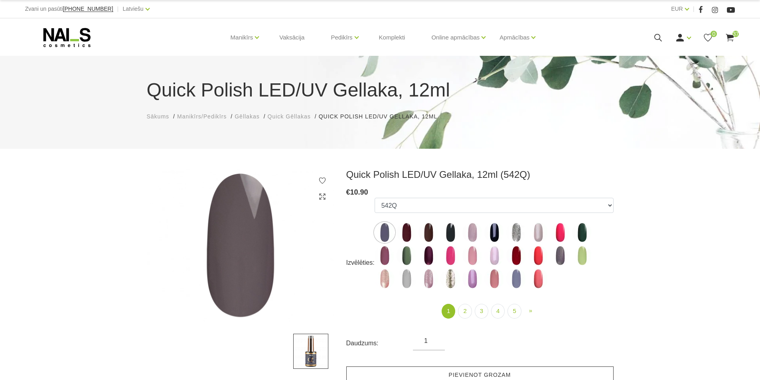
click at [474, 371] on link "Pievienot grozam" at bounding box center [479, 375] width 267 height 17
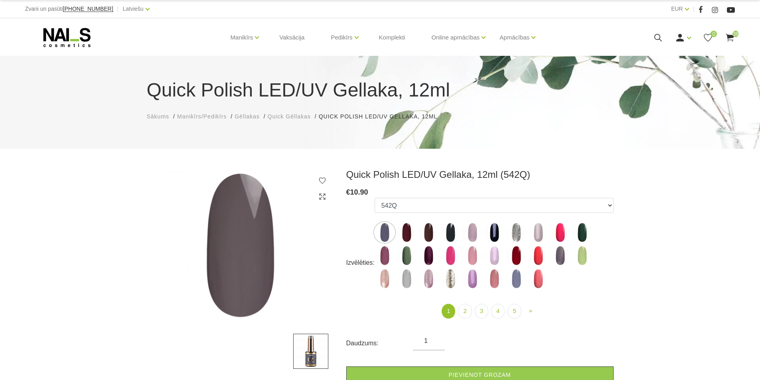
click at [656, 41] on icon at bounding box center [658, 38] width 10 height 10
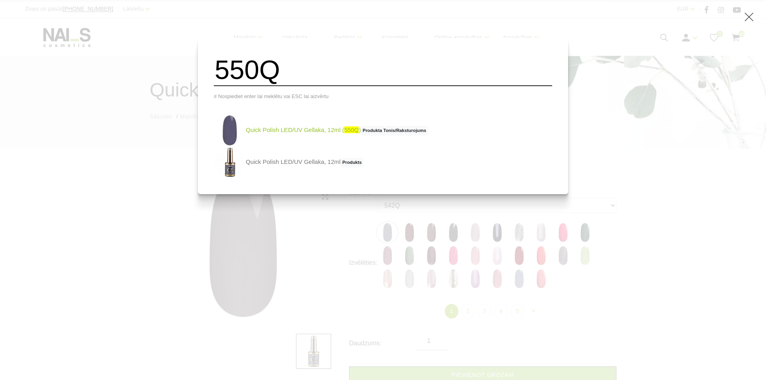
type input "550Q"
click at [320, 134] on link "Quick Polish LED/UV Gellaka, 12ml ( 550Q ) Produkta Tonis/Raksturojums" at bounding box center [321, 131] width 214 height 32
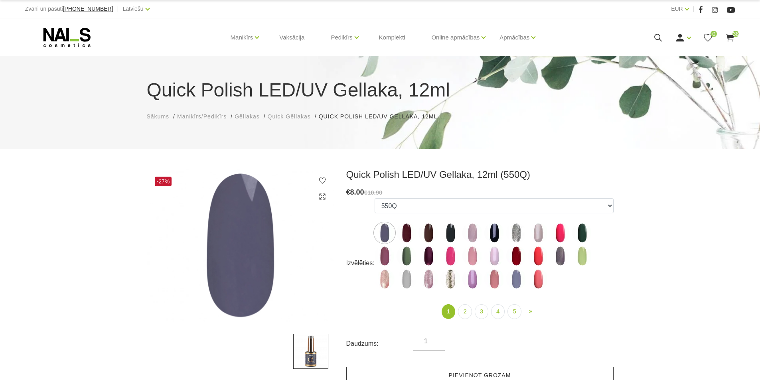
click at [484, 378] on link "Pievienot grozam" at bounding box center [479, 375] width 267 height 17
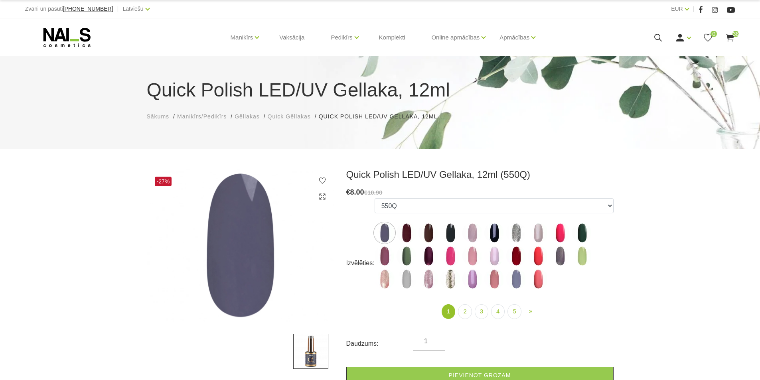
click at [655, 34] on icon at bounding box center [658, 38] width 10 height 10
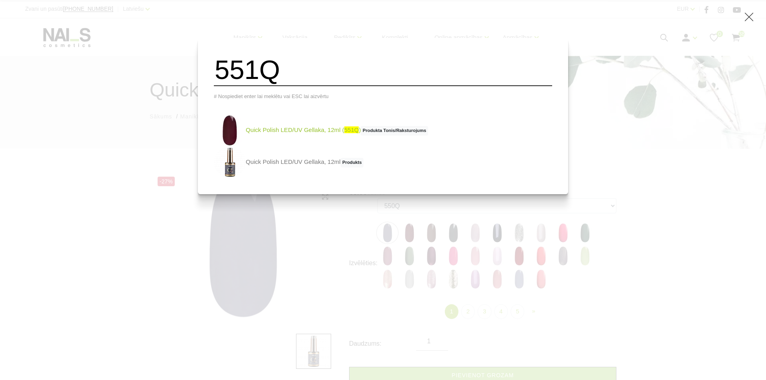
type input "551Q"
click at [283, 137] on link "Quick Polish LED/UV Gellaka, 12ml ( 551Q ) Produkta Tonis/Raksturojums" at bounding box center [321, 131] width 214 height 32
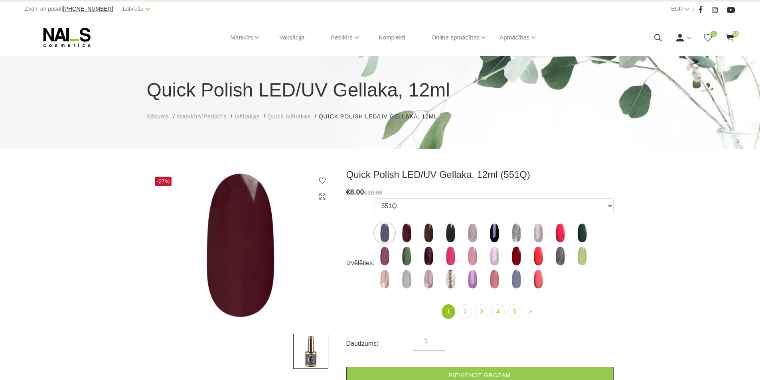
select select "4373"
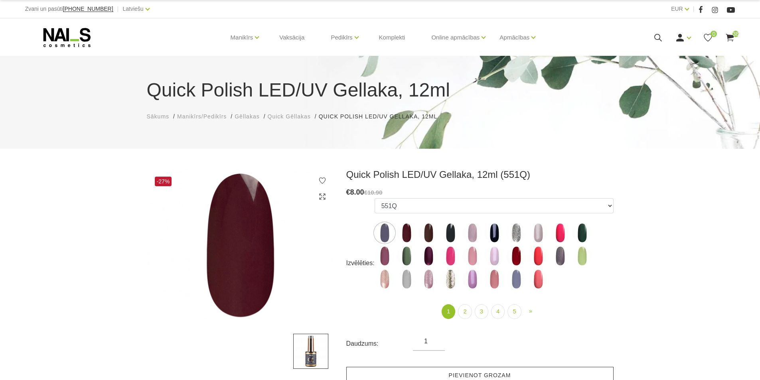
click at [501, 373] on link "Pievienot grozam" at bounding box center [479, 375] width 267 height 17
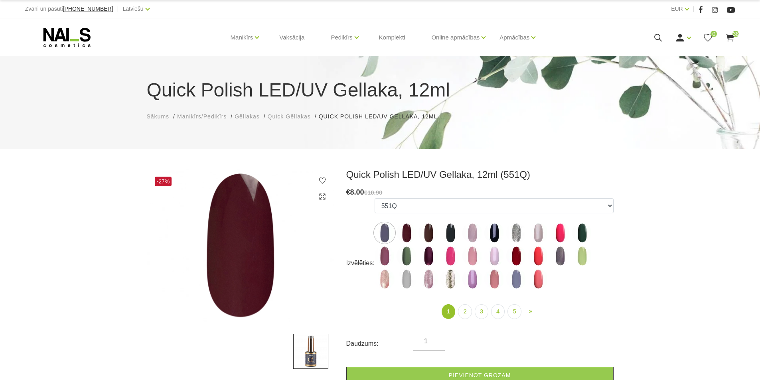
click at [655, 38] on use at bounding box center [659, 38] width 8 height 8
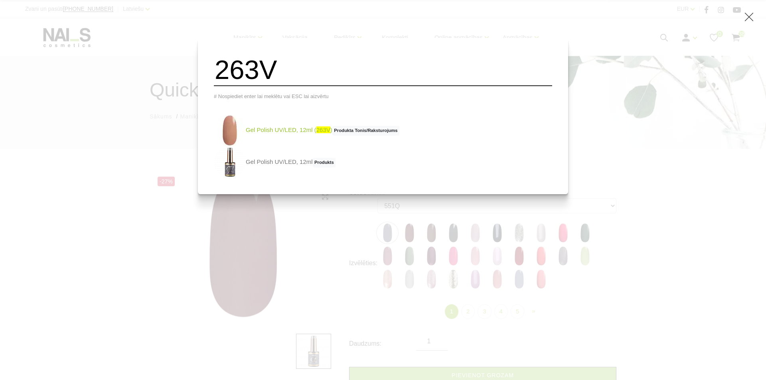
type input "263V"
click at [316, 135] on link "Gel Polish UV/LED, 12ml ( 263V ) Produkta Tonis/Raksturojums" at bounding box center [307, 131] width 186 height 32
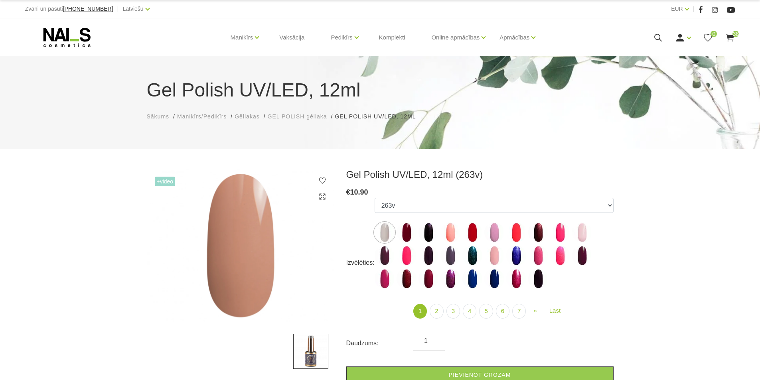
select select "4068"
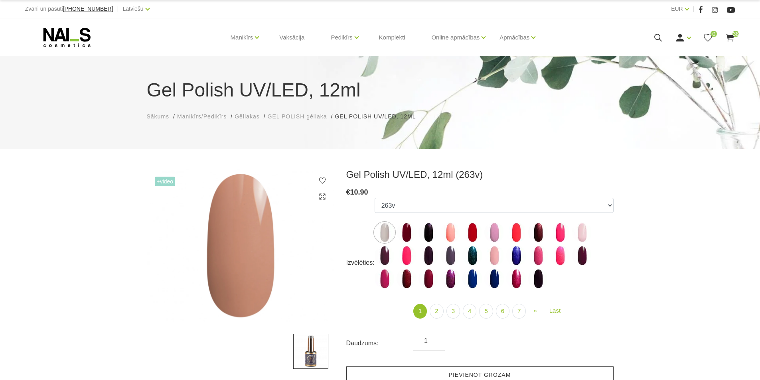
click at [577, 372] on link "Pievienot grozam" at bounding box center [479, 375] width 267 height 17
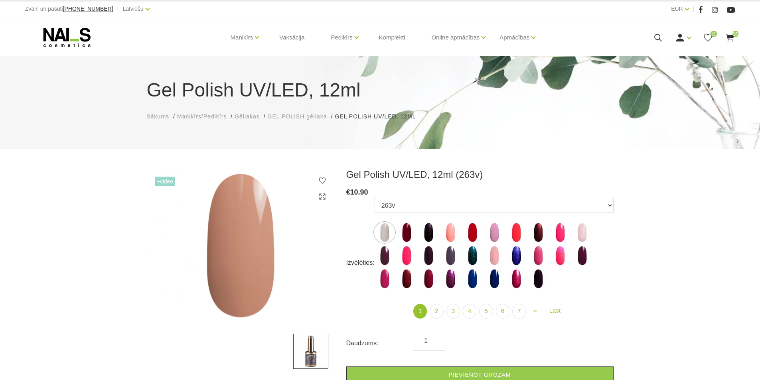
click at [660, 37] on use at bounding box center [659, 38] width 8 height 8
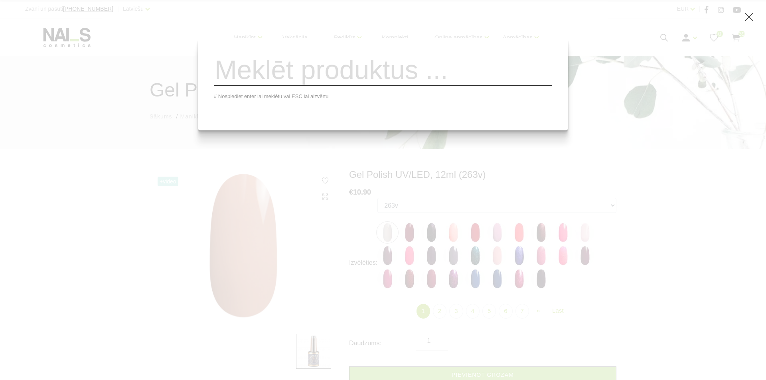
type input "5"
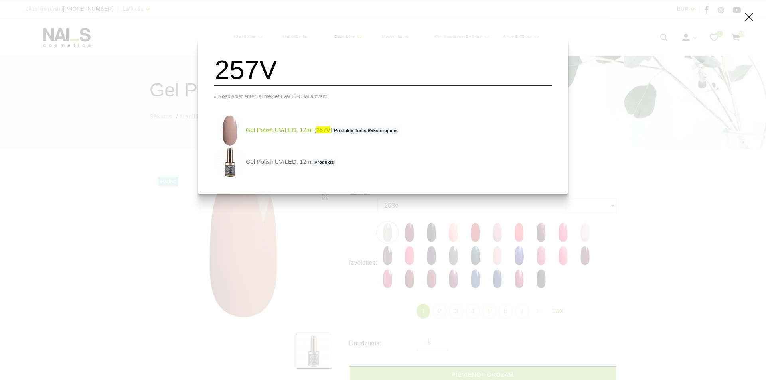
type input "257V"
click at [307, 136] on link "Gel Polish UV/LED, 12ml ( 257V ) Produkta Tonis/Raksturojums" at bounding box center [307, 131] width 186 height 32
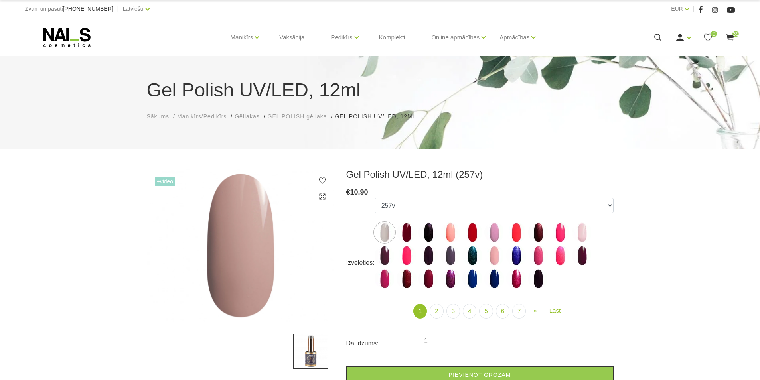
select select "4069"
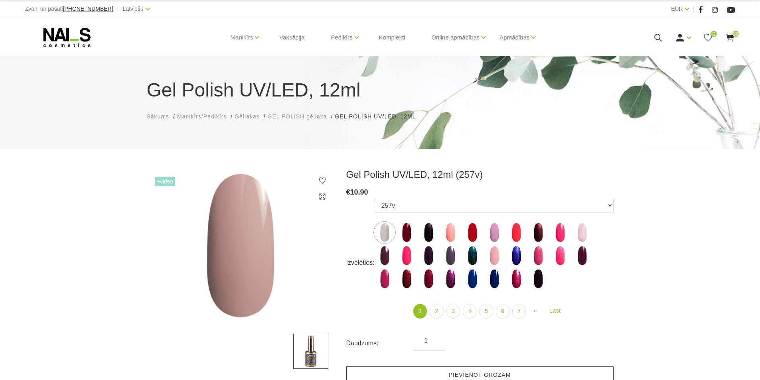
click at [512, 370] on link "Pievienot grozam" at bounding box center [479, 375] width 267 height 17
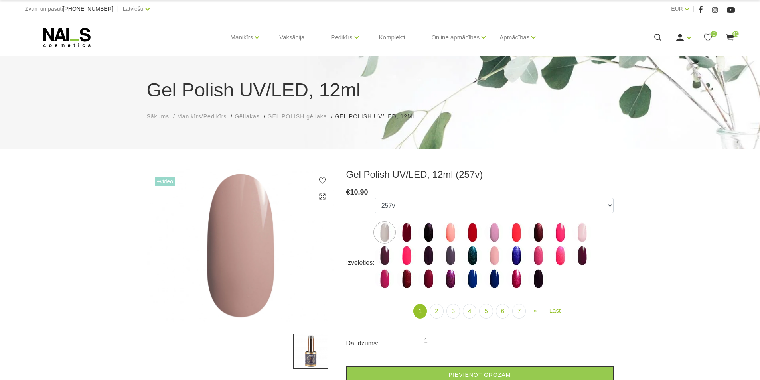
click at [659, 36] on icon at bounding box center [658, 38] width 10 height 10
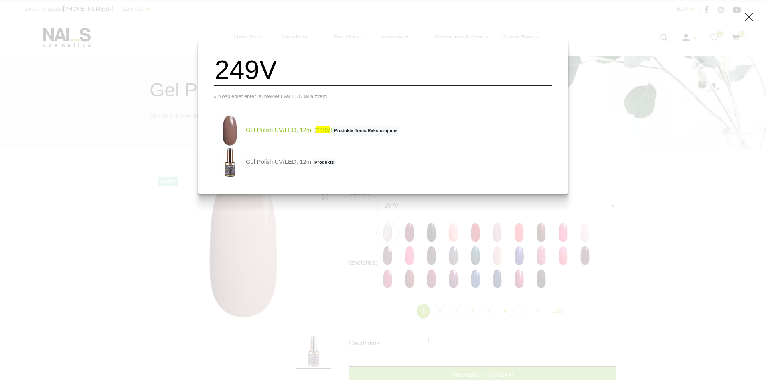
type input "249V"
click at [308, 131] on link "Gel Polish UV/LED, 12ml ( 249V ) Produkta Tonis/Raksturojums" at bounding box center [307, 131] width 186 height 32
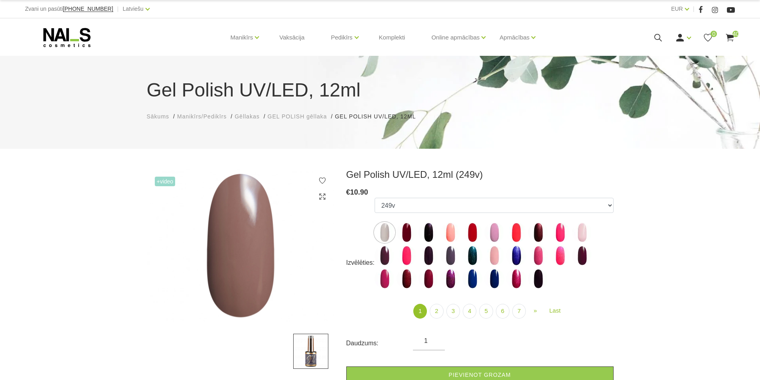
select select "4518"
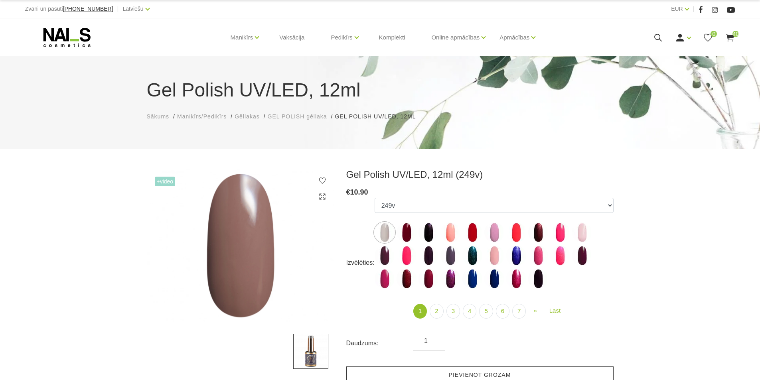
click at [493, 379] on link "Pievienot grozam" at bounding box center [479, 375] width 267 height 17
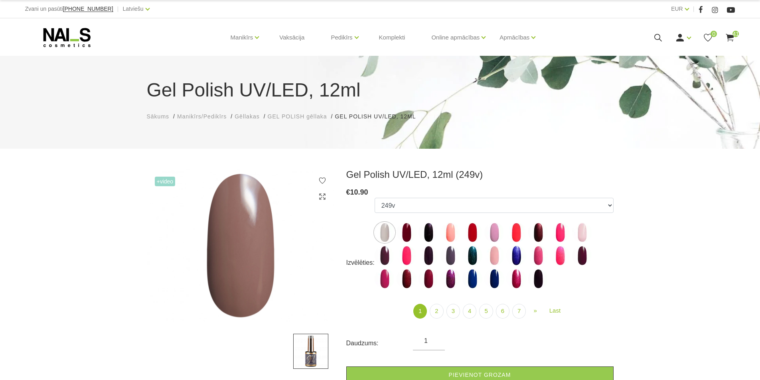
click at [659, 42] on icon at bounding box center [658, 38] width 10 height 10
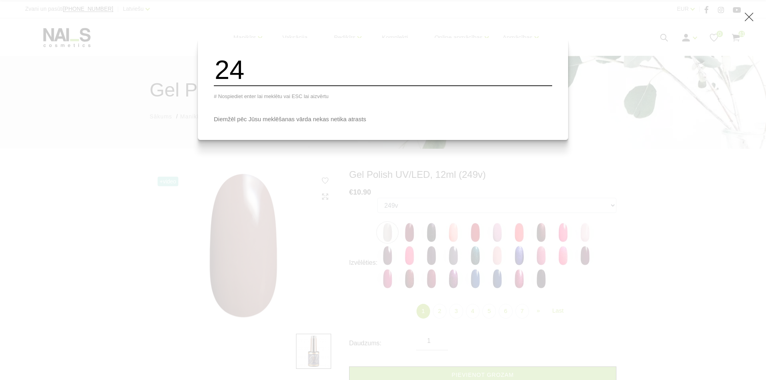
type input "2"
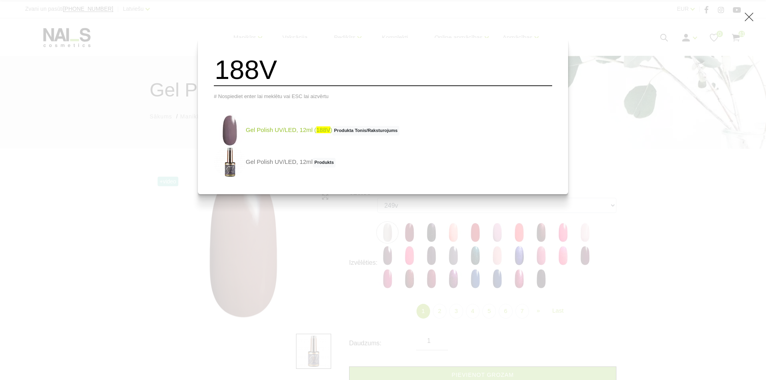
type input "188V"
click at [301, 134] on link "Gel Polish UV/LED, 12ml ( 188V ) Produkta Tonis/Raksturojums" at bounding box center [307, 131] width 186 height 32
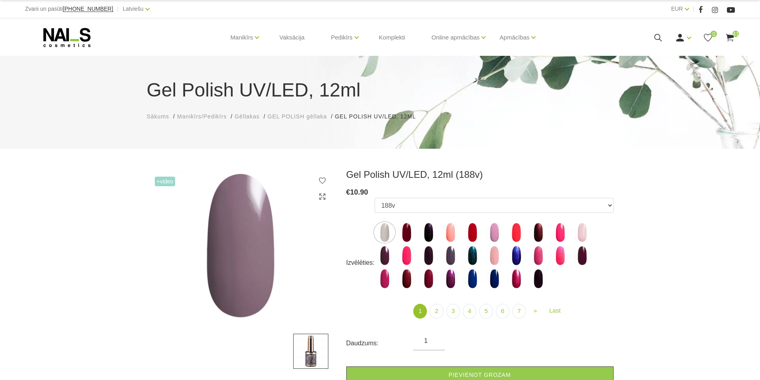
select select "4057"
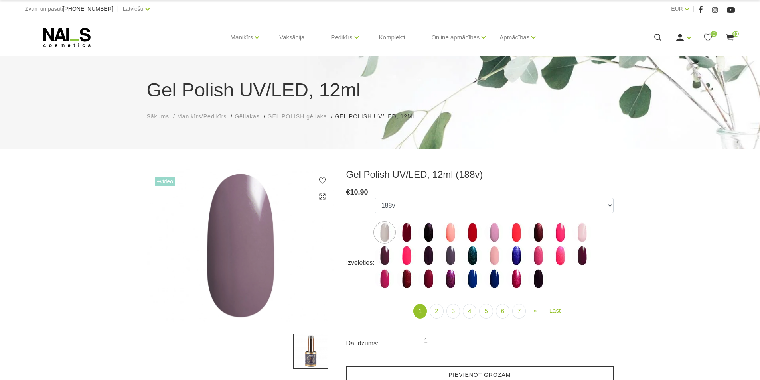
click at [444, 371] on link "Pievienot grozam" at bounding box center [479, 375] width 267 height 17
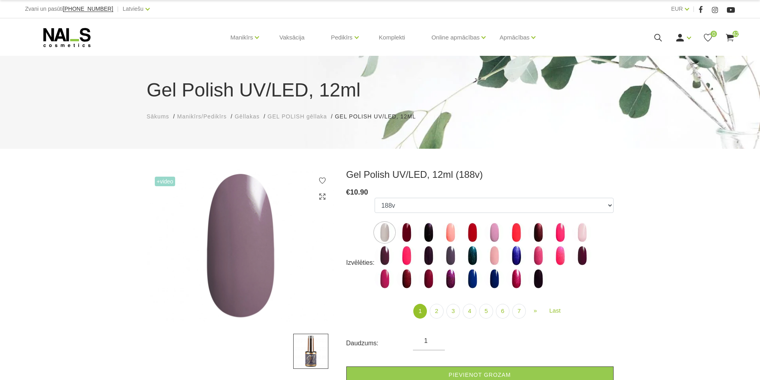
click at [658, 40] on icon at bounding box center [658, 38] width 10 height 10
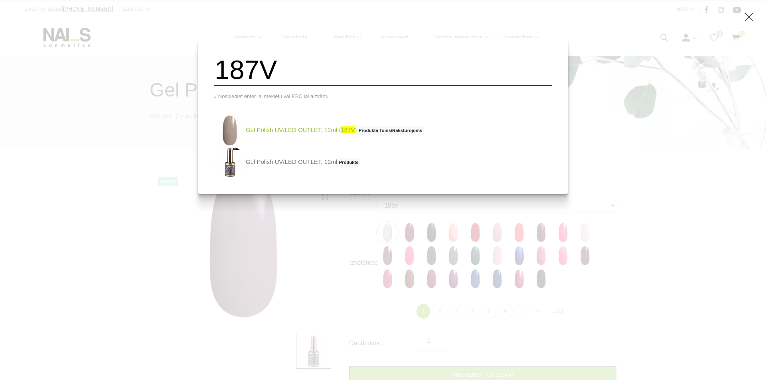
type input "187V"
click at [348, 136] on link "Gel Polish UV/LED OUTLET, 12ml ( 187V ) Produkta Tonis/Raksturojums" at bounding box center [319, 131] width 210 height 32
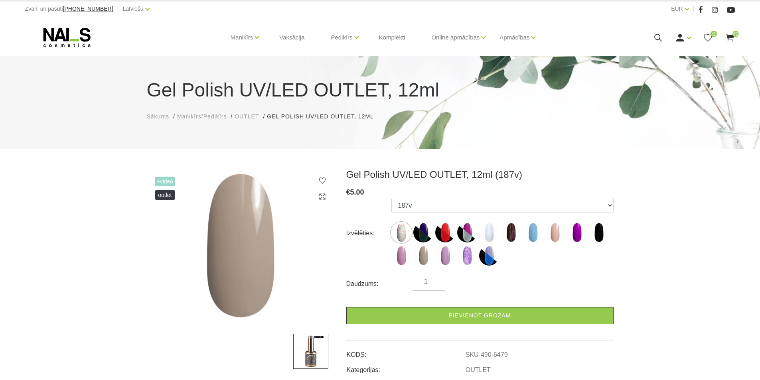
select select "6479"
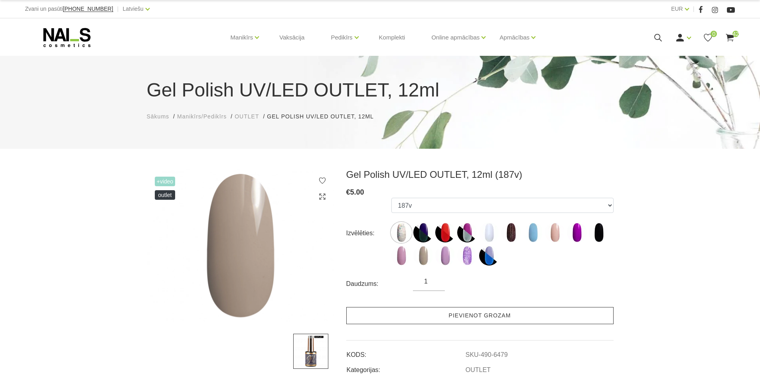
click at [489, 315] on link "Pievienot grozam" at bounding box center [479, 315] width 267 height 17
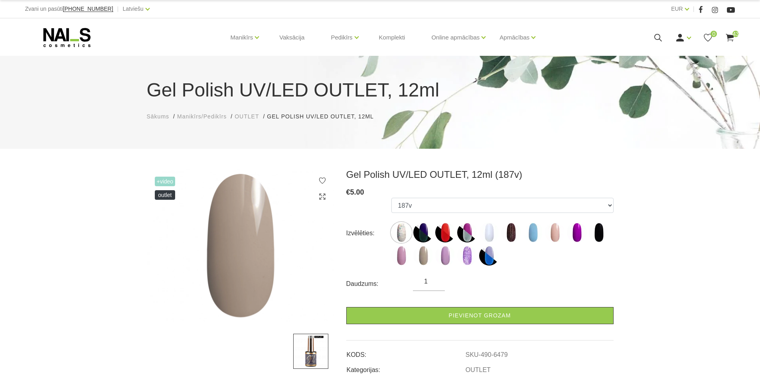
click at [657, 39] on icon at bounding box center [658, 38] width 10 height 10
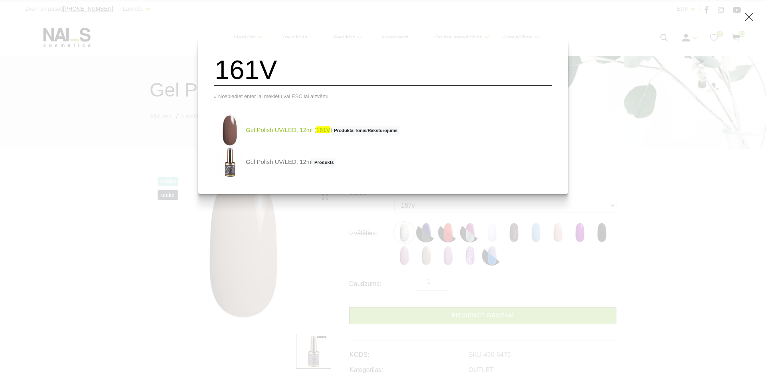
type input "161V"
click at [298, 133] on link "Gel Polish UV/LED, 12ml ( 161V ) Produkta Tonis/Raksturojums" at bounding box center [307, 131] width 186 height 32
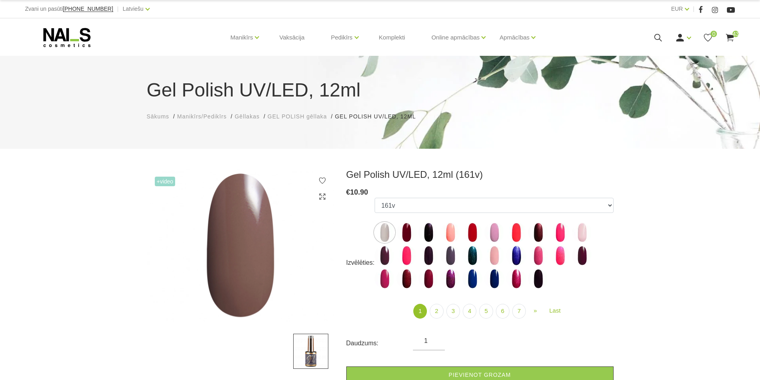
select select "4046"
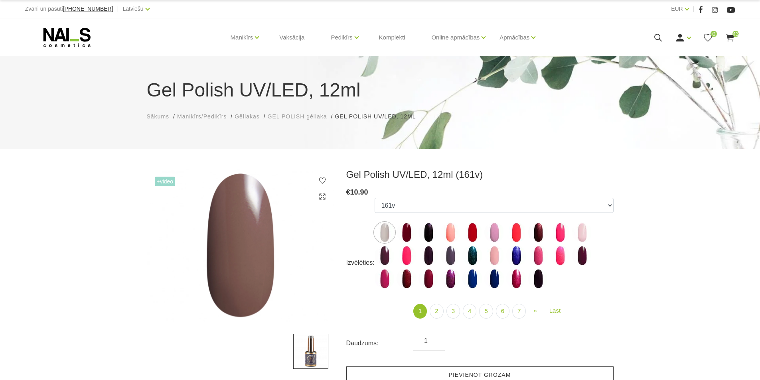
click at [533, 373] on link "Pievienot grozam" at bounding box center [479, 375] width 267 height 17
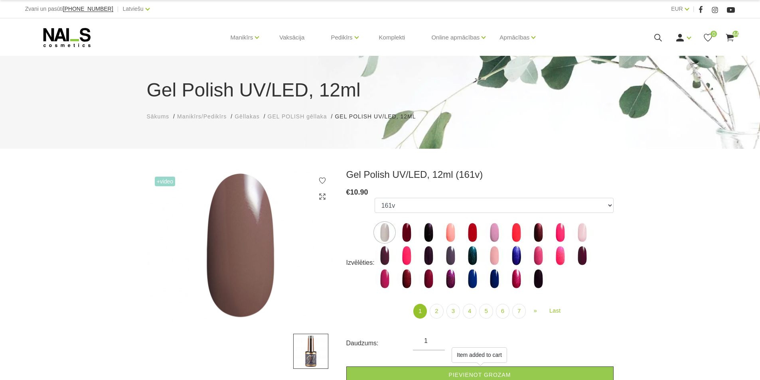
click at [662, 36] on icon at bounding box center [658, 38] width 10 height 10
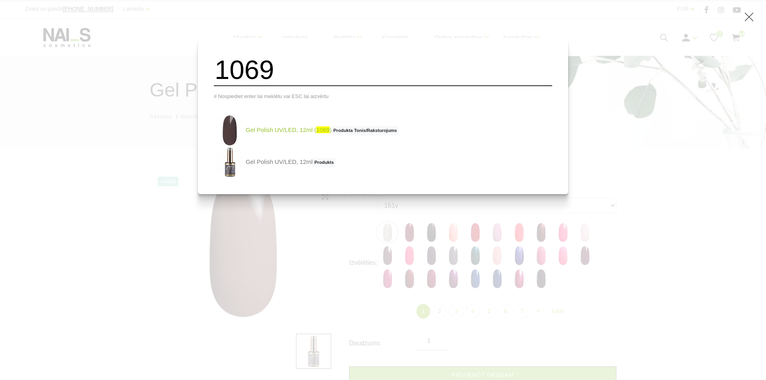
type input "1069"
click at [285, 133] on link "Gel Polish UV/LED, 12ml ( 1069 ) Produkta Tonis/Raksturojums" at bounding box center [306, 131] width 185 height 32
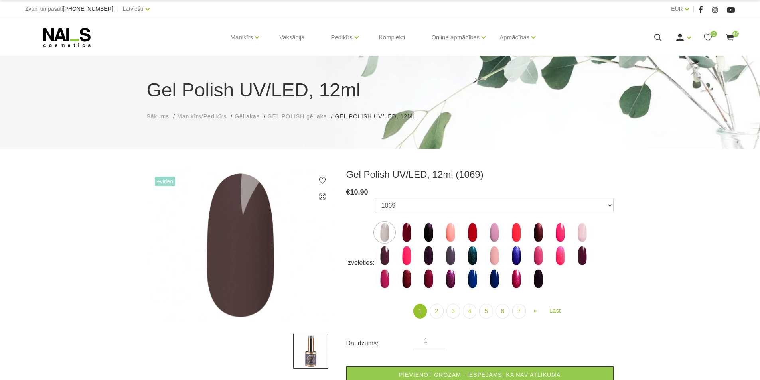
select select "5883"
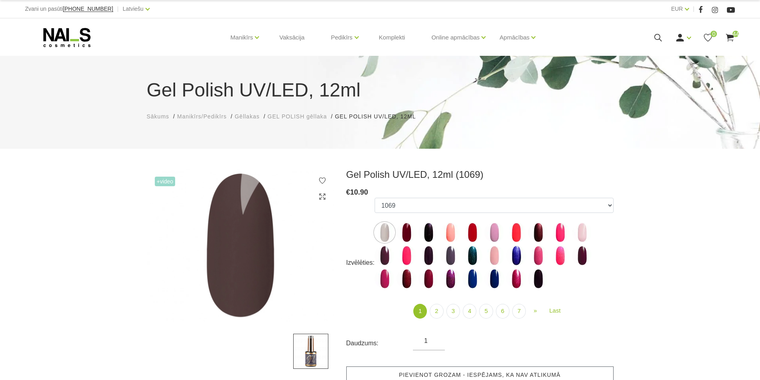
click at [456, 376] on link "Pievienot grozam - iespējams, ka nav atlikumā" at bounding box center [479, 375] width 267 height 17
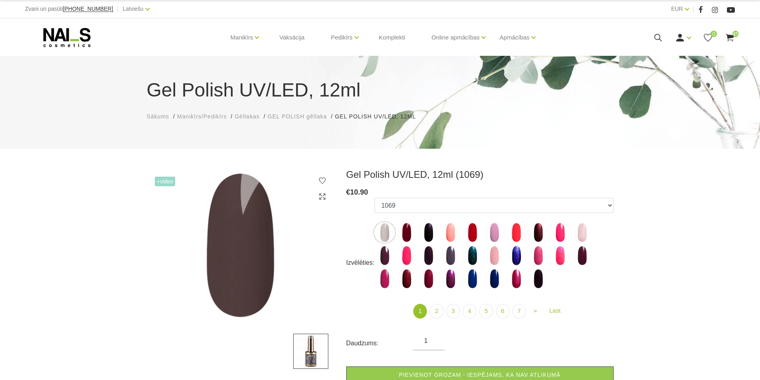
click at [658, 39] on icon at bounding box center [658, 38] width 10 height 10
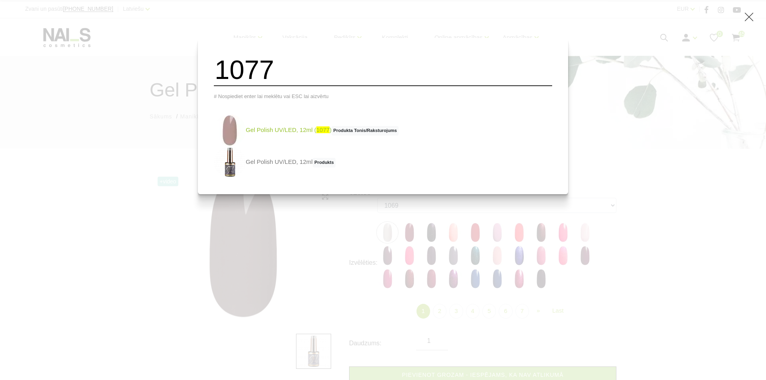
type input "1077"
click at [376, 136] on span "Produkta Tonis/Raksturojums" at bounding box center [365, 131] width 67 height 10
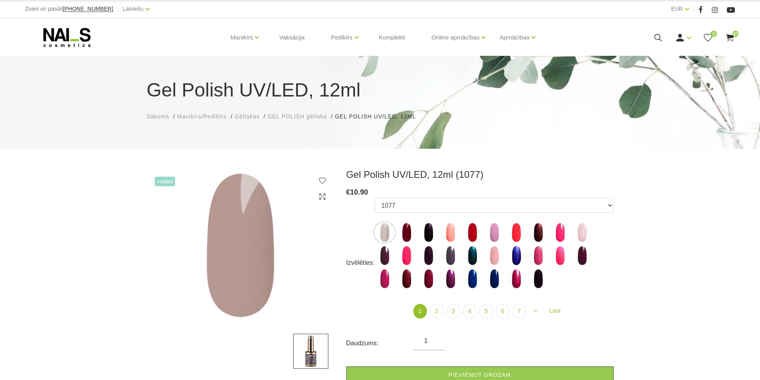
select select "5911"
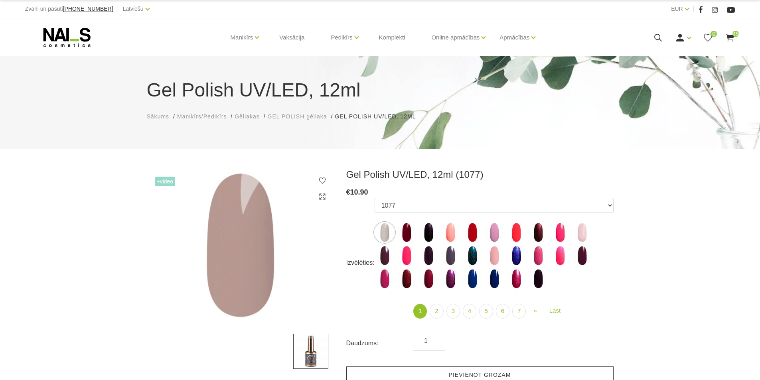
click at [524, 369] on link "Pievienot grozam" at bounding box center [479, 375] width 267 height 17
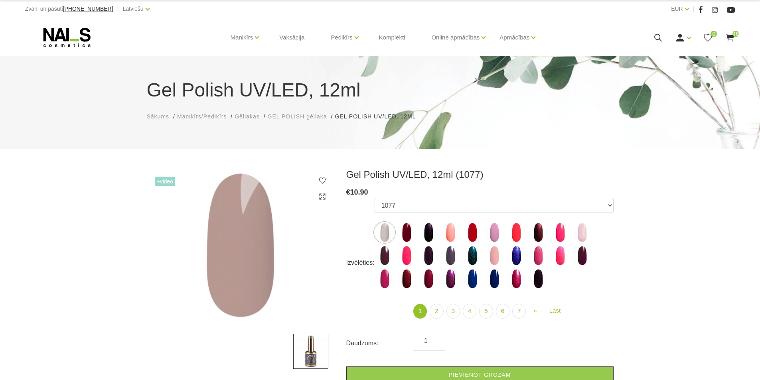
click at [658, 40] on icon at bounding box center [658, 38] width 10 height 10
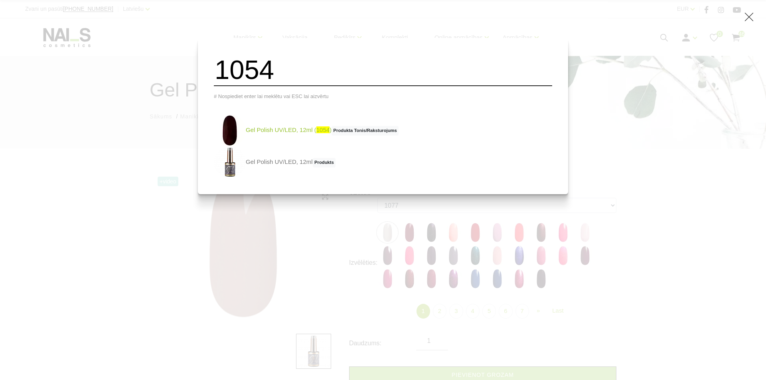
type input "1054"
click at [325, 133] on link "Gel Polish UV/LED, 12ml ( 1054 ) Produkta Tonis/Raksturojums" at bounding box center [306, 131] width 185 height 32
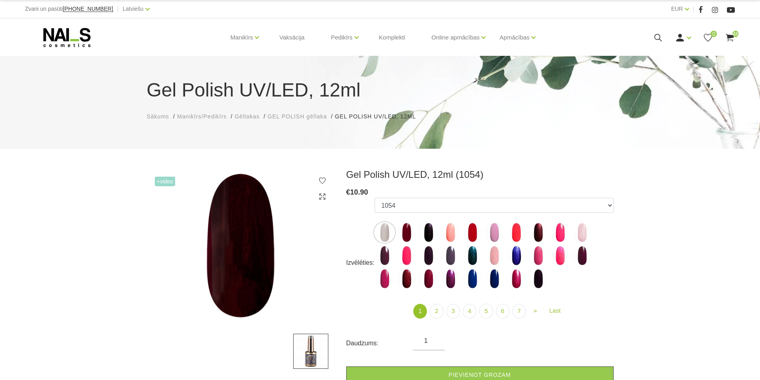
select select "5283"
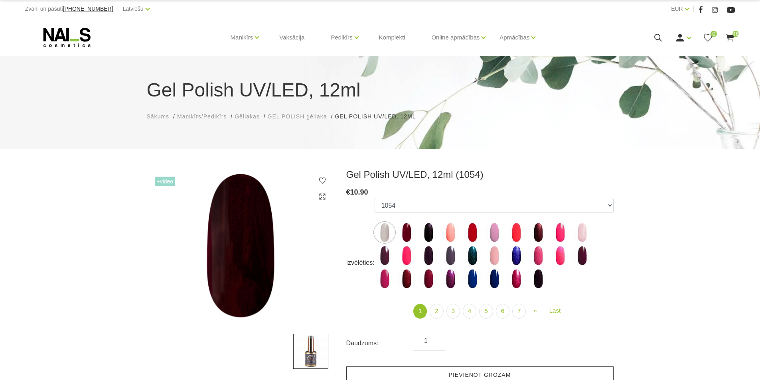
click at [402, 373] on link "Pievienot grozam" at bounding box center [479, 375] width 267 height 17
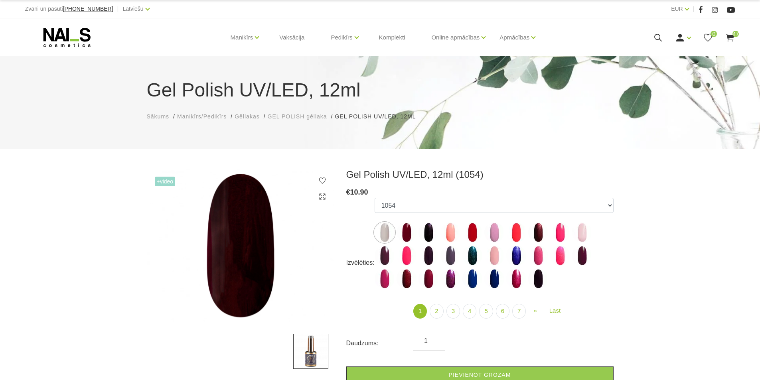
click at [659, 36] on icon at bounding box center [658, 38] width 10 height 10
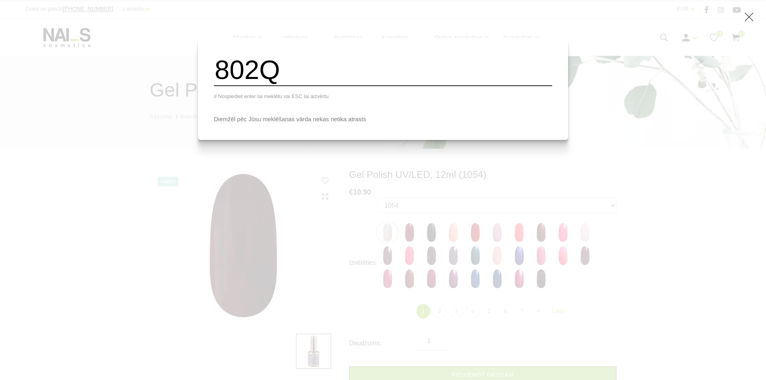
type input "802Q"
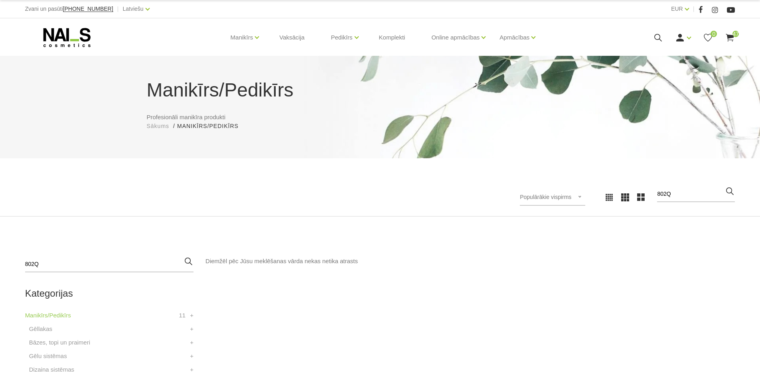
click at [659, 38] on icon at bounding box center [658, 38] width 10 height 10
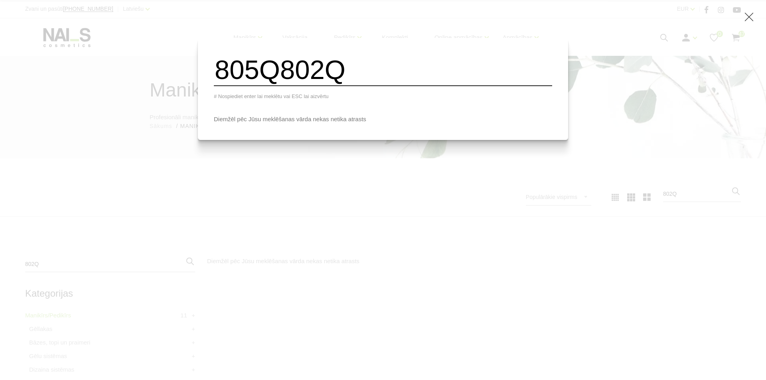
click at [392, 79] on input "805Q802Q" at bounding box center [383, 70] width 338 height 32
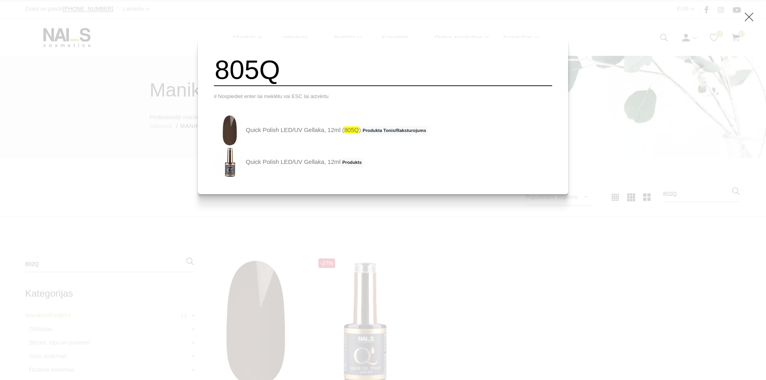
type input "805Q"
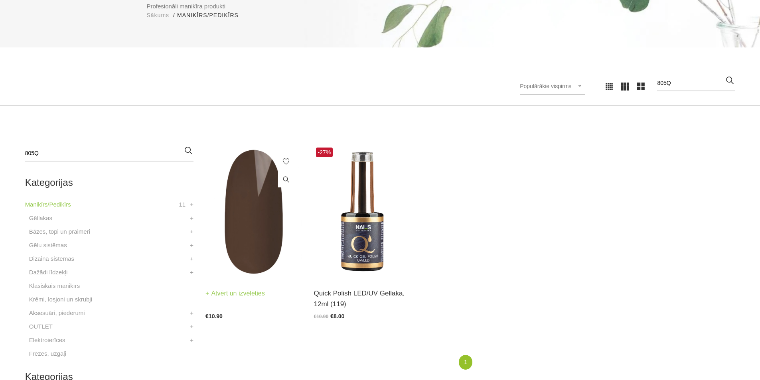
scroll to position [239, 0]
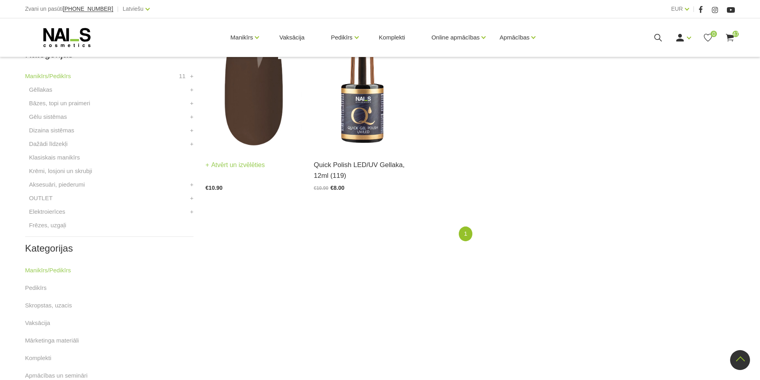
click at [244, 105] on img at bounding box center [254, 83] width 96 height 133
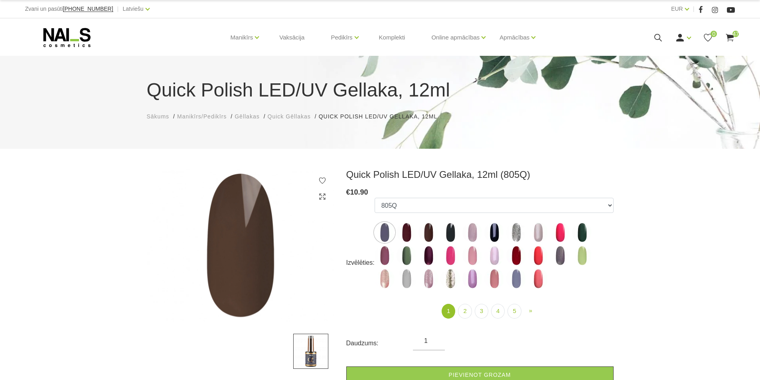
select select "5729"
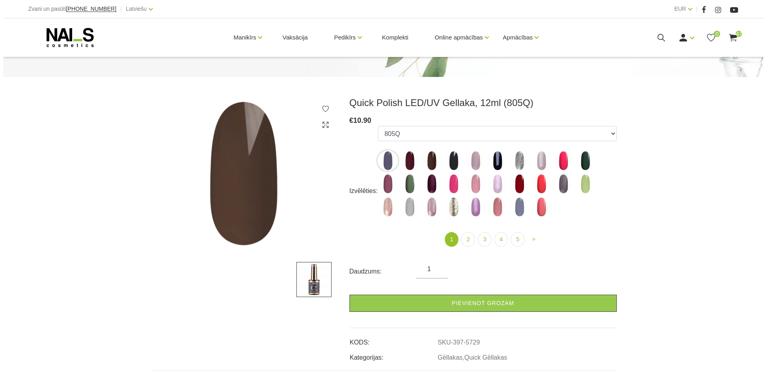
scroll to position [160, 0]
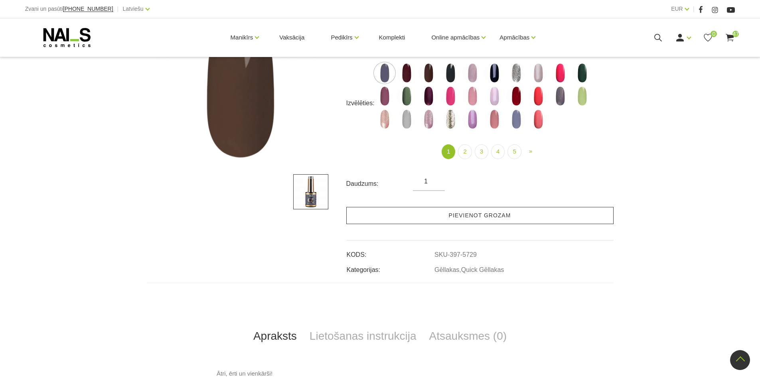
click at [448, 214] on link "Pievienot grozam" at bounding box center [479, 215] width 267 height 17
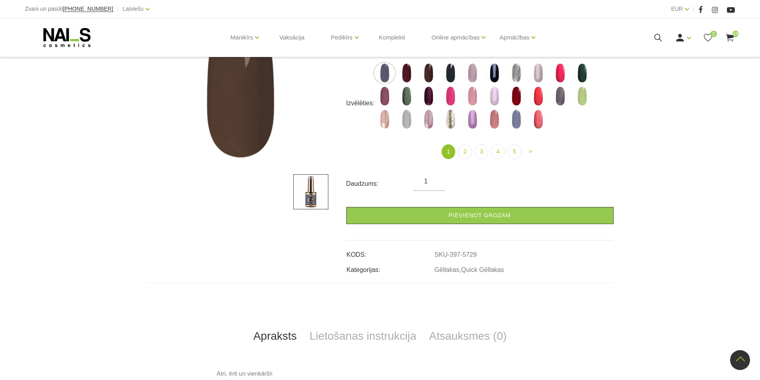
click at [659, 38] on icon at bounding box center [658, 38] width 10 height 10
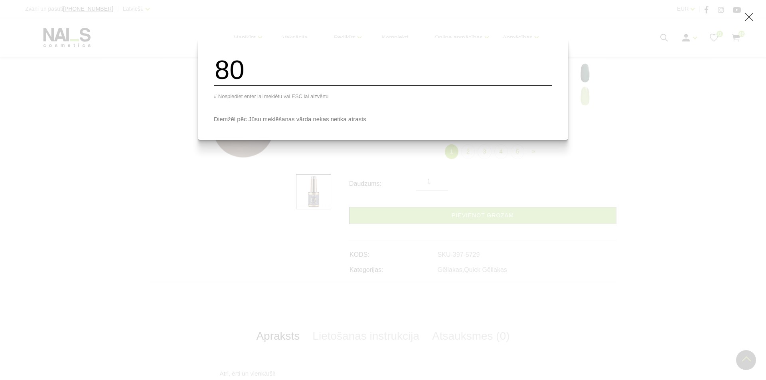
type input "8"
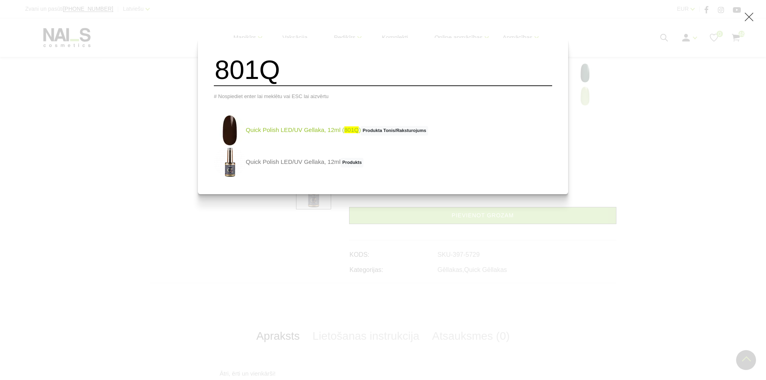
type input "801Q"
click at [284, 135] on link "Quick Polish LED/UV Gellaka, 12ml ( 801Q ) Produkta Tonis/Raksturojums" at bounding box center [321, 131] width 214 height 32
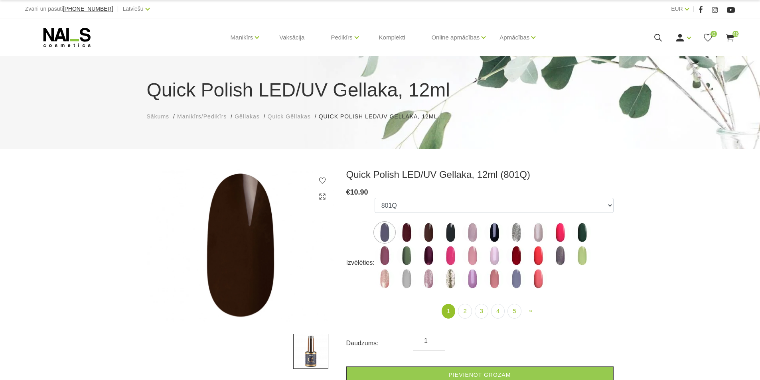
select select "5725"
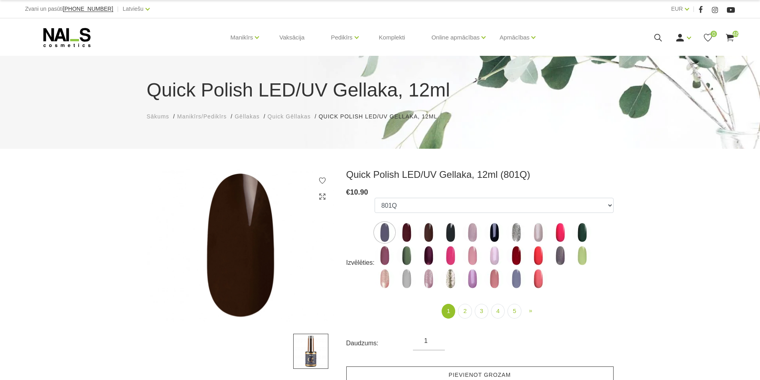
click at [421, 371] on link "Pievienot grozam" at bounding box center [479, 375] width 267 height 17
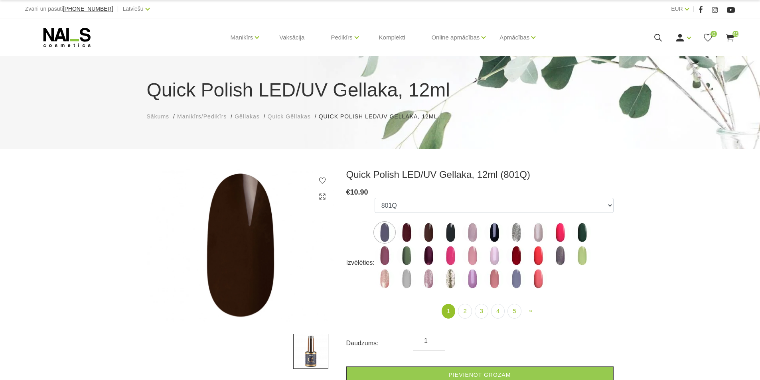
click at [655, 39] on icon at bounding box center [658, 38] width 10 height 10
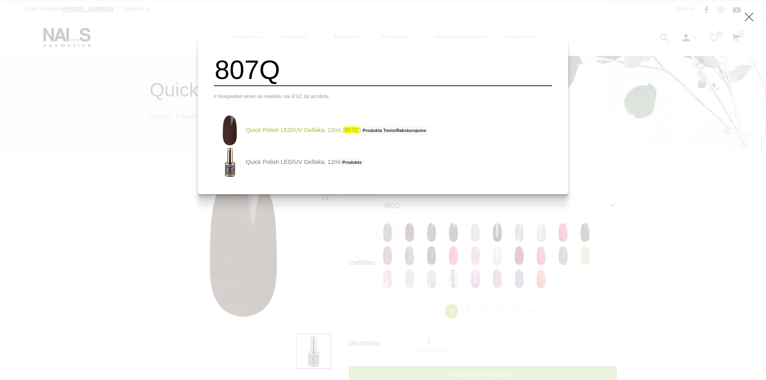
type input "807Q"
click at [312, 139] on link "Quick Polish LED/UV Gellaka, 12ml ( 807Q ) Produkta Tonis/Raksturojums" at bounding box center [321, 131] width 214 height 32
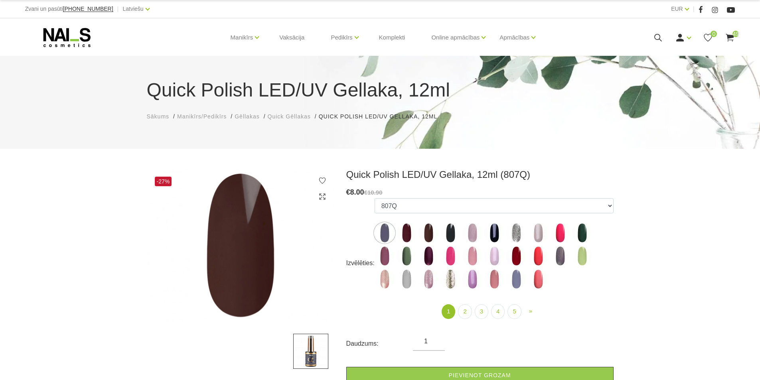
select select "5731"
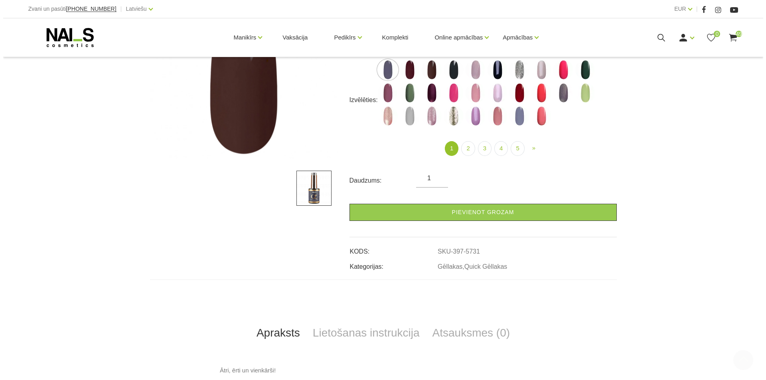
scroll to position [279, 0]
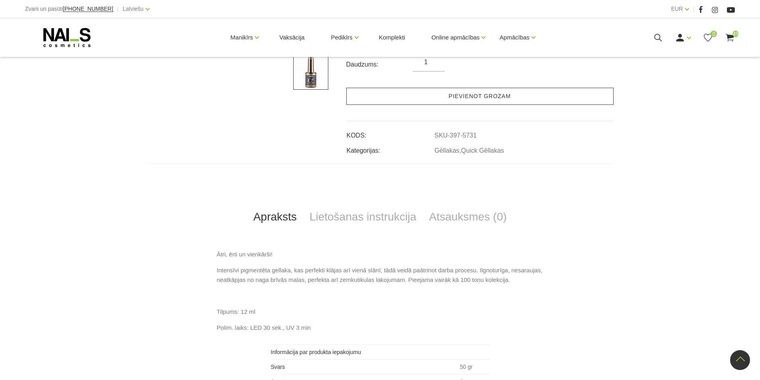
click at [491, 94] on link "Pievienot grozam" at bounding box center [479, 96] width 267 height 17
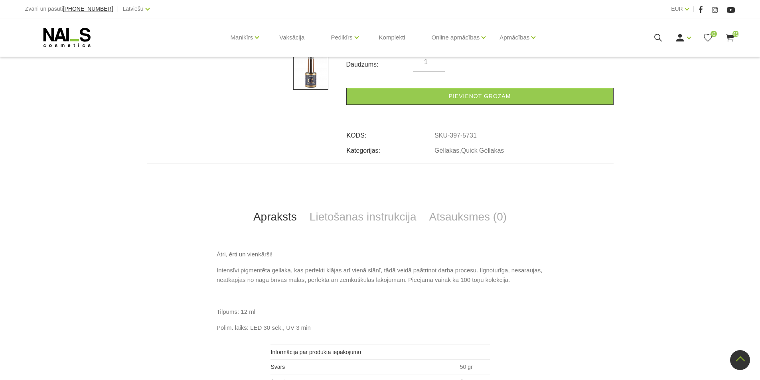
click at [731, 40] on use at bounding box center [730, 38] width 8 height 8
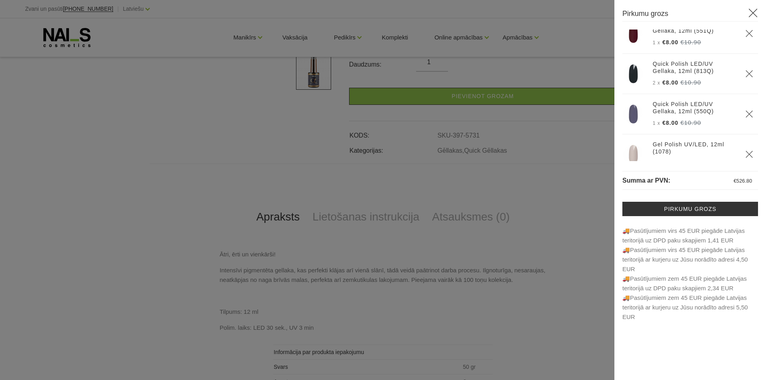
scroll to position [958, 0]
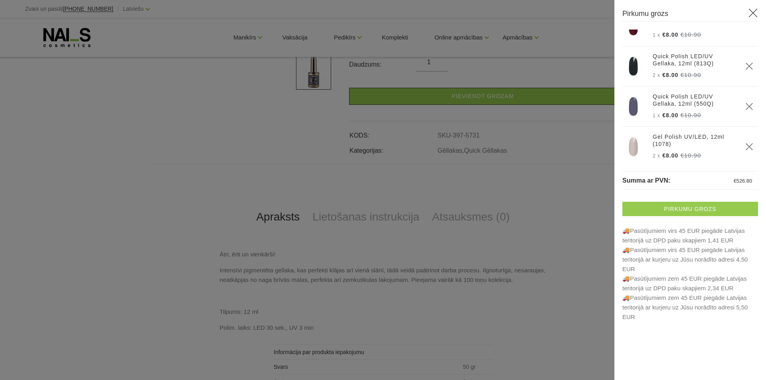
click at [664, 212] on link "Pirkumu grozs" at bounding box center [691, 209] width 136 height 14
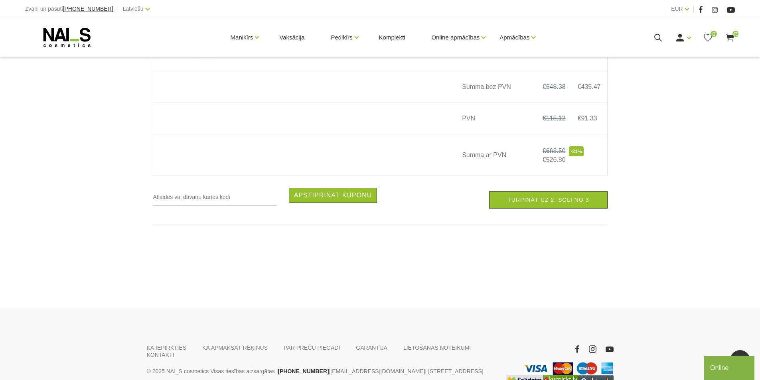
scroll to position [4749, 0]
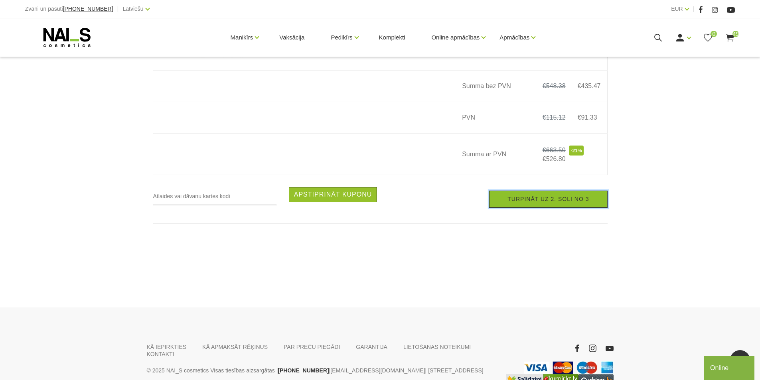
click at [555, 208] on link "Turpināt uz 2. soli no 3" at bounding box center [548, 199] width 118 height 17
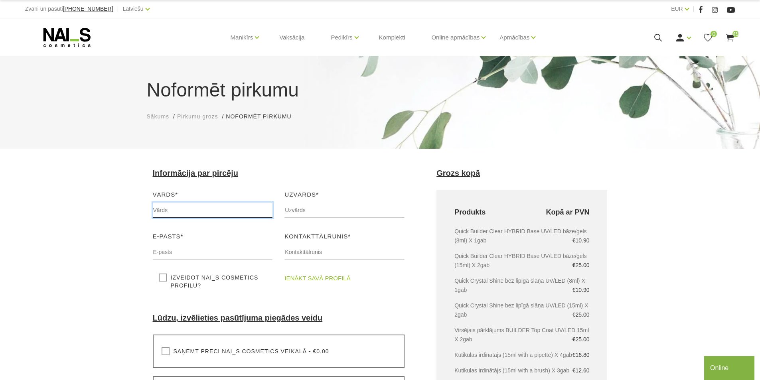
click at [189, 209] on input "text" at bounding box center [213, 210] width 120 height 15
type input "Canella"
type input "Tukums"
type input "[EMAIL_ADDRESS][DOMAIN_NAME]"
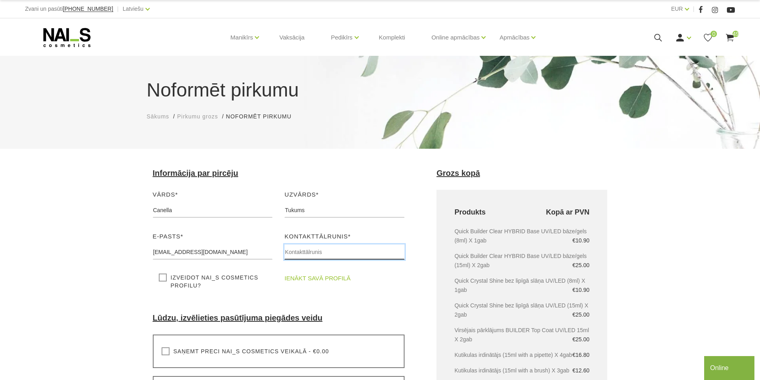
type input "22003039"
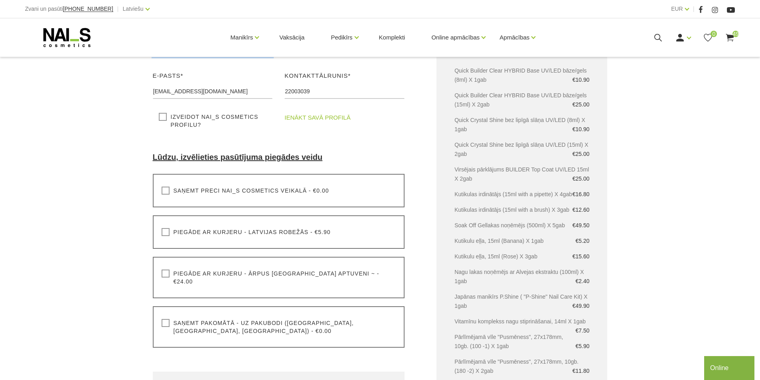
scroll to position [239, 0]
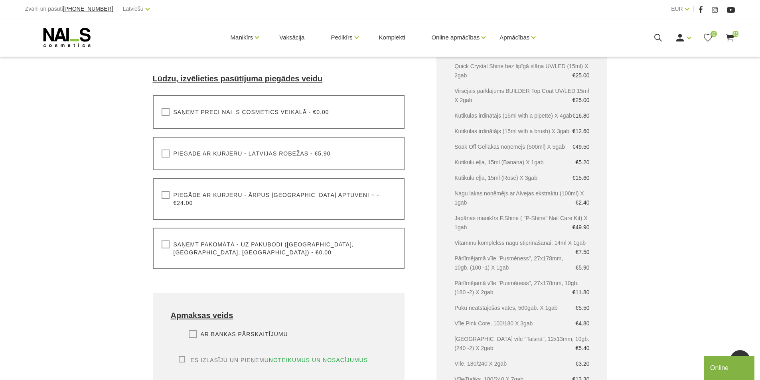
click at [164, 155] on label "Piegāde ar kurjeru - Latvijas robežās - €5.90" at bounding box center [246, 154] width 169 height 8
click at [0, 0] on input "Piegāde ar kurjeru - Latvijas robežās - €5.90" at bounding box center [0, 0] width 0 height 0
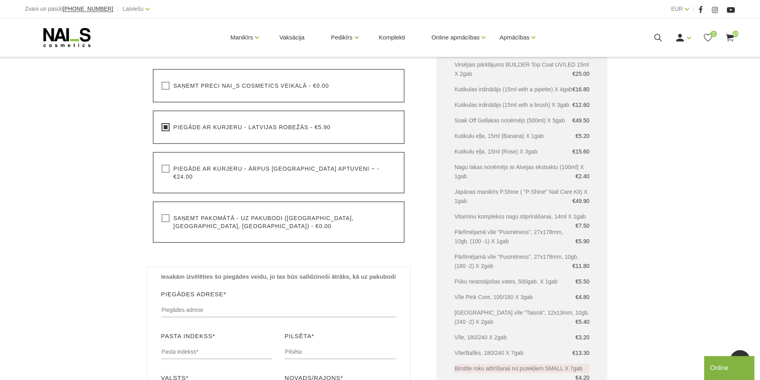
scroll to position [319, 0]
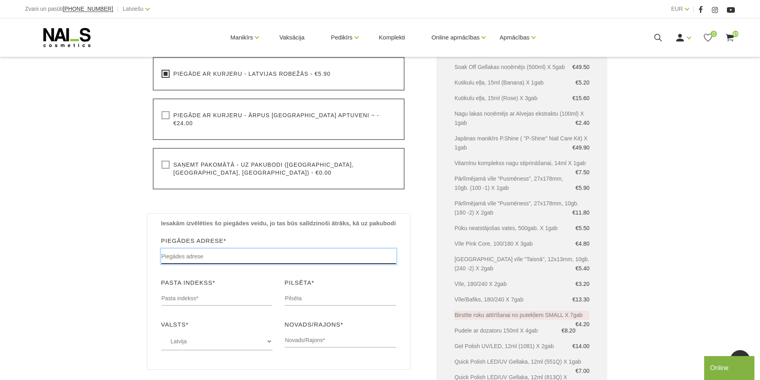
click at [191, 249] on input "text" at bounding box center [278, 256] width 235 height 15
type input "[STREET_ADDRESS]"
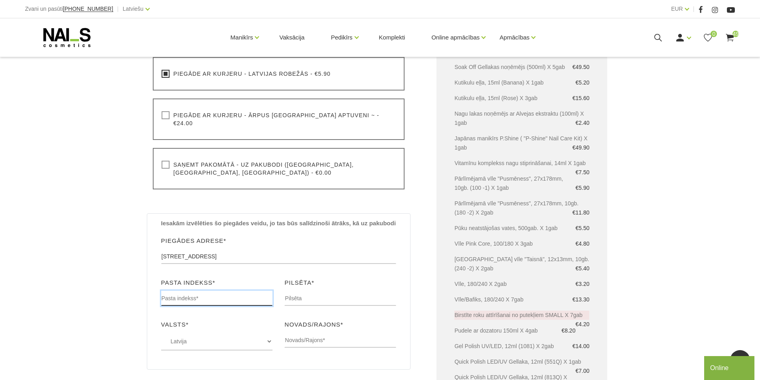
type input "LV3101"
type input "Tukums"
type input "Tukuma"
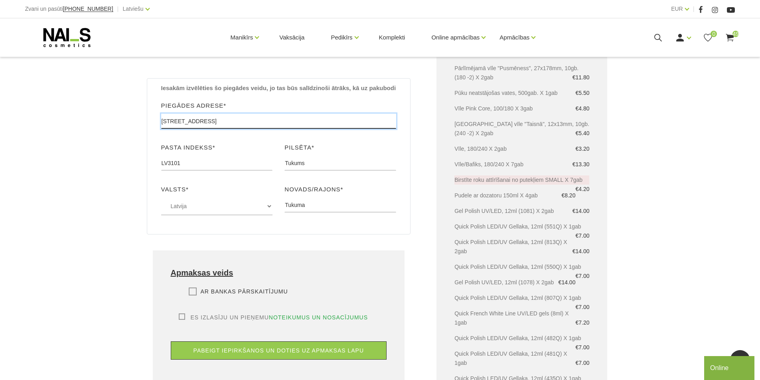
scroll to position [479, 0]
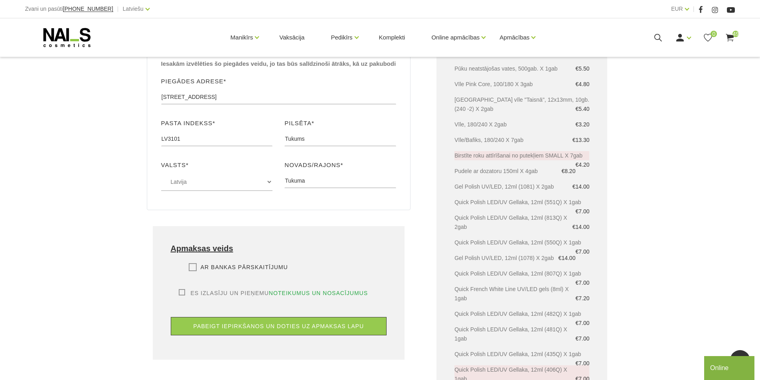
click at [195, 263] on label "Ar bankas pārskaitījumu" at bounding box center [238, 267] width 99 height 8
click at [0, 0] on input "Ar bankas pārskaitījumu" at bounding box center [0, 0] width 0 height 0
click at [181, 289] on label "Es izlasīju un pieņemu noteikumus un nosacījumus" at bounding box center [274, 293] width 190 height 8
click at [0, 0] on input "Es izlasīju un pieņemu noteikumus un nosacījumus" at bounding box center [0, 0] width 0 height 0
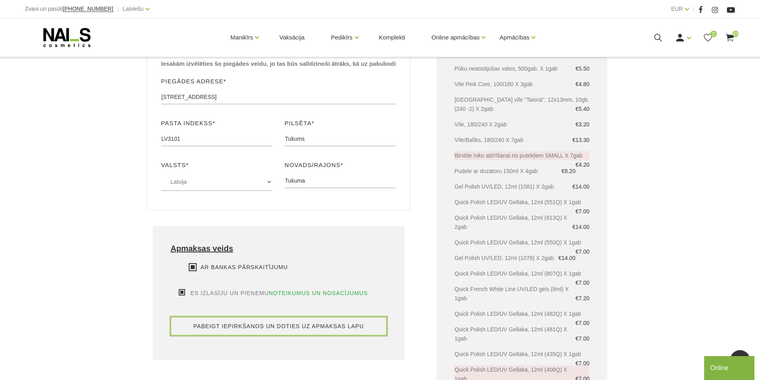
click at [245, 317] on button "pabeigt iepirkšanos un doties uz apmaksas lapu" at bounding box center [279, 326] width 216 height 18
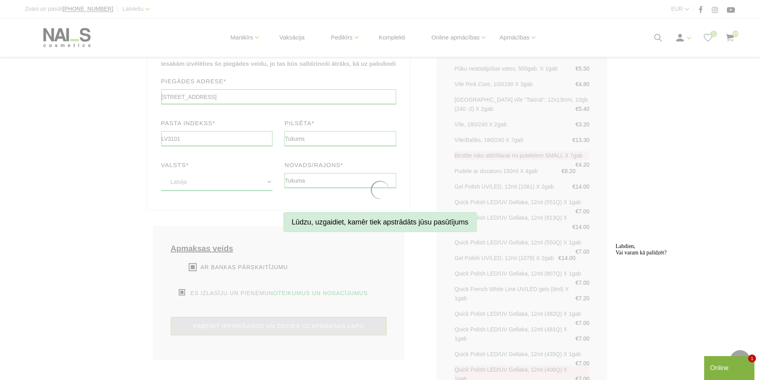
click at [723, 369] on div "Online" at bounding box center [729, 369] width 38 height 10
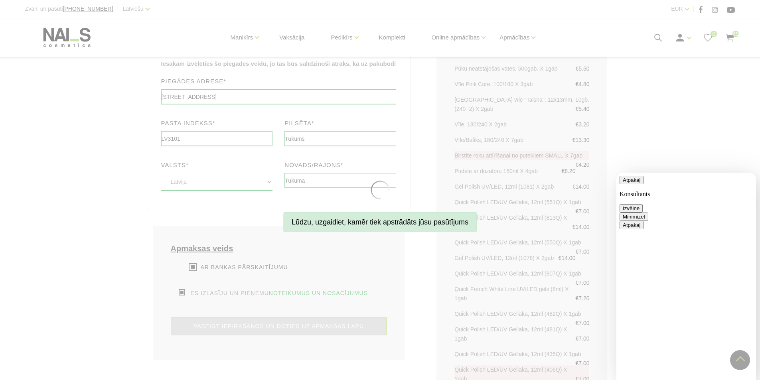
click at [649, 213] on button "Minimizēt" at bounding box center [634, 217] width 29 height 8
